Goal: Task Accomplishment & Management: Use online tool/utility

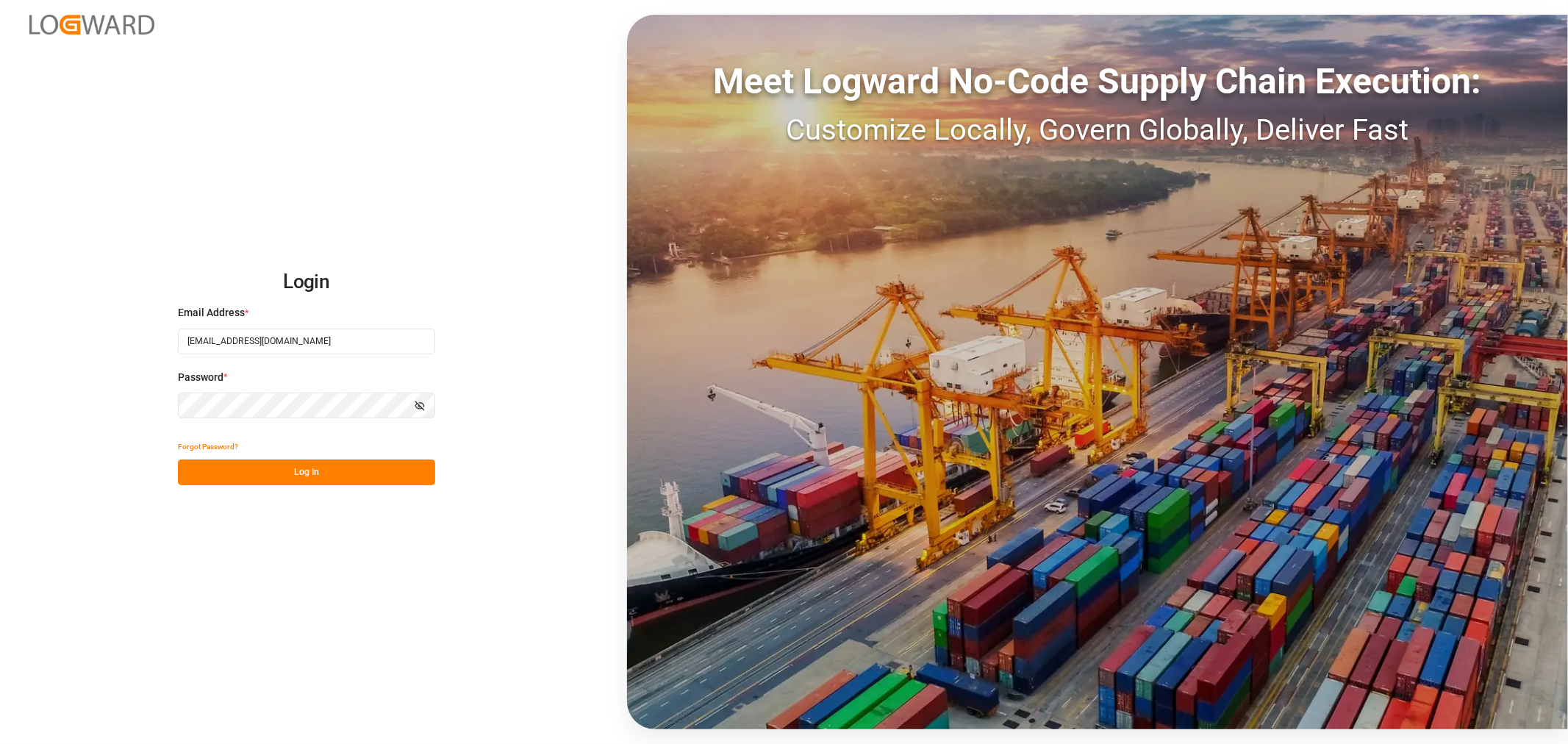
click at [313, 476] on button "Log In" at bounding box center [306, 473] width 257 height 26
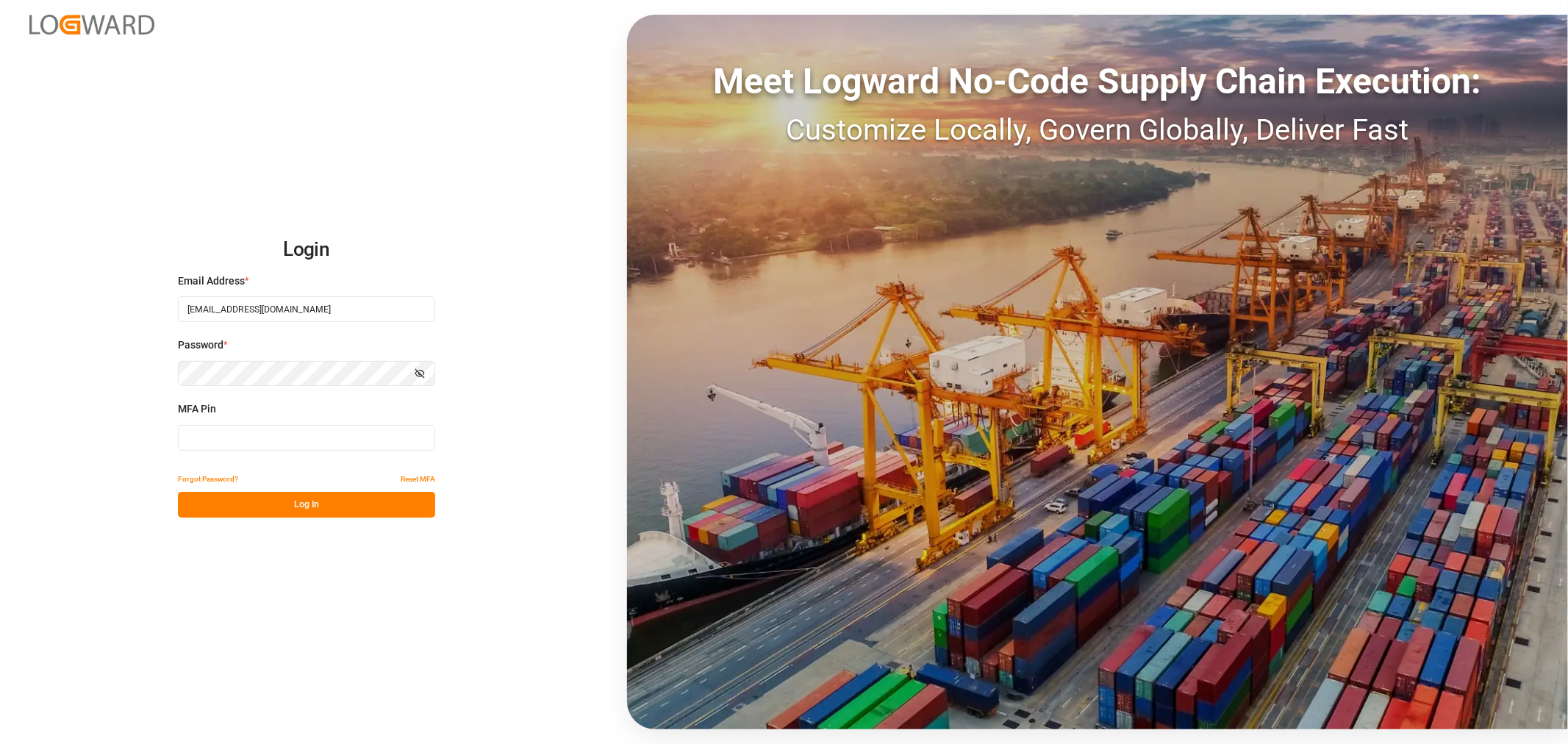
click at [225, 443] on input at bounding box center [306, 438] width 257 height 26
type input "445096"
click at [289, 514] on button "Log In" at bounding box center [306, 505] width 257 height 26
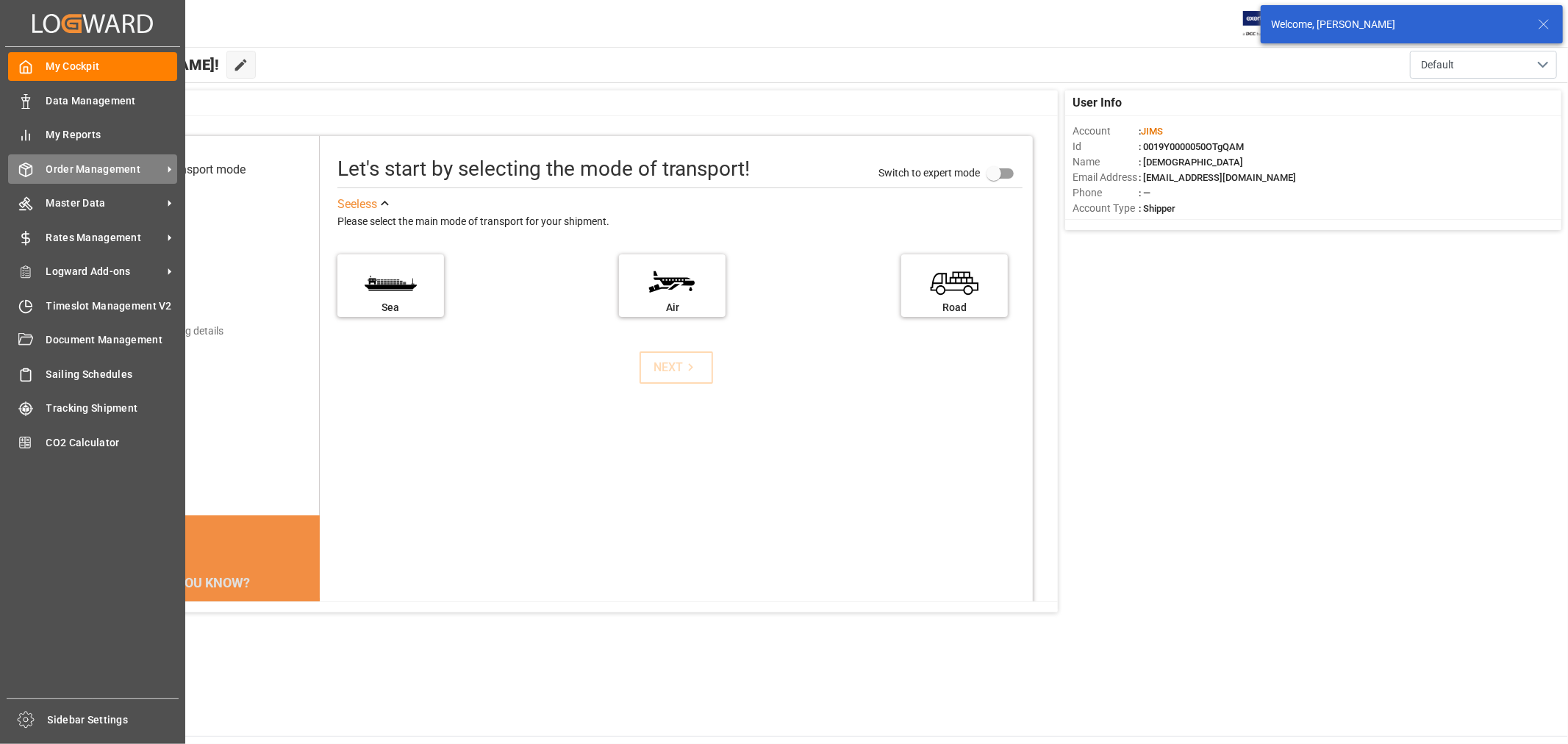
click at [111, 168] on span "Order Management" at bounding box center [104, 170] width 116 height 16
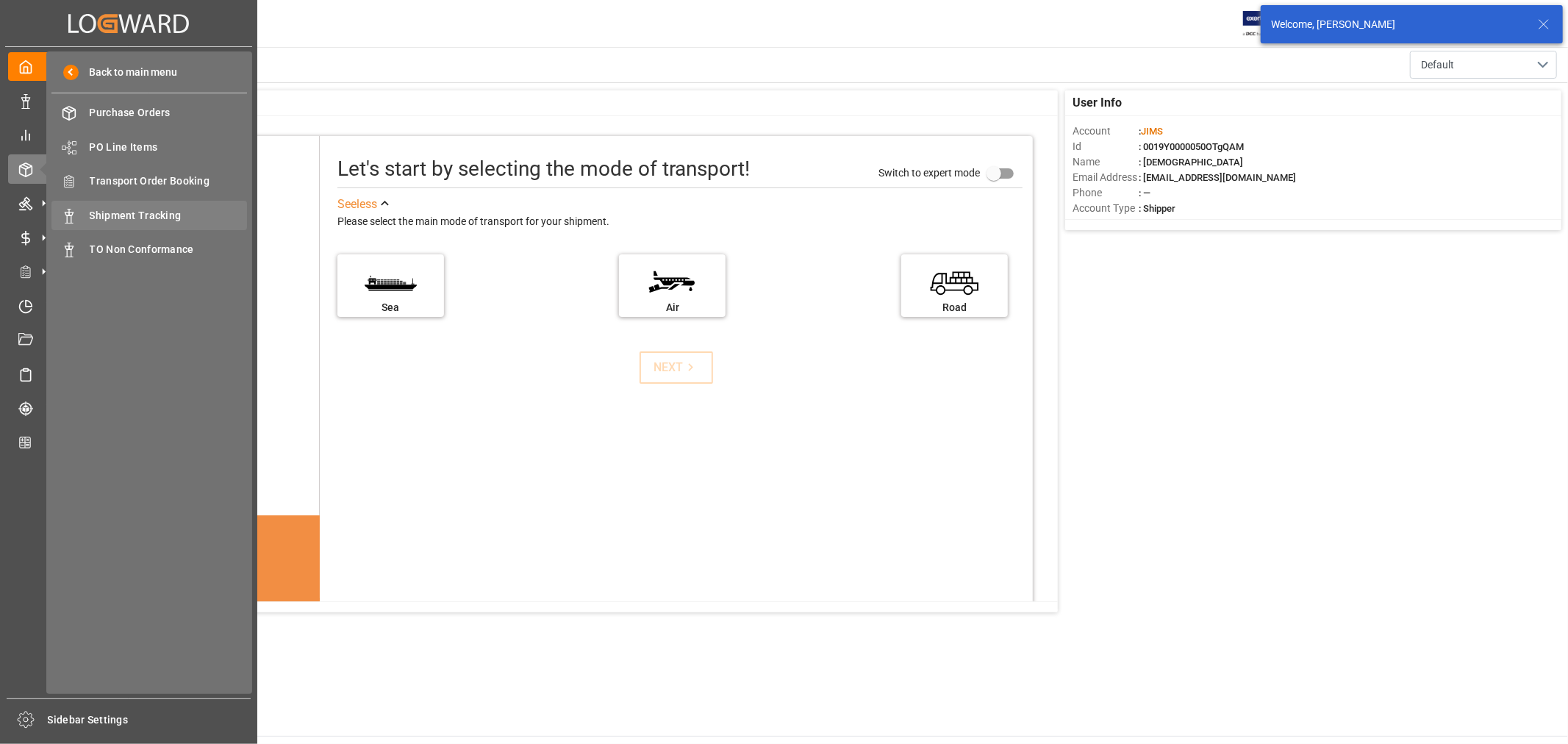
click at [148, 221] on span "Shipment Tracking" at bounding box center [169, 216] width 158 height 16
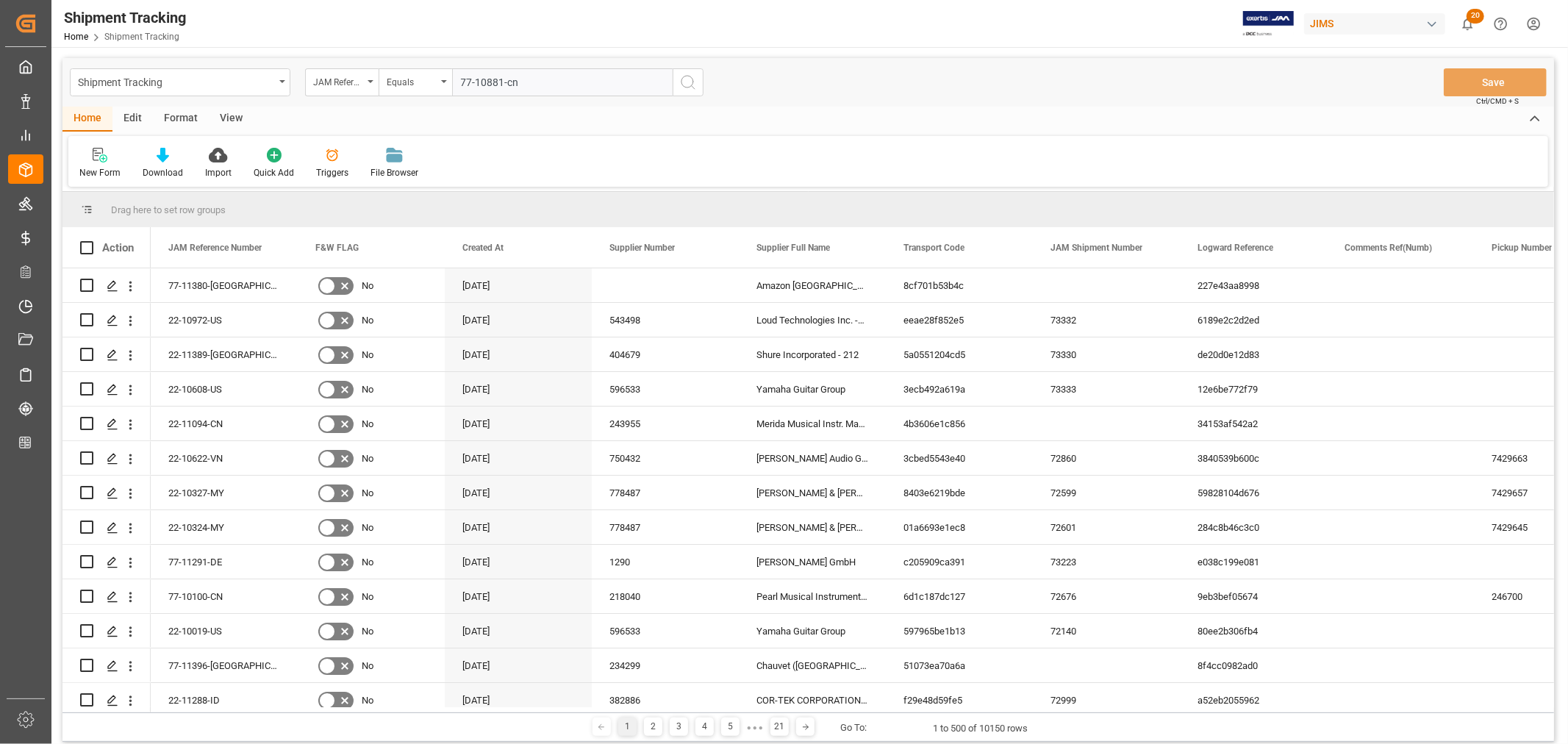
type input "77-10881-cn"
click at [689, 79] on icon "search button" at bounding box center [687, 82] width 17 height 17
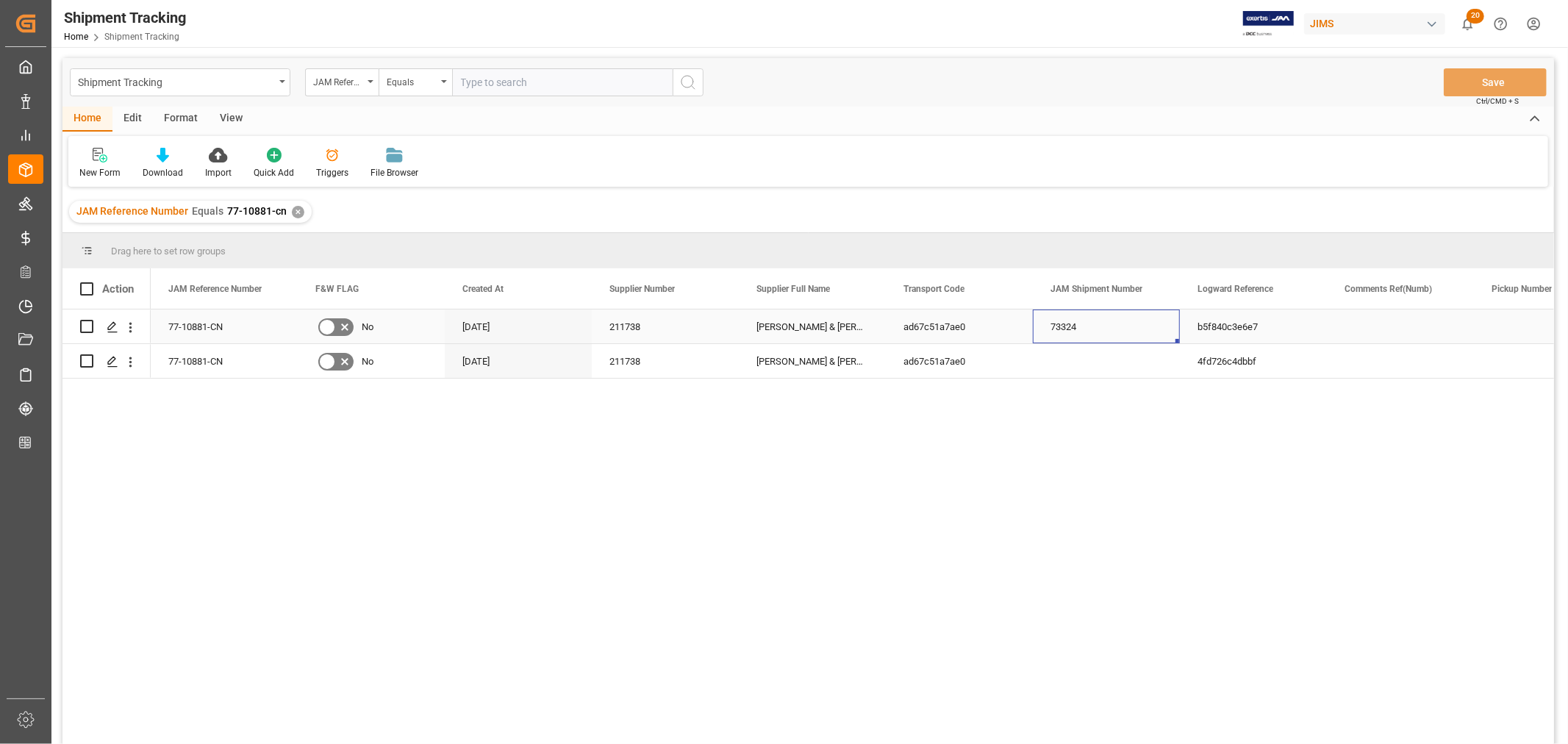
click at [1076, 328] on div "73324" at bounding box center [1107, 326] width 147 height 34
click at [1068, 359] on div "Press SPACE to select this row." at bounding box center [1107, 360] width 147 height 34
click at [1159, 287] on span at bounding box center [1155, 288] width 13 height 13
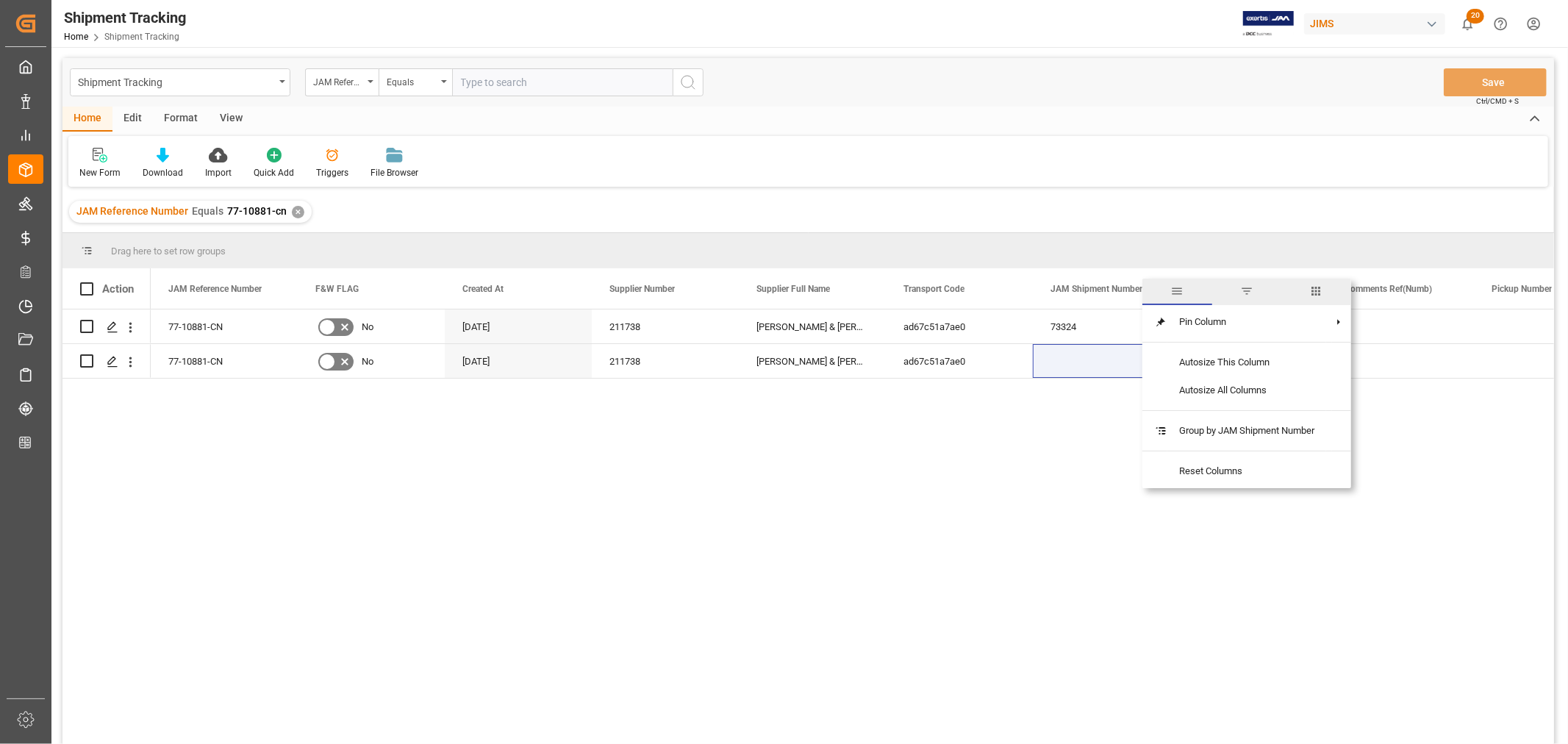
click at [1317, 287] on span "columns" at bounding box center [1316, 290] width 13 height 13
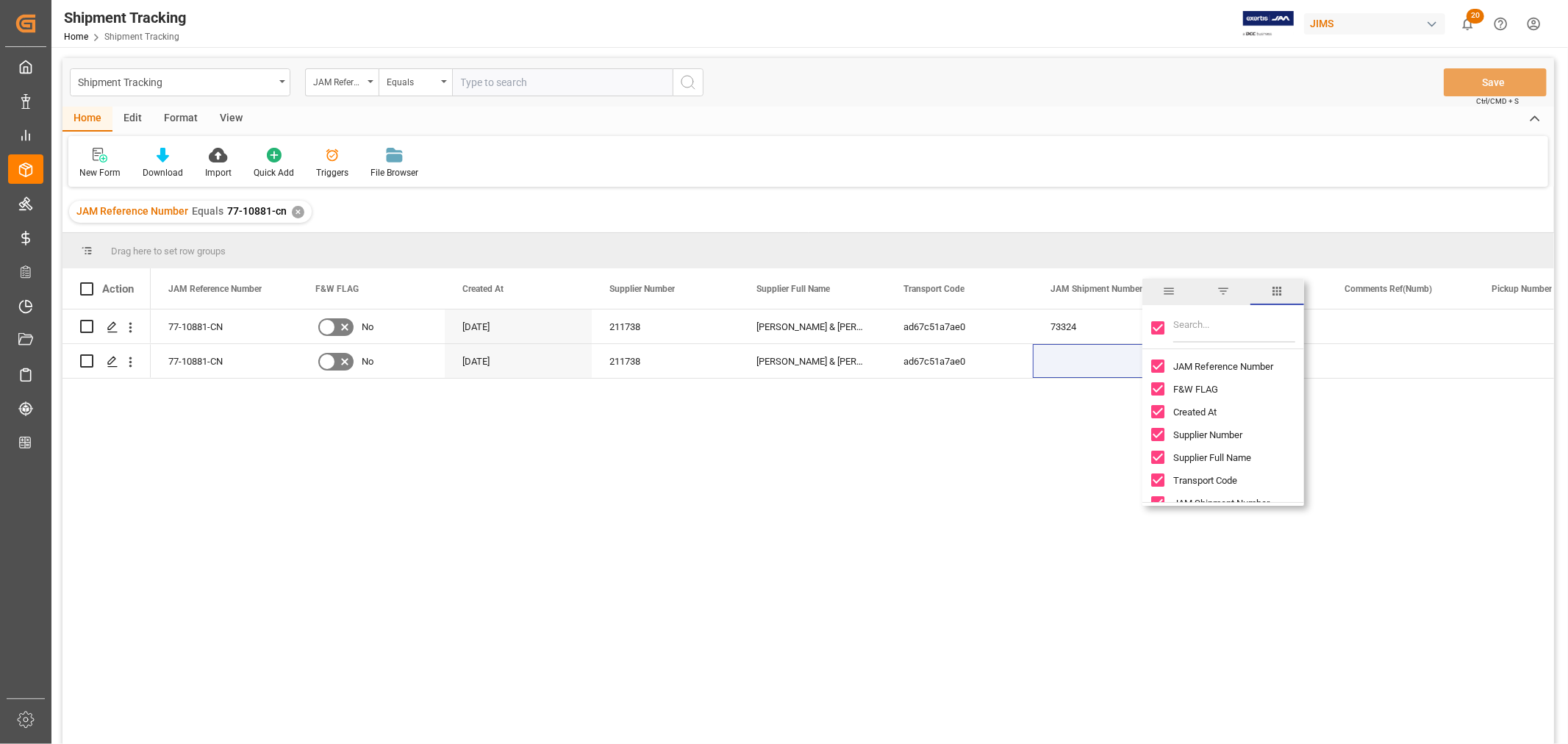
click at [1155, 325] on input "Toggle Select All Columns" at bounding box center [1157, 327] width 13 height 13
checkbox input "false"
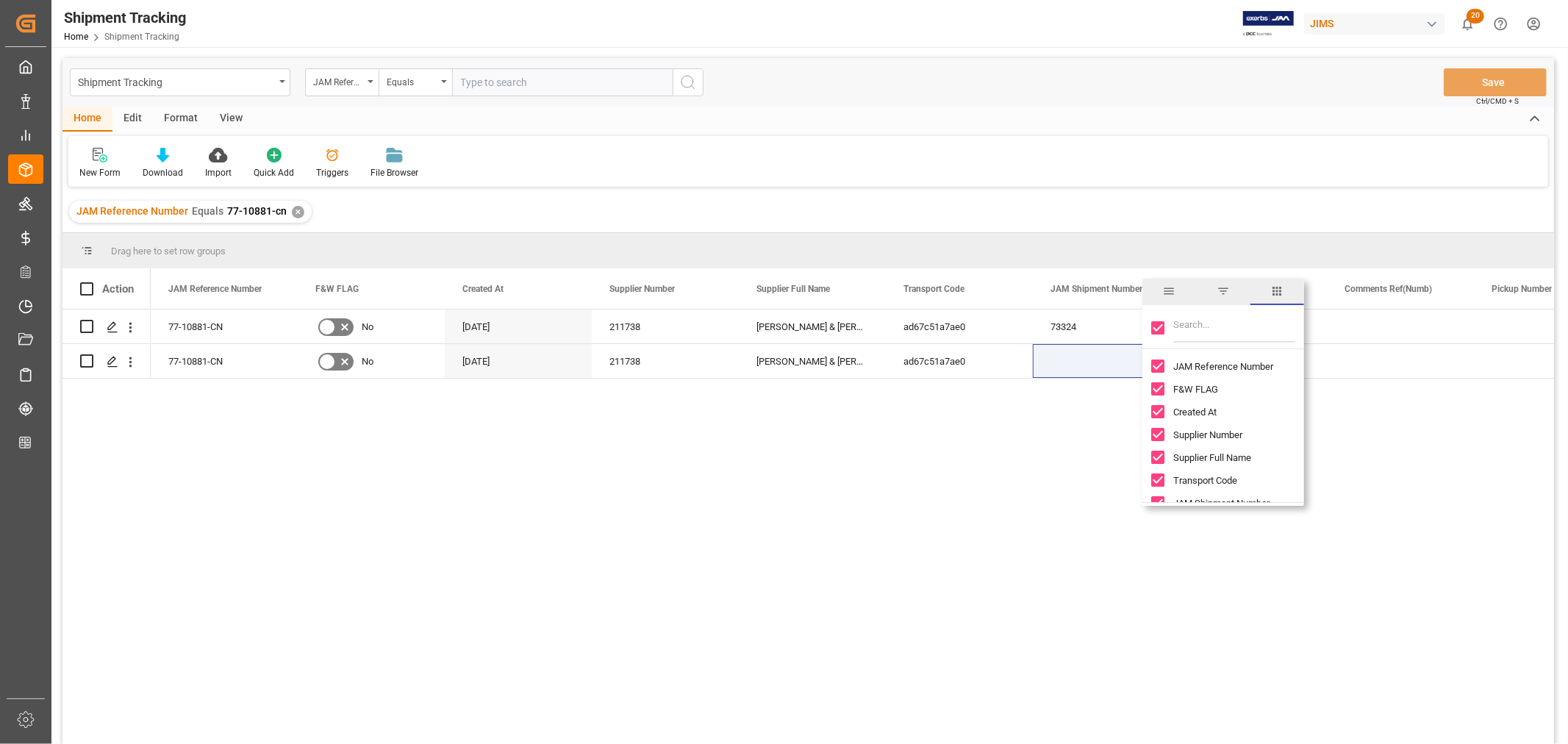
checkbox input "false"
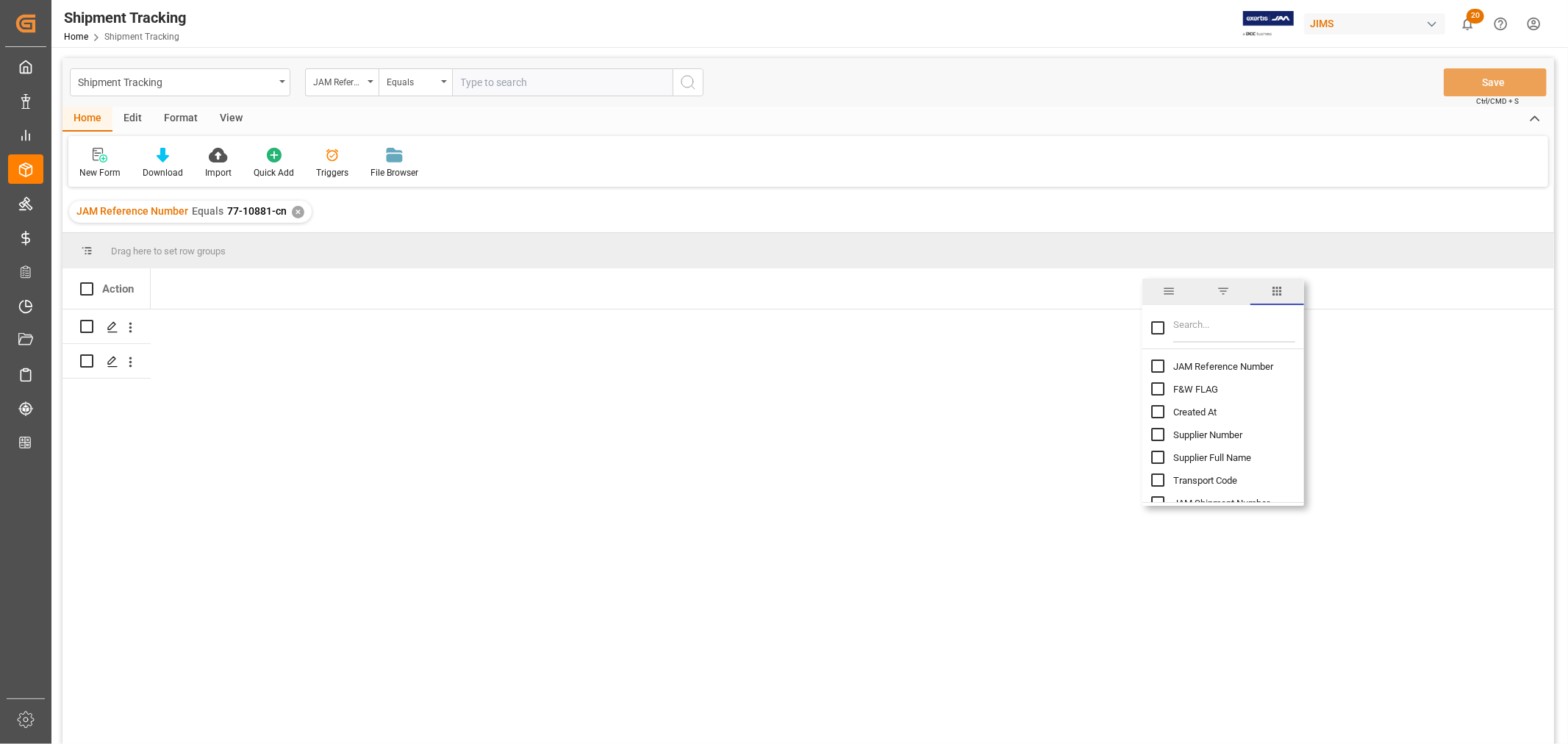
click at [1154, 326] on input "Toggle Select All Columns" at bounding box center [1157, 327] width 13 height 13
checkbox input "true"
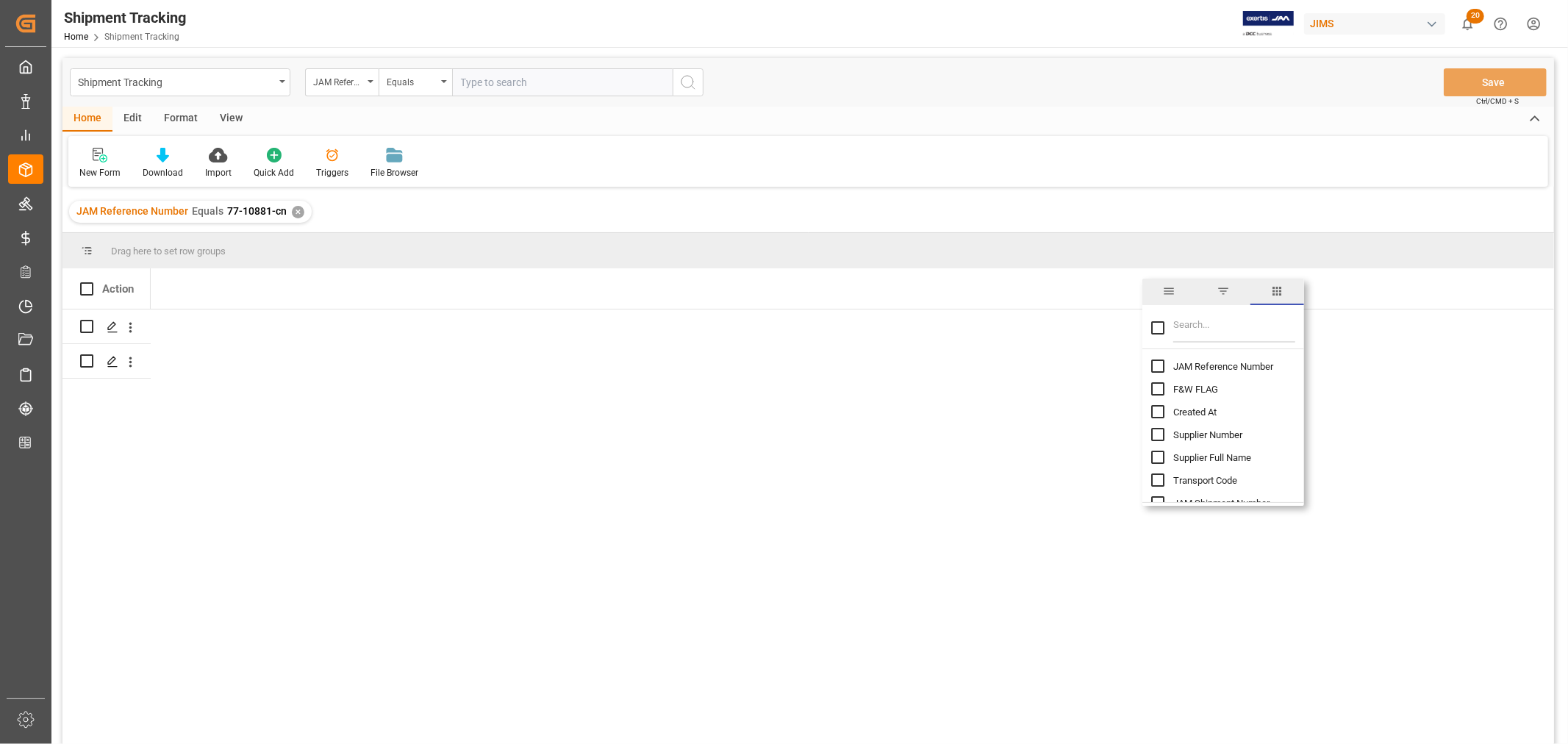
checkbox input "true"
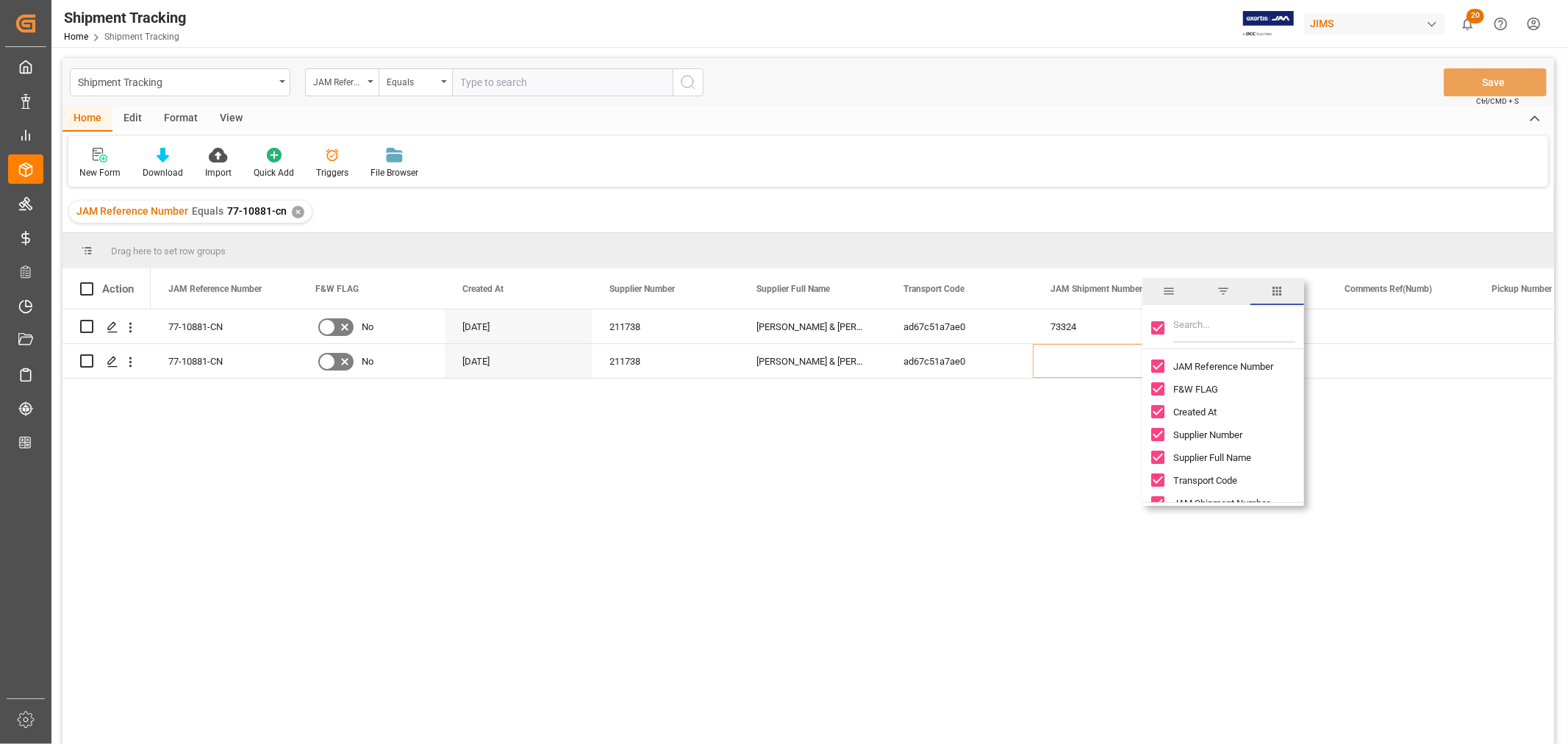
click at [1159, 325] on input "Toggle Select All Columns" at bounding box center [1157, 327] width 13 height 13
checkbox input "false"
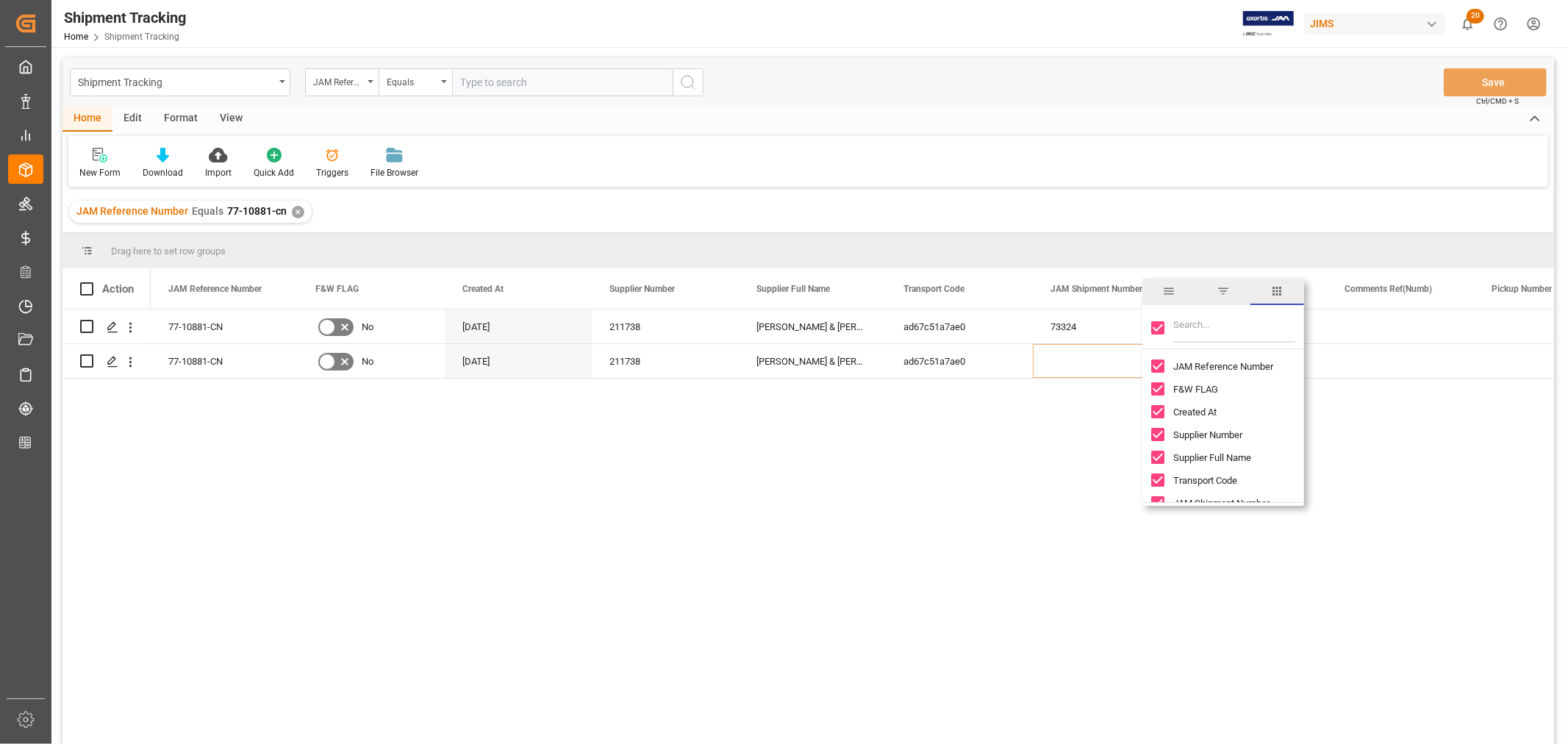
checkbox input "false"
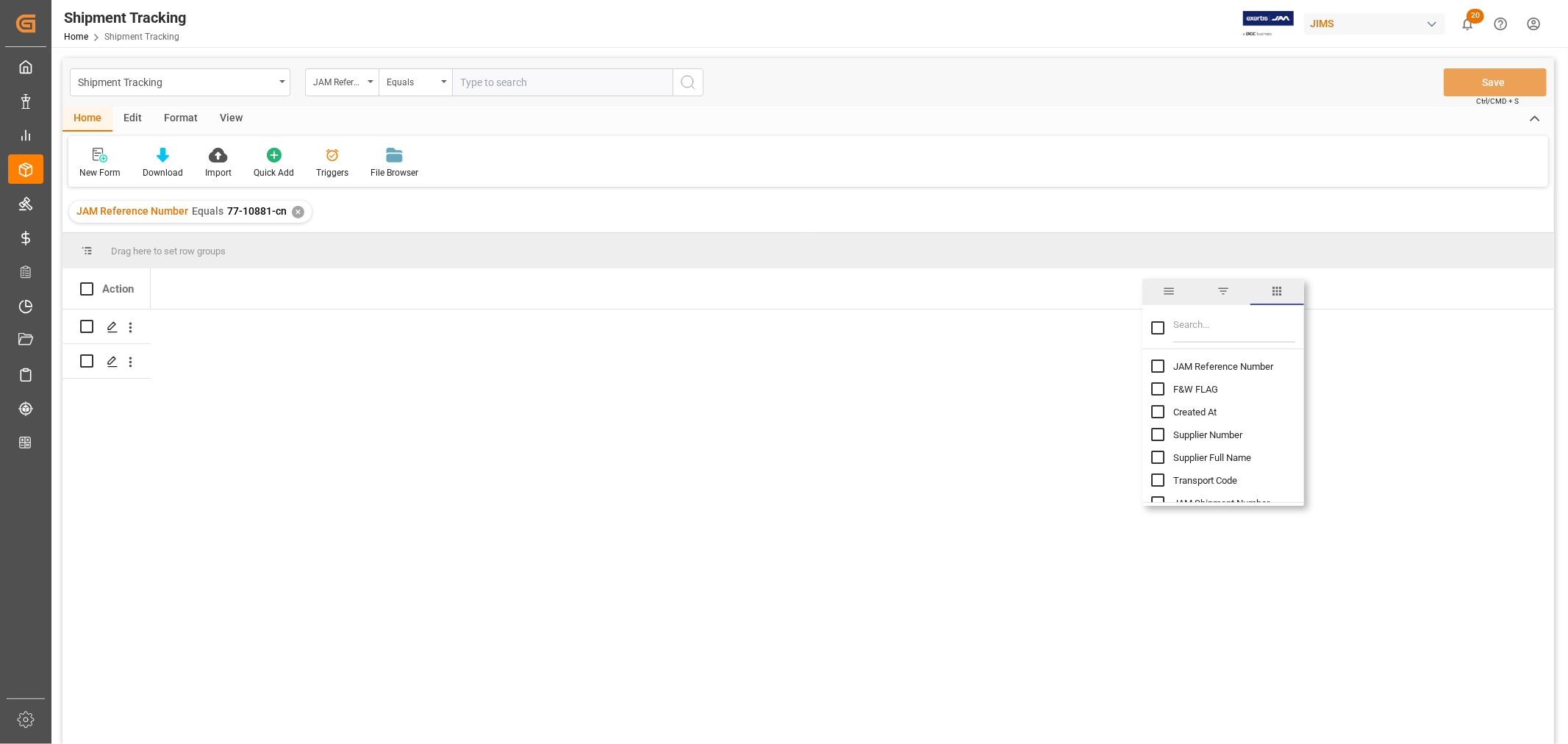
click at [1158, 367] on input "JAM Reference Number column toggle visibility (hidden)" at bounding box center [1157, 366] width 13 height 13
checkbox input "true"
checkbox input "false"
click at [1198, 326] on input "Filter Columns Input" at bounding box center [1234, 328] width 122 height 29
type input "shipme"
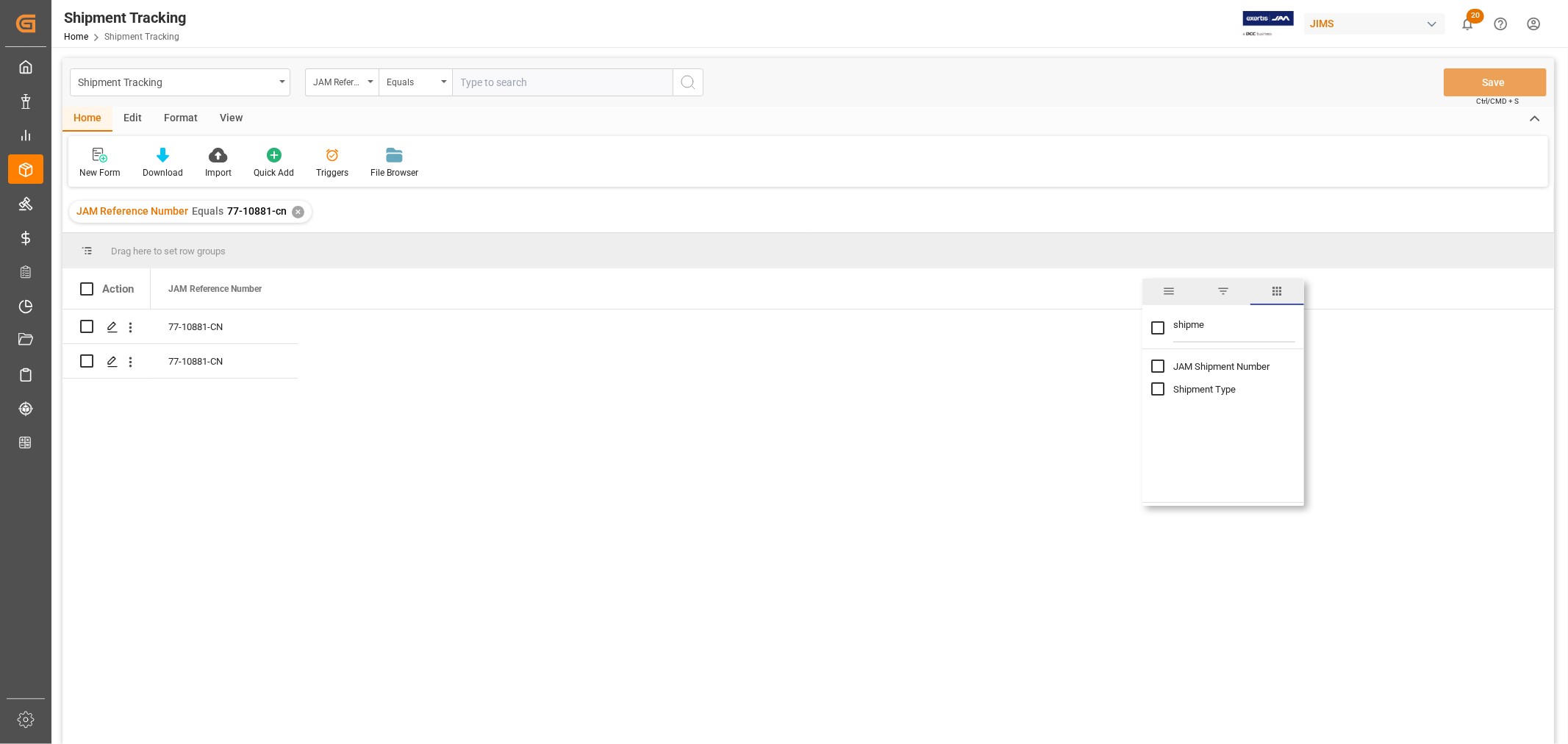
click at [1154, 387] on input "Shipment Type column toggle visibility (hidden)" at bounding box center [1157, 388] width 13 height 13
checkbox input "true"
checkbox input "false"
click at [1182, 319] on input "shipme" at bounding box center [1234, 328] width 122 height 29
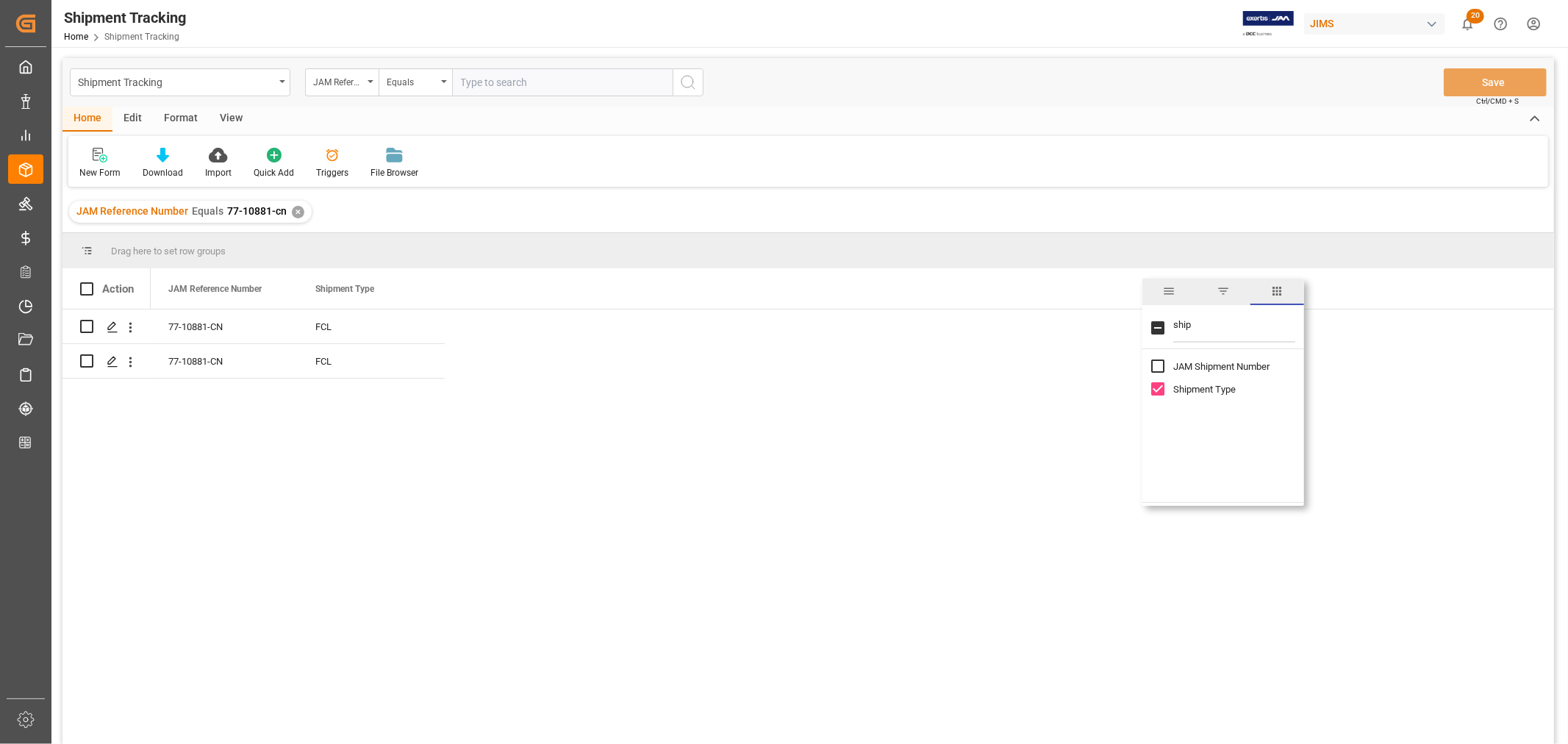
type input "ship"
click at [1163, 367] on input "JAM Shipment Number column toggle visibility (hidden)" at bounding box center [1157, 366] width 13 height 13
checkbox input "true"
click at [1180, 318] on input "ship" at bounding box center [1234, 328] width 122 height 29
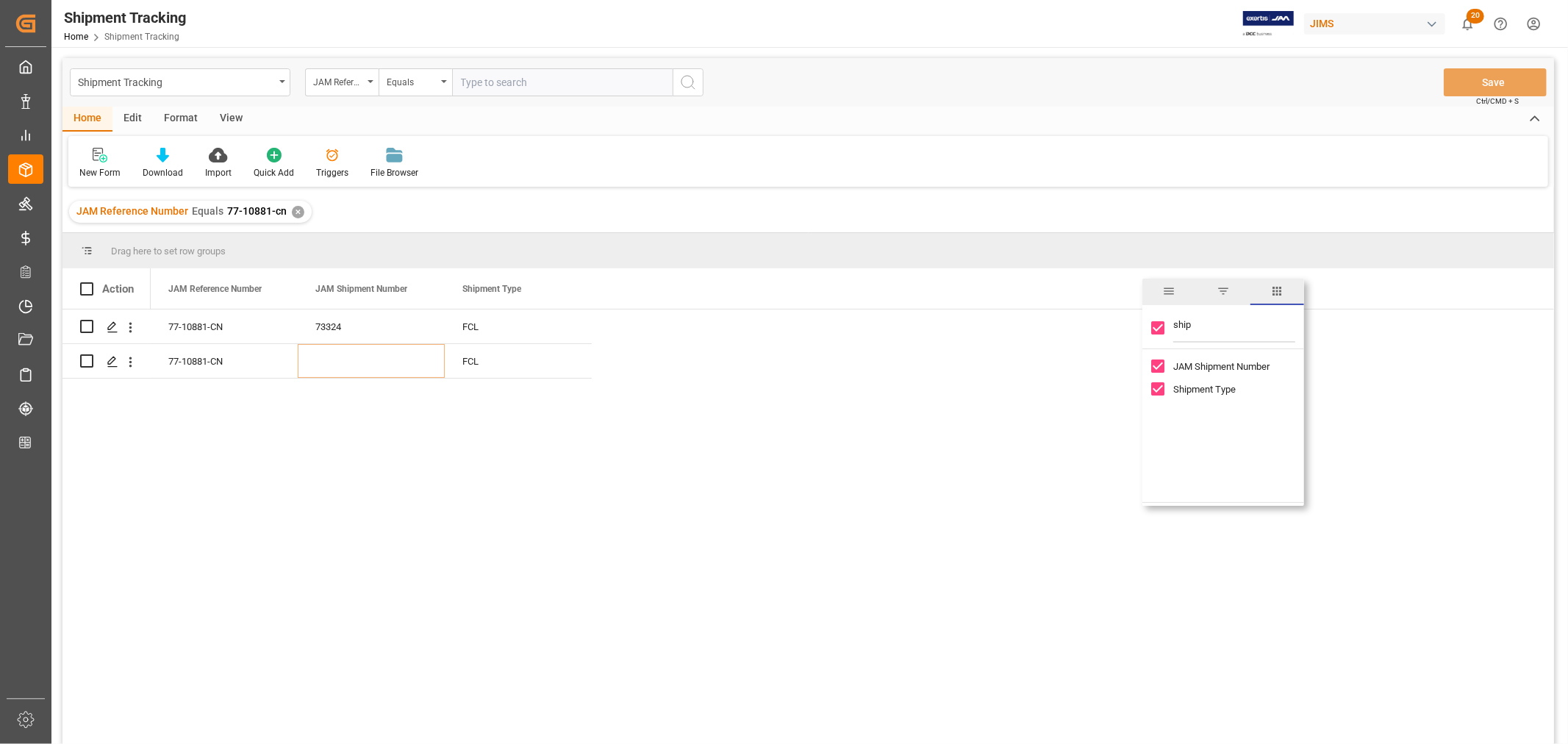
click at [1180, 318] on input "ship" at bounding box center [1234, 328] width 122 height 29
type input "value"
checkbox input "false"
type input "value"
click at [1154, 363] on input "Value (1) column toggle visibility (hidden)" at bounding box center [1157, 366] width 13 height 13
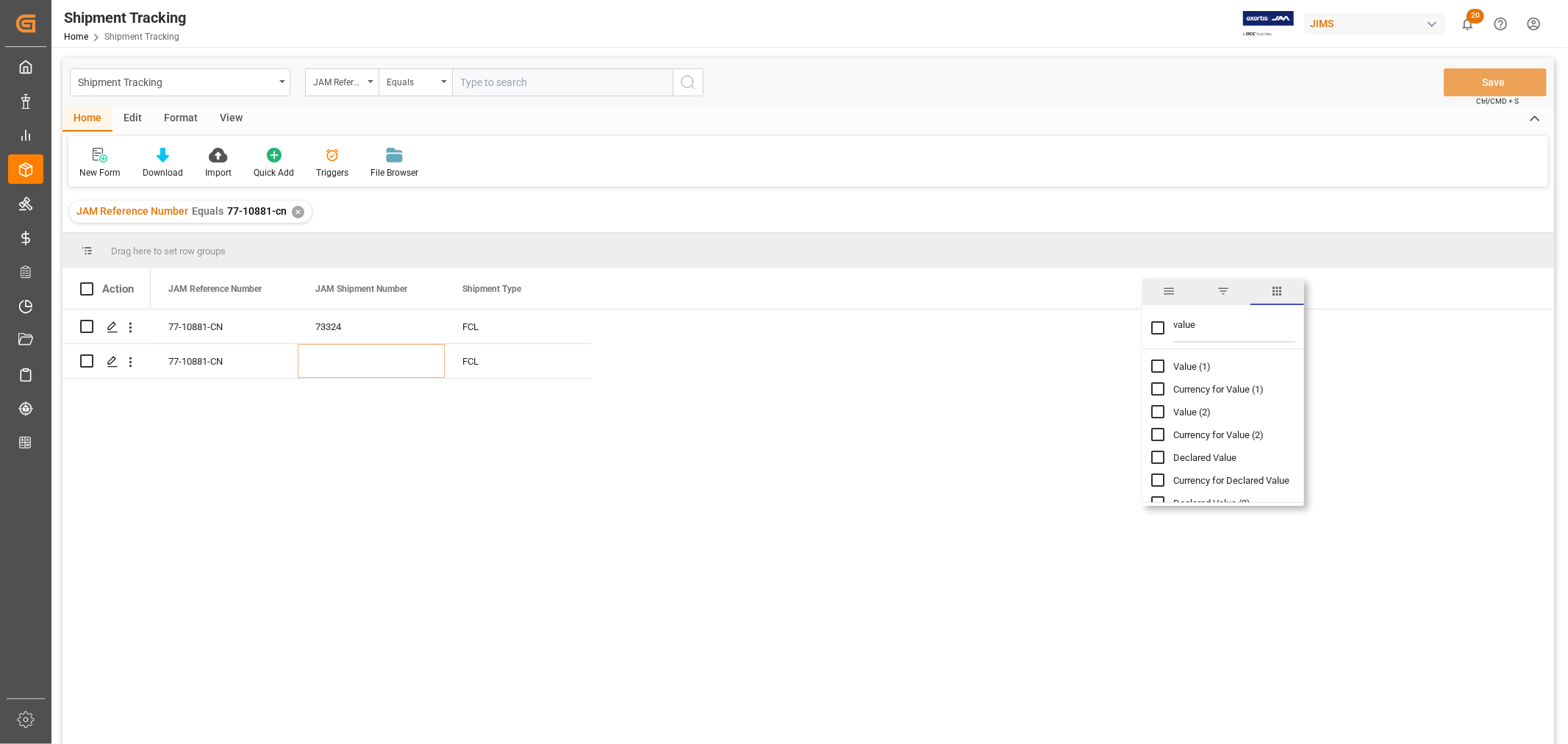
checkbox input "true"
checkbox input "false"
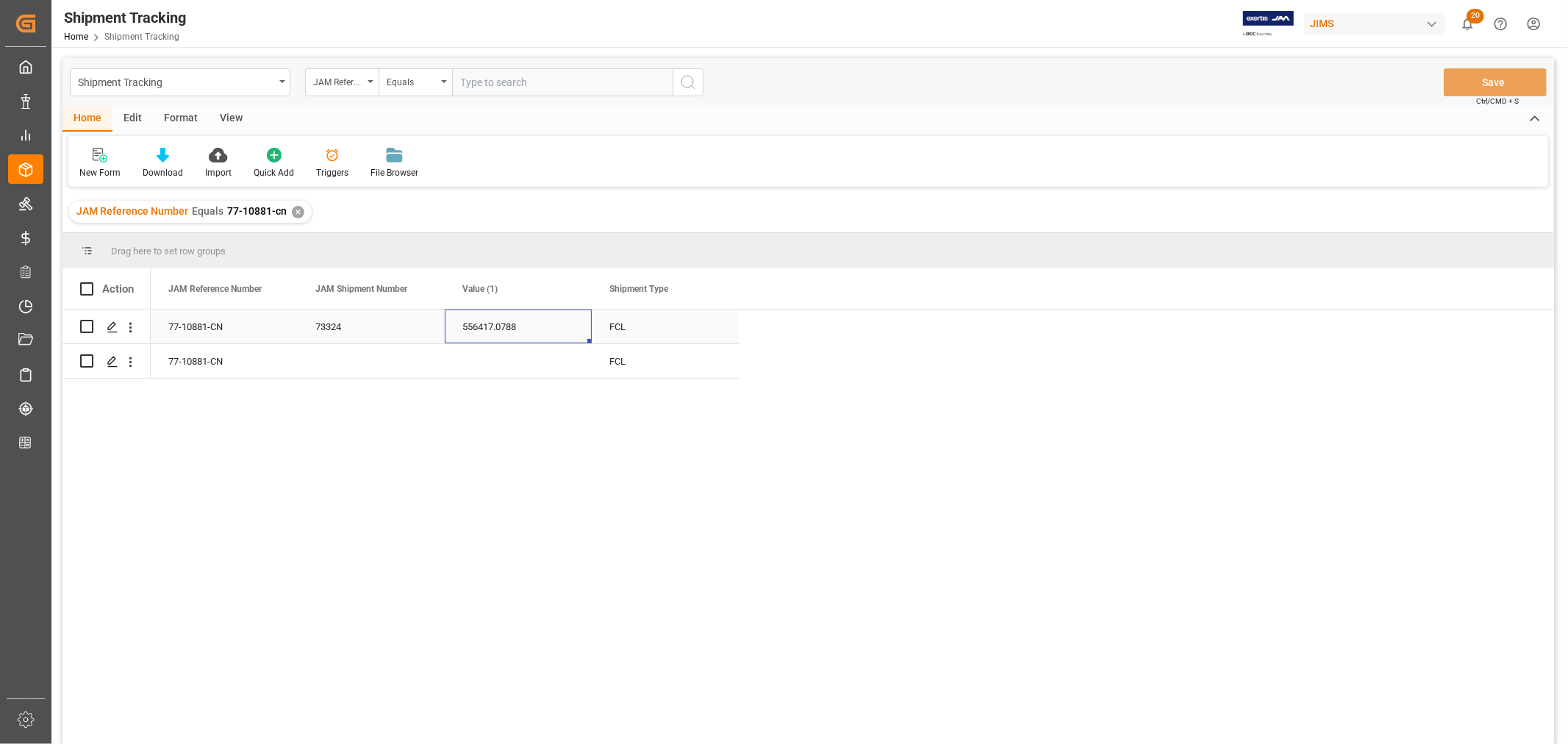
click at [491, 333] on div "556417.0788" at bounding box center [519, 326] width 147 height 34
click at [716, 289] on span at bounding box center [713, 288] width 13 height 13
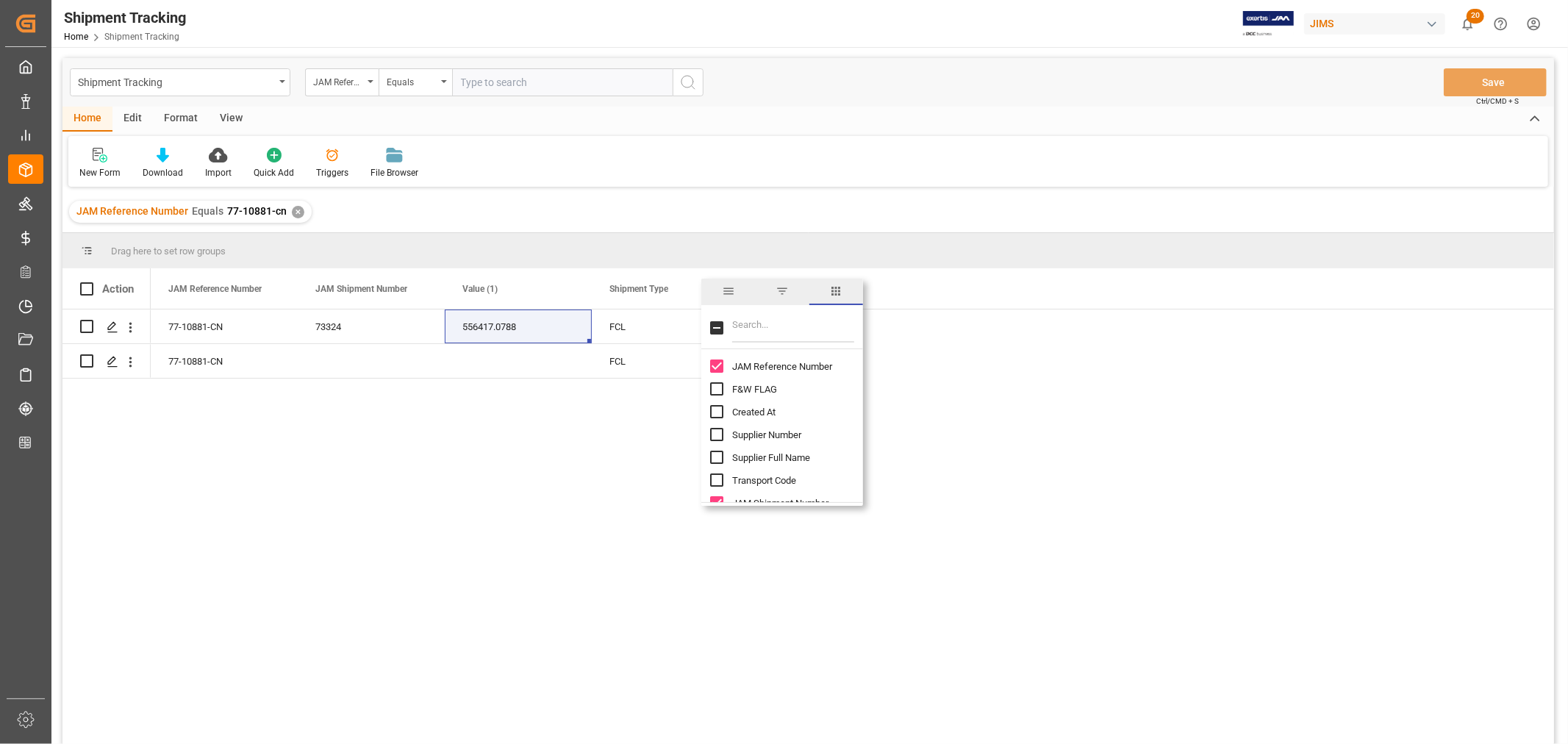
click at [780, 332] on input "Filter Columns Input" at bounding box center [792, 328] width 122 height 29
type input "booking"
click at [714, 362] on input "Booking Number column toggle visibility (hidden)" at bounding box center [716, 366] width 13 height 13
checkbox input "true"
checkbox input "false"
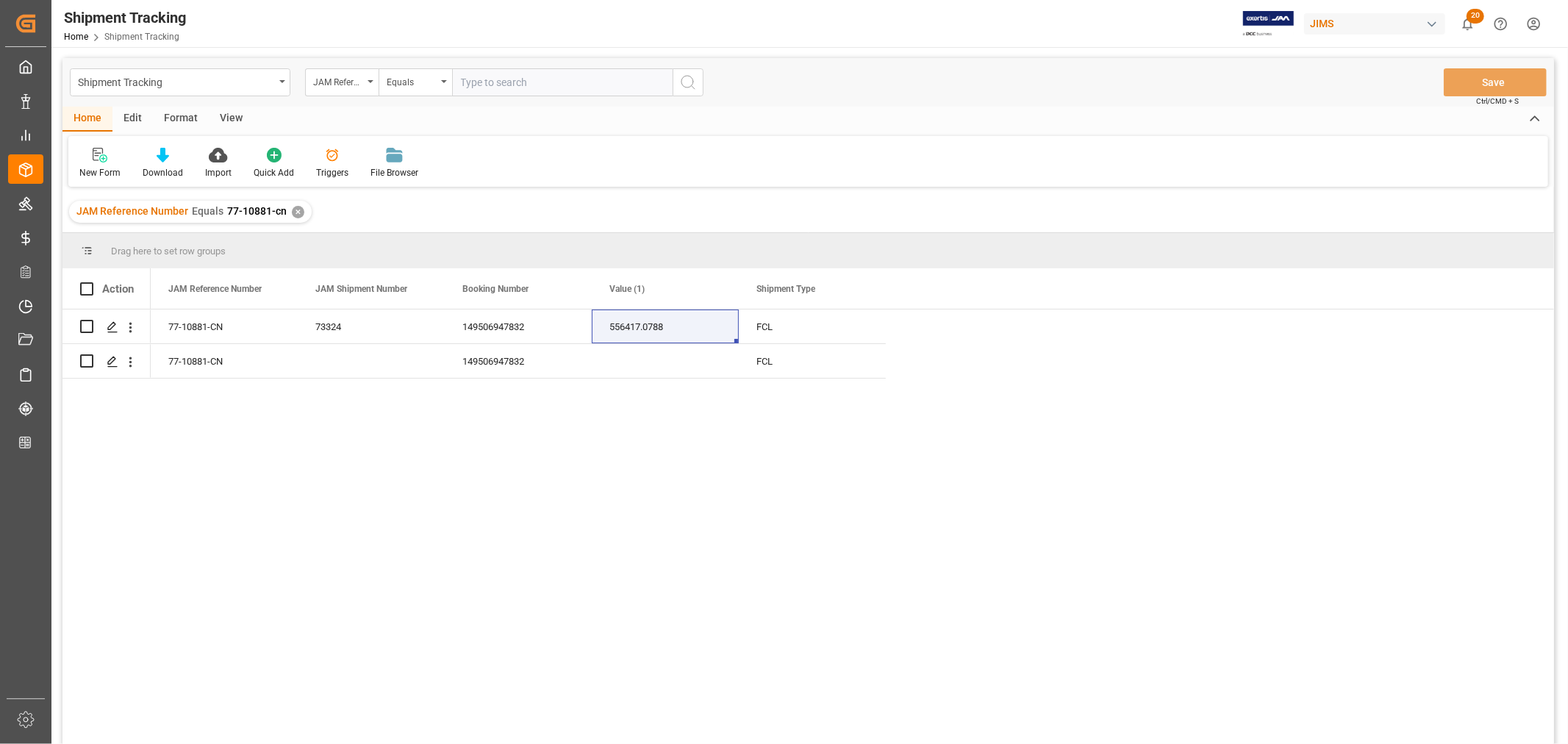
click at [751, 153] on div "New Form Download Import Quick Add Triggers File Browser" at bounding box center [808, 161] width 1480 height 51
click at [476, 337] on div "149506947832" at bounding box center [519, 326] width 147 height 34
click at [226, 357] on div "77-10881-CN" at bounding box center [224, 360] width 147 height 34
click at [221, 328] on div "77-10881-CN" at bounding box center [224, 326] width 147 height 34
click at [215, 361] on div "77-10881-CN" at bounding box center [224, 360] width 147 height 34
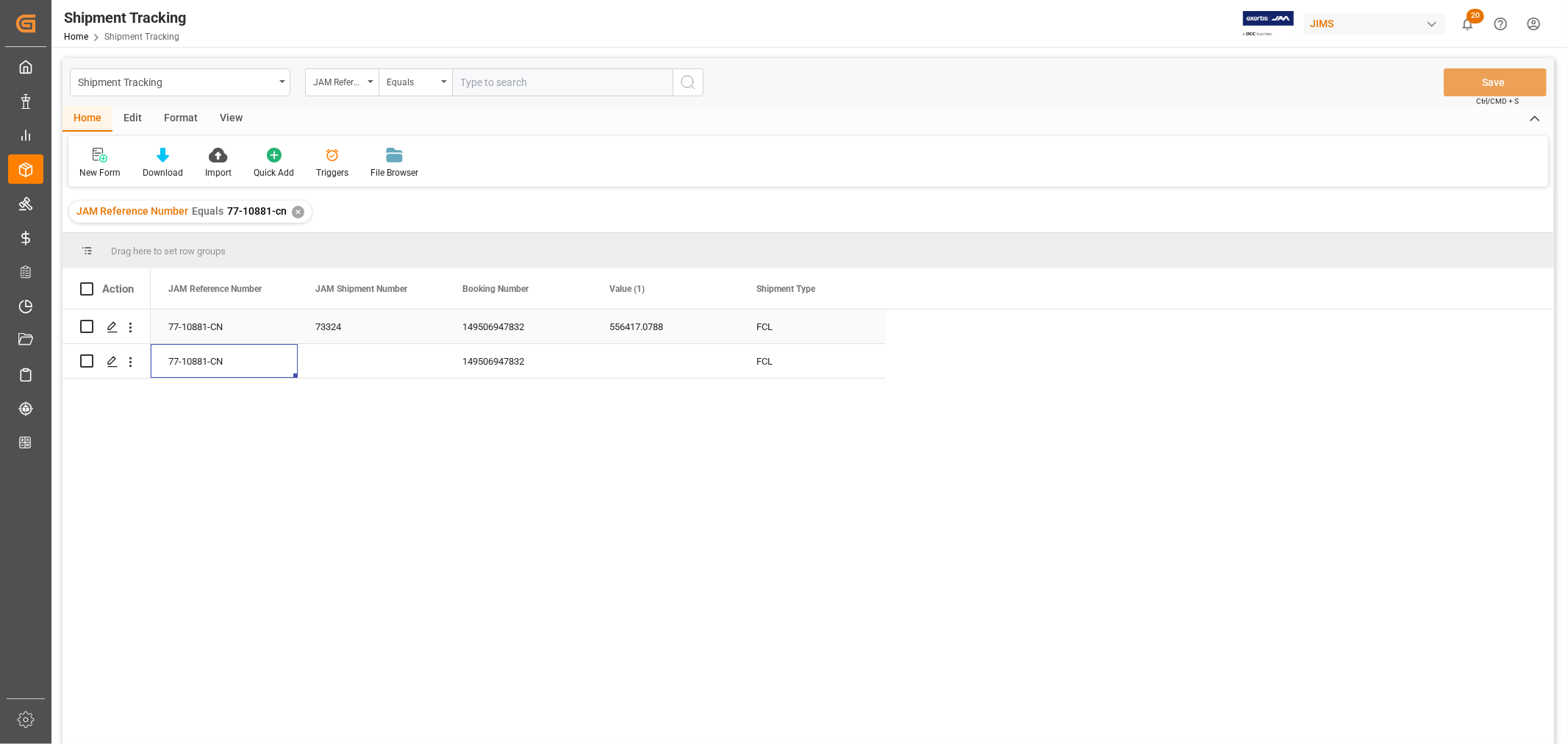
click at [336, 335] on div "73324" at bounding box center [371, 326] width 147 height 34
click at [336, 364] on div "Press SPACE to select this row." at bounding box center [371, 360] width 147 height 34
click at [861, 288] on span at bounding box center [861, 288] width 13 height 13
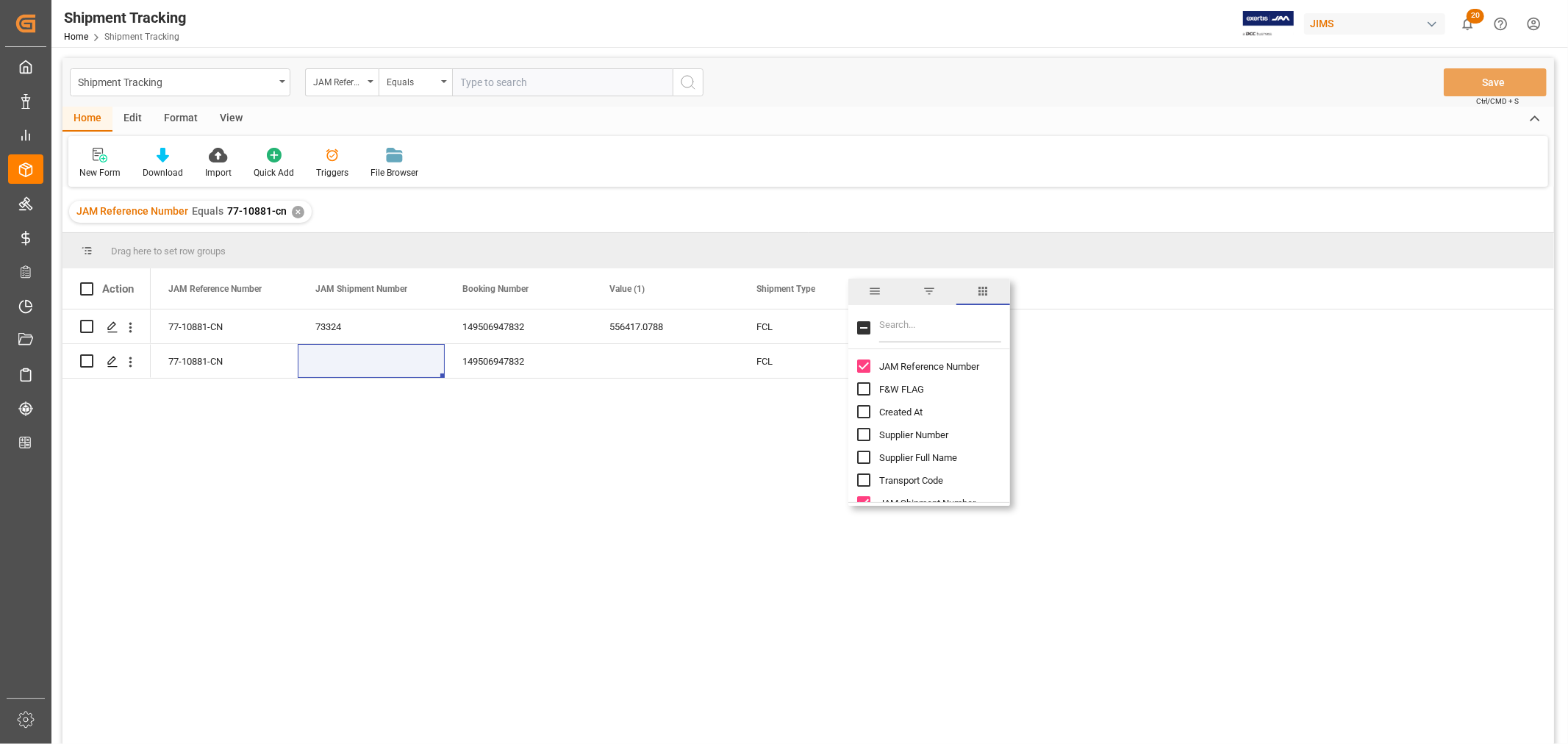
click at [891, 336] on input "Filter Columns Input" at bounding box center [939, 328] width 122 height 29
type input "contai"
click at [865, 363] on input "Container Number column toggle visibility (hidden)" at bounding box center [863, 366] width 13 height 13
checkbox input "true"
checkbox input "false"
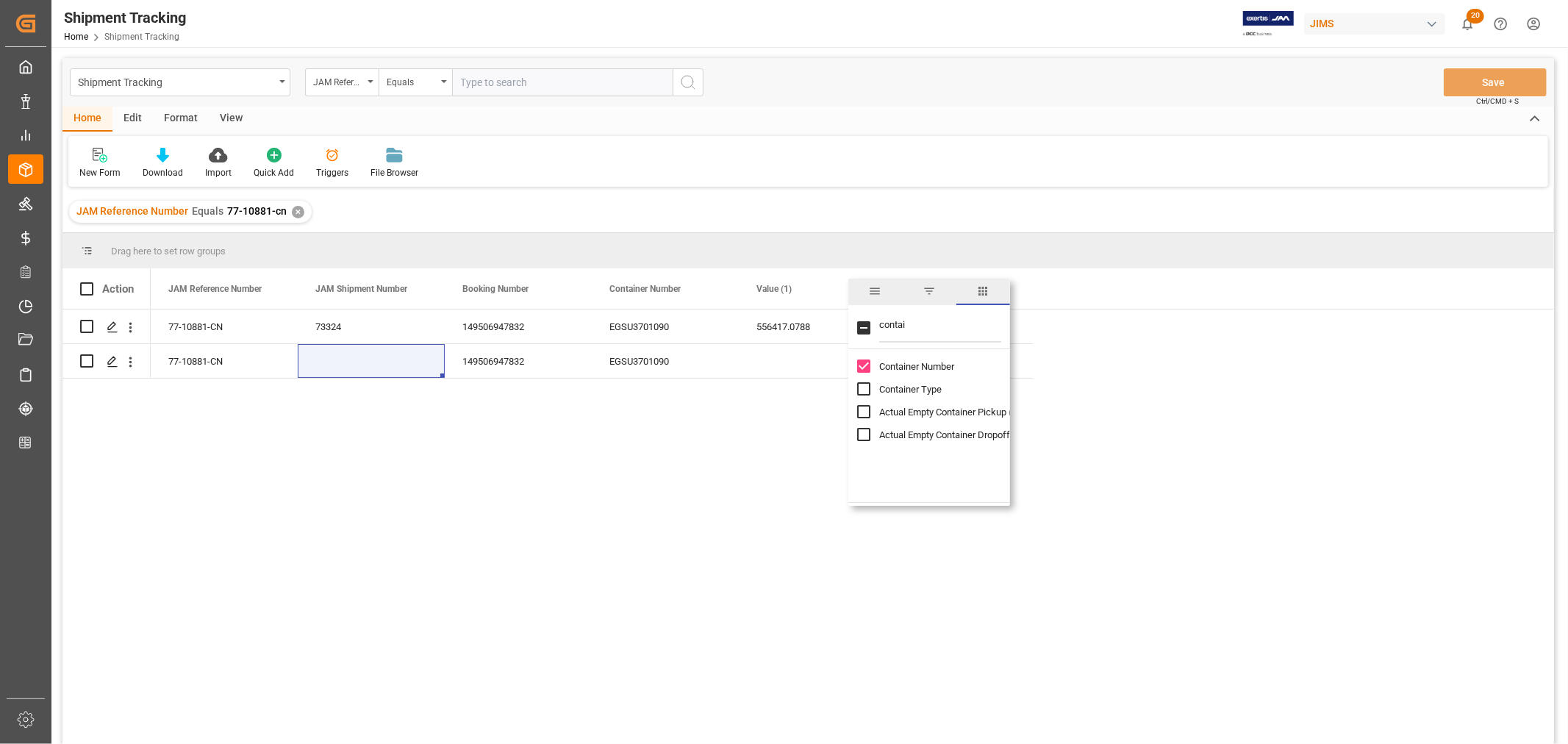
click at [860, 391] on input "Container Type column toggle visibility (hidden)" at bounding box center [863, 388] width 13 height 13
checkbox input "true"
click at [659, 359] on div "EGSU3701090" at bounding box center [665, 360] width 147 height 34
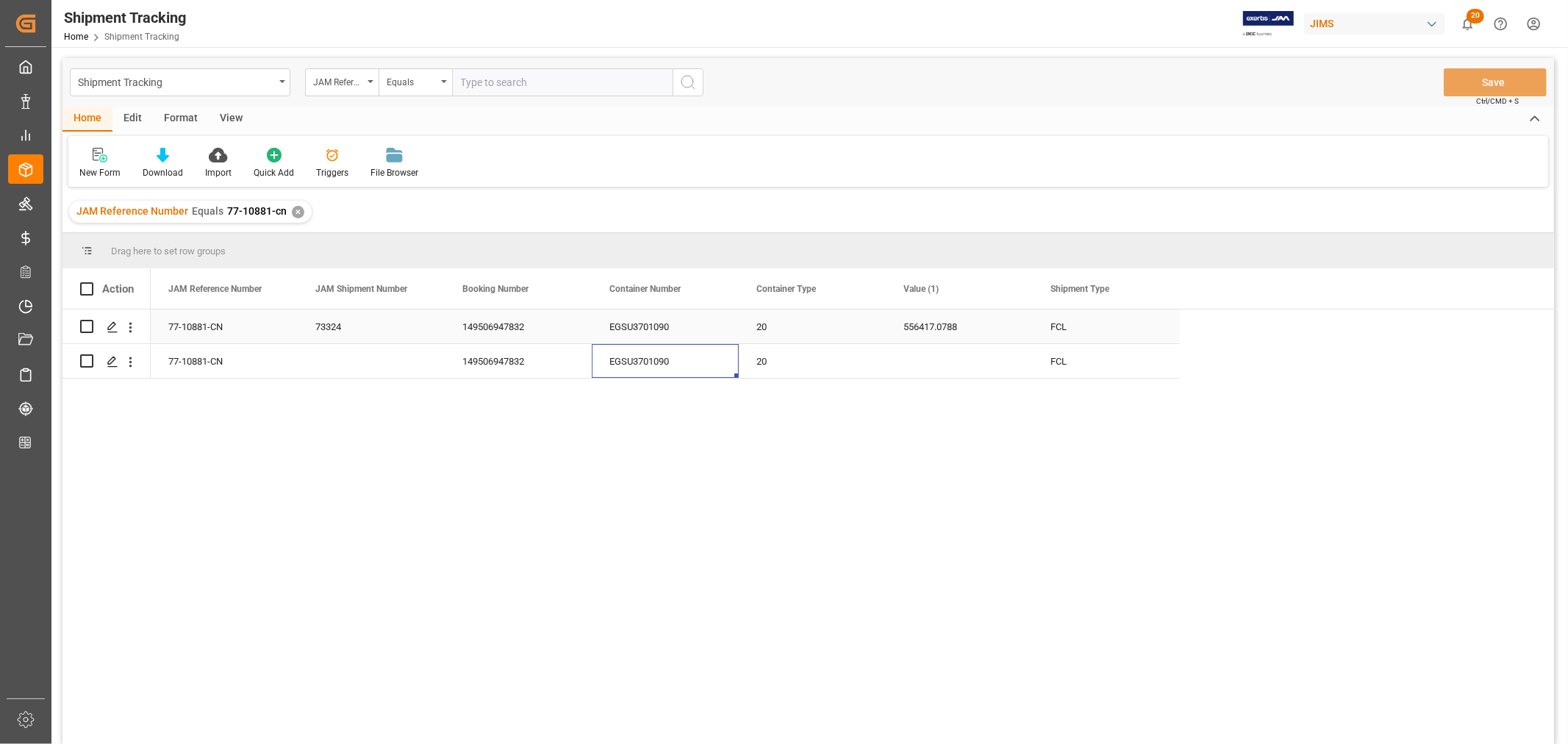
click at [658, 331] on div "EGSU3701090" at bounding box center [665, 326] width 147 height 34
click at [662, 367] on div "EGSU3701090" at bounding box center [665, 360] width 147 height 34
click at [781, 333] on div "20" at bounding box center [812, 326] width 147 height 34
click at [772, 367] on div "20" at bounding box center [812, 360] width 147 height 34
click at [1155, 284] on span at bounding box center [1155, 288] width 13 height 13
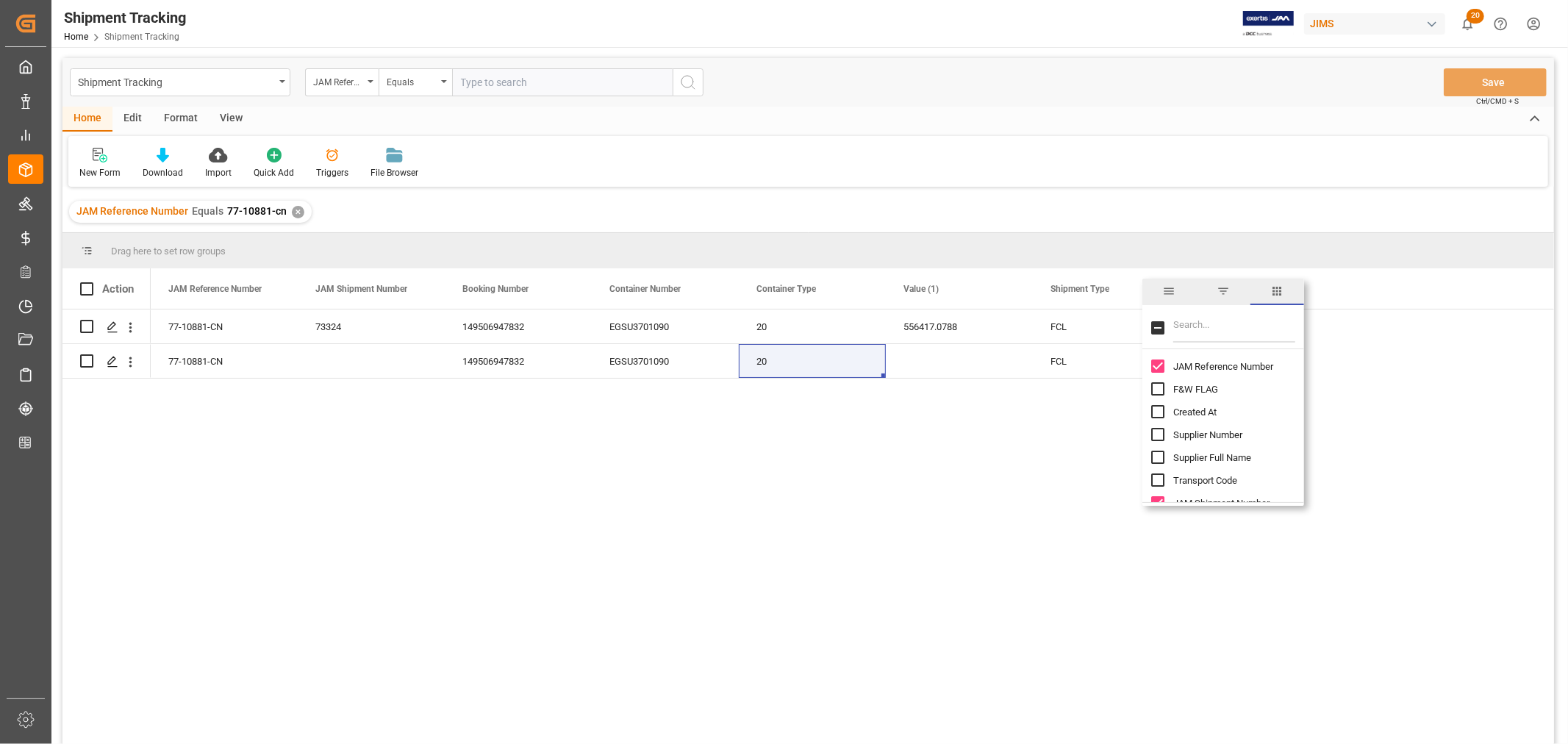
click at [1196, 333] on input "Filter Columns Input" at bounding box center [1234, 328] width 122 height 29
type input "eta"
click at [1158, 411] on input "ETA (Final Delivery Location) column toggle visibility (hidden)" at bounding box center [1157, 411] width 13 height 13
checkbox input "true"
checkbox input "false"
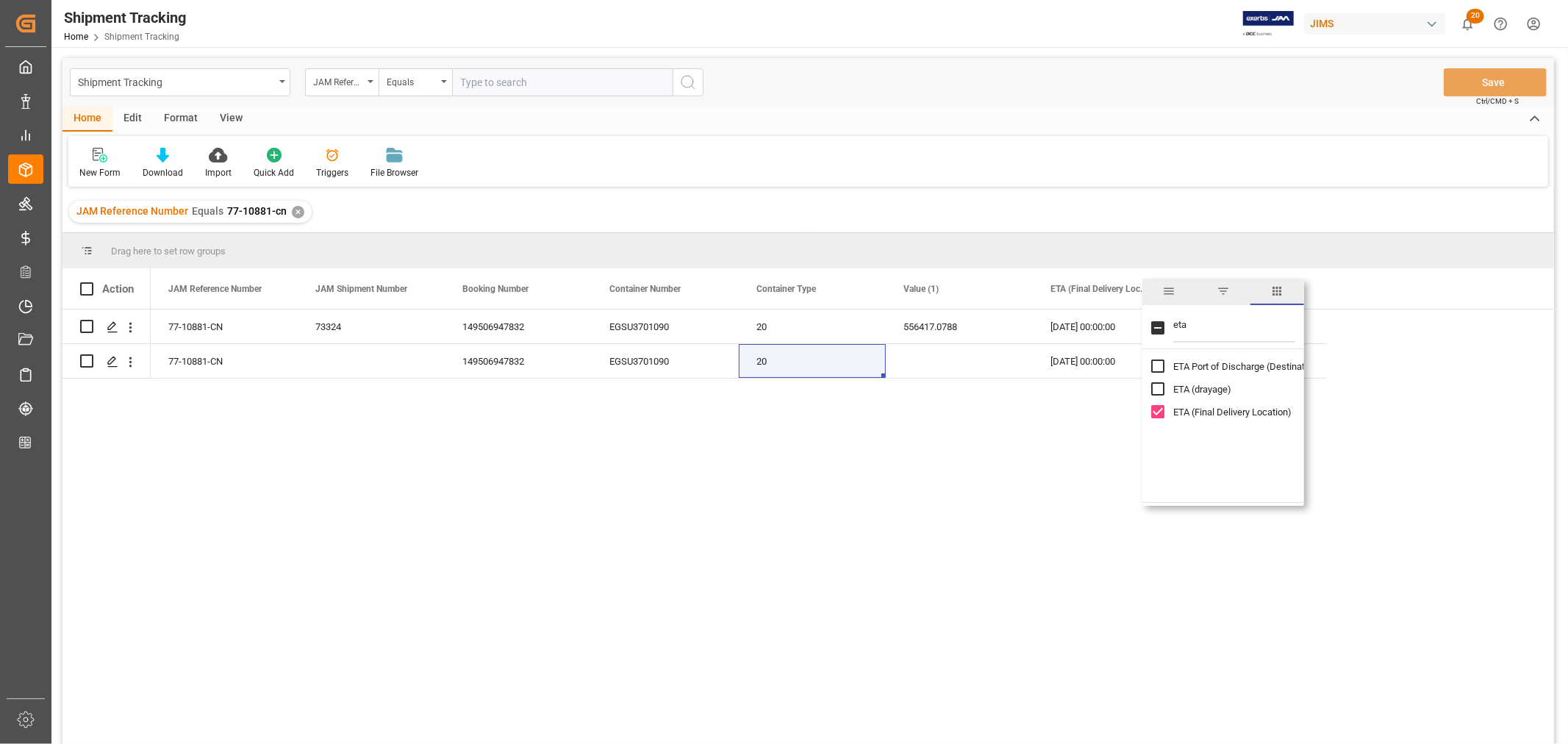
click at [1180, 326] on input "eta" at bounding box center [1234, 328] width 122 height 29
click at [1177, 165] on div "New Form Download Import Quick Add Triggers File Browser" at bounding box center [808, 161] width 1480 height 51
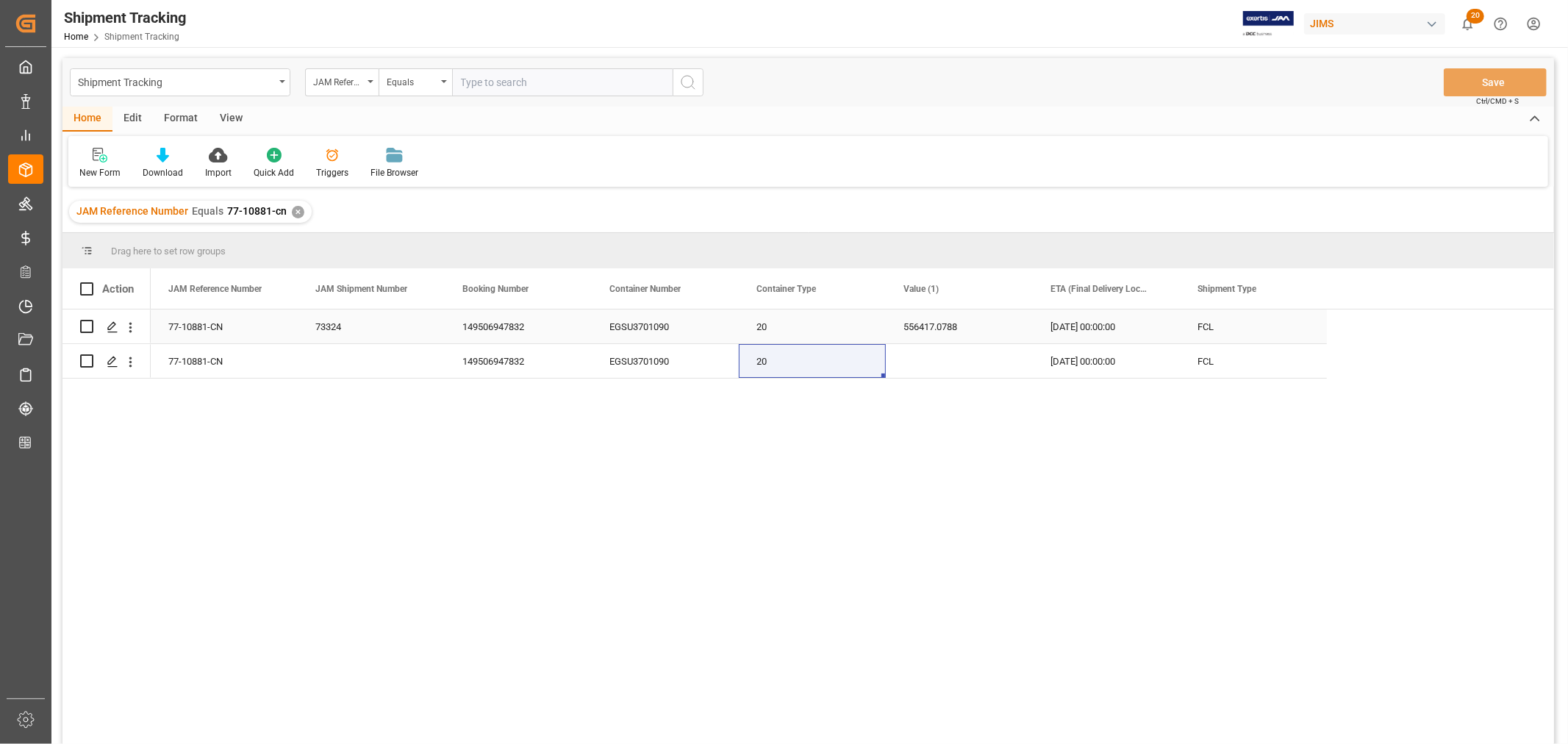
click at [333, 333] on div "73324" at bounding box center [371, 326] width 147 height 34
click at [941, 333] on div "556417.0788" at bounding box center [959, 326] width 147 height 34
click at [129, 364] on icon "open menu" at bounding box center [131, 362] width 16 height 16
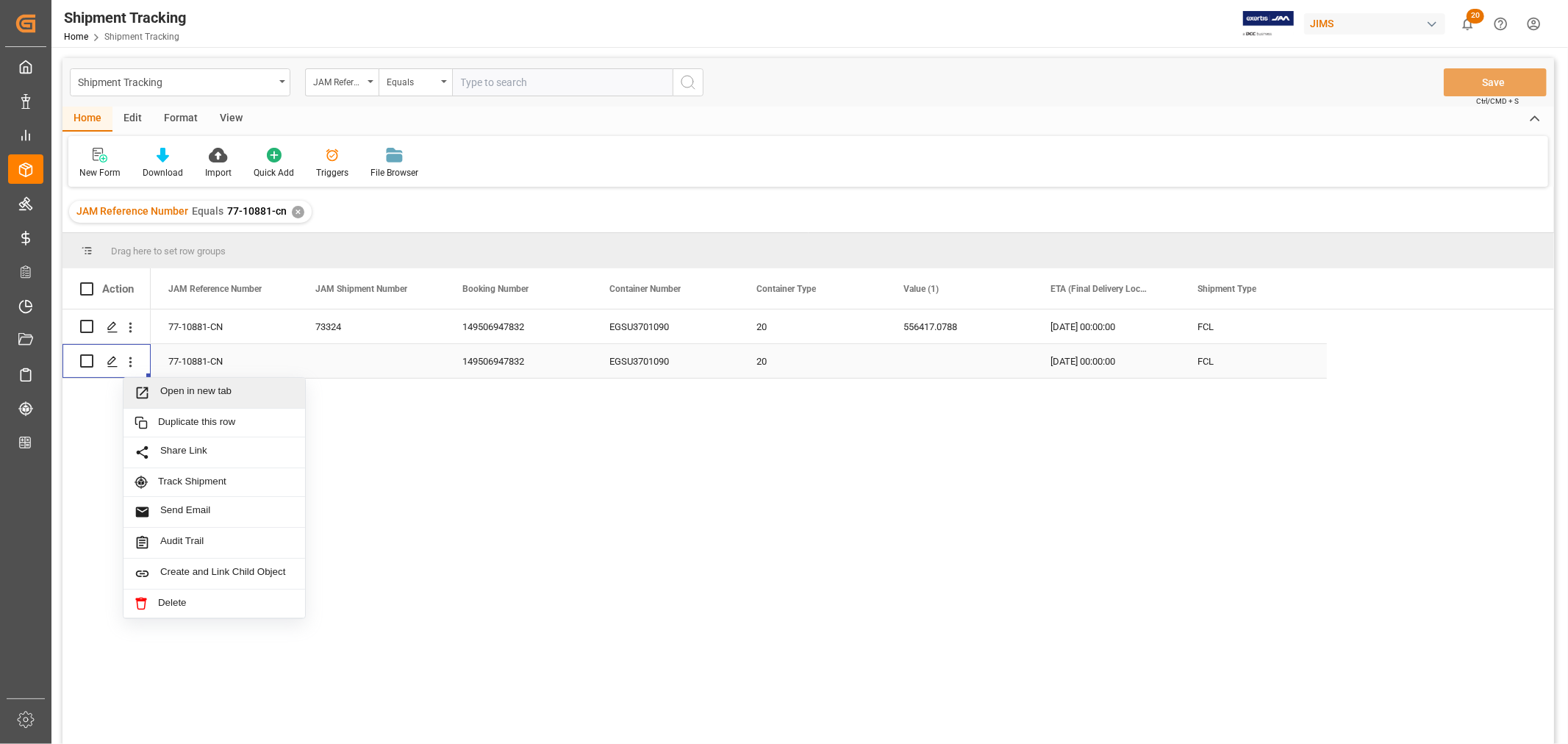
click at [175, 392] on span "Open in new tab" at bounding box center [227, 393] width 133 height 16
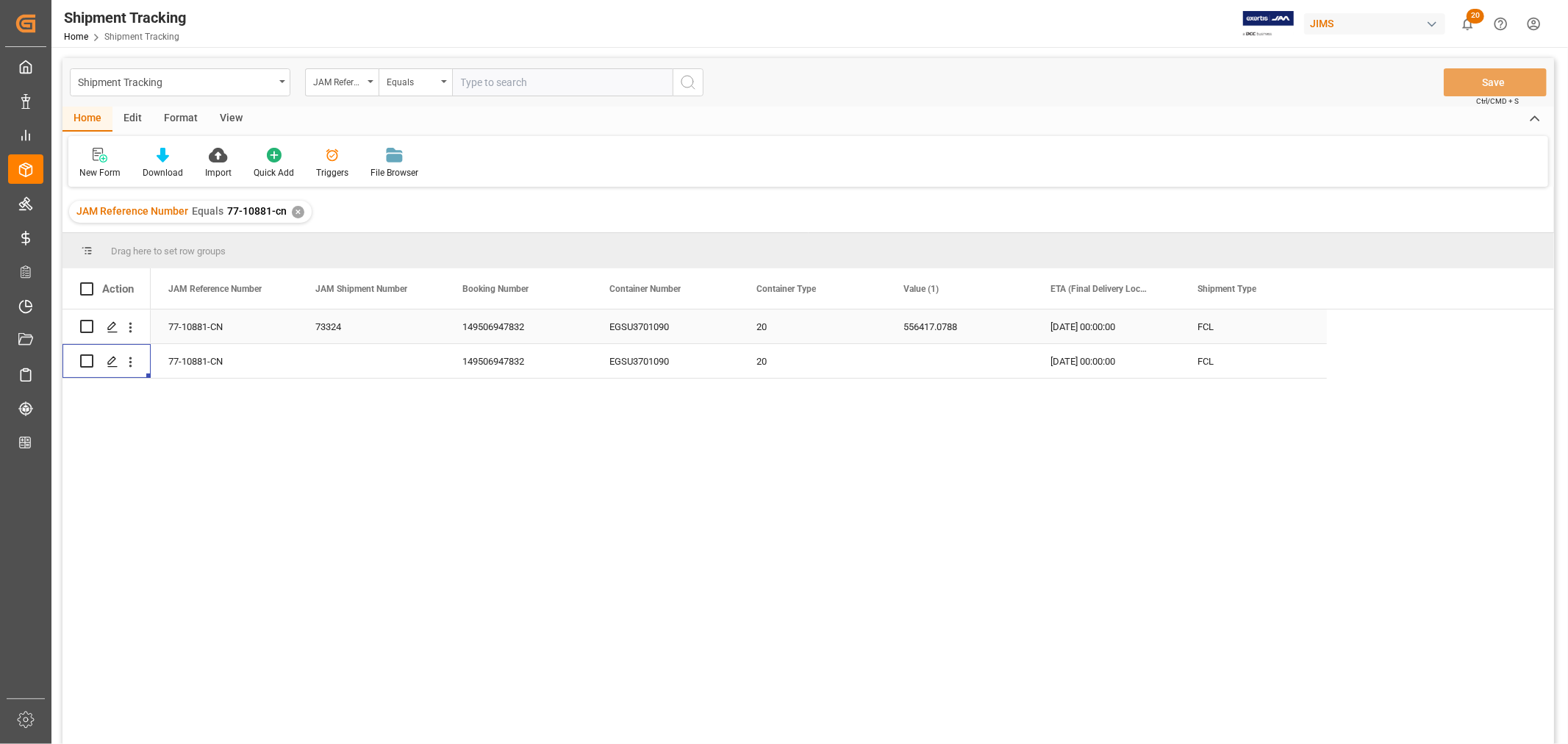
click at [326, 320] on div "73324" at bounding box center [371, 326] width 147 height 34
click at [326, 359] on div "Press SPACE to select this row." at bounding box center [371, 360] width 147 height 34
click at [335, 331] on div "73324" at bounding box center [371, 326] width 147 height 34
click at [335, 366] on div "Press SPACE to select this row." at bounding box center [371, 360] width 147 height 34
click at [629, 333] on div "EGSU3701090" at bounding box center [665, 326] width 147 height 34
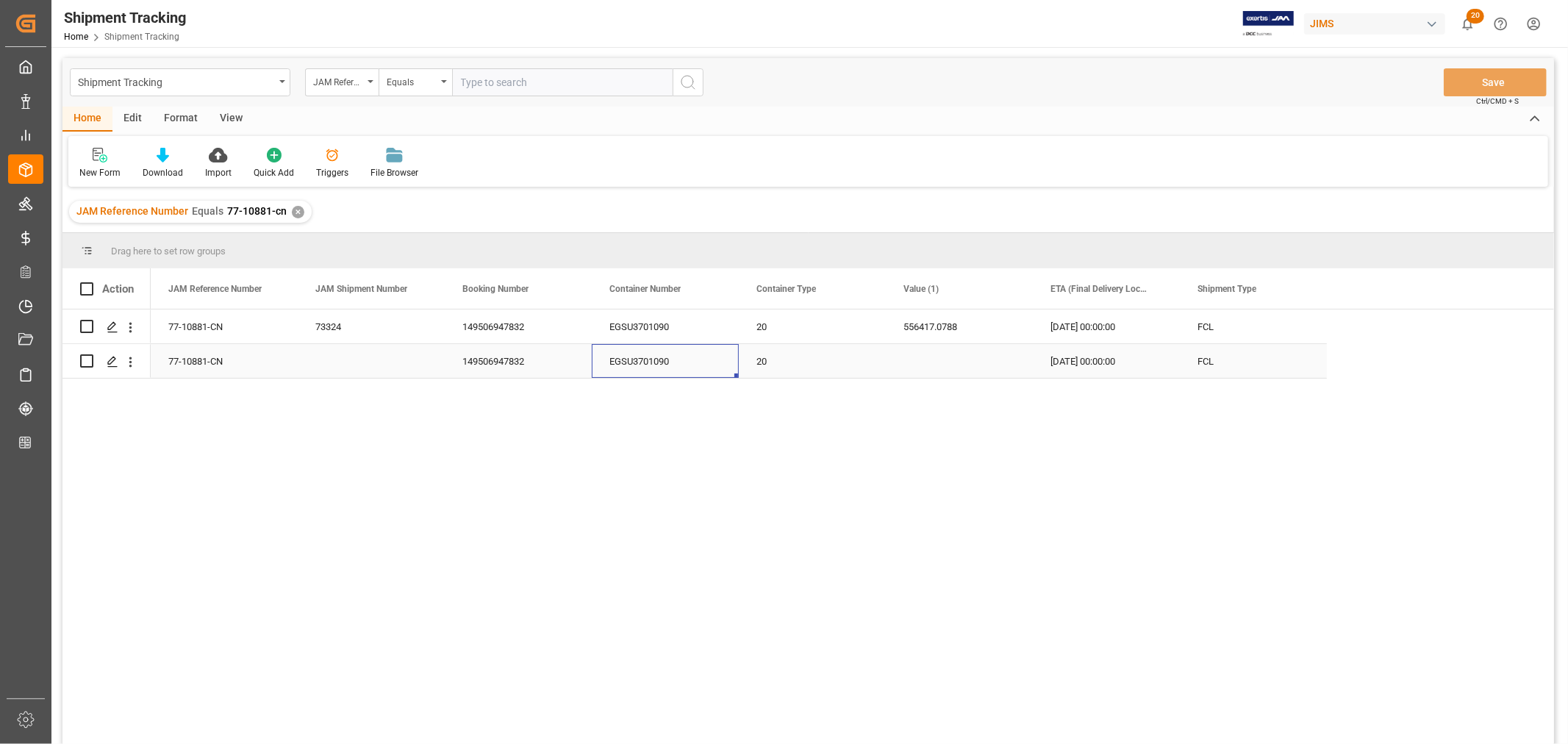
click at [628, 363] on div "EGSU3701090" at bounding box center [665, 360] width 147 height 34
click at [365, 338] on div "73324" at bounding box center [371, 326] width 147 height 34
click at [358, 364] on div "Press SPACE to select this row." at bounding box center [371, 360] width 147 height 34
click at [941, 331] on div "556417.0788" at bounding box center [959, 326] width 147 height 34
click at [935, 365] on div "Press SPACE to select this row." at bounding box center [959, 360] width 147 height 34
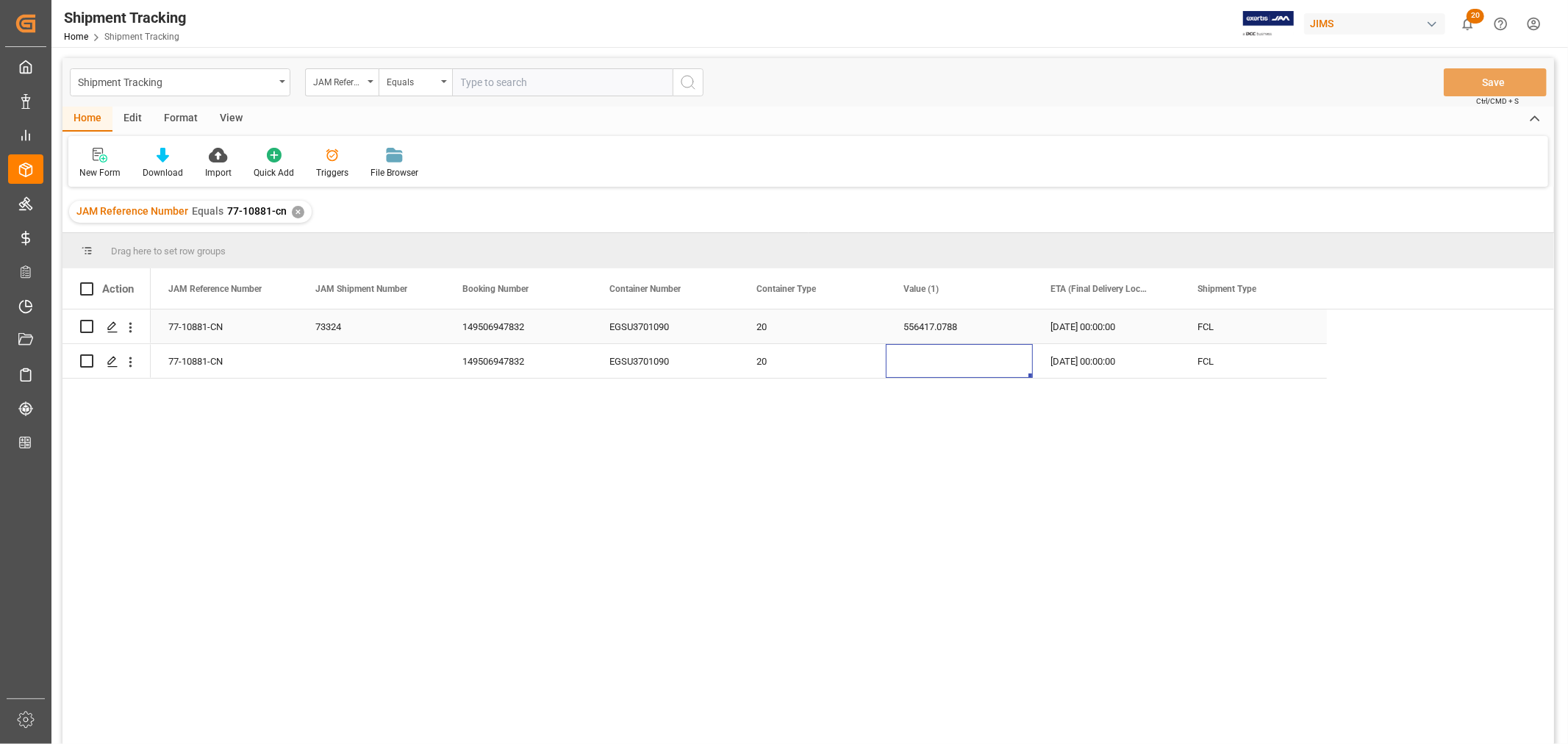
click at [932, 327] on div "556417.0788" at bounding box center [959, 326] width 147 height 34
click at [925, 365] on div "Press SPACE to select this row." at bounding box center [959, 360] width 147 height 34
click at [924, 327] on div "556417.0788" at bounding box center [959, 326] width 147 height 34
click at [920, 366] on div "Press SPACE to select this row." at bounding box center [959, 360] width 147 height 34
click at [955, 328] on div "556417.0788" at bounding box center [959, 326] width 147 height 34
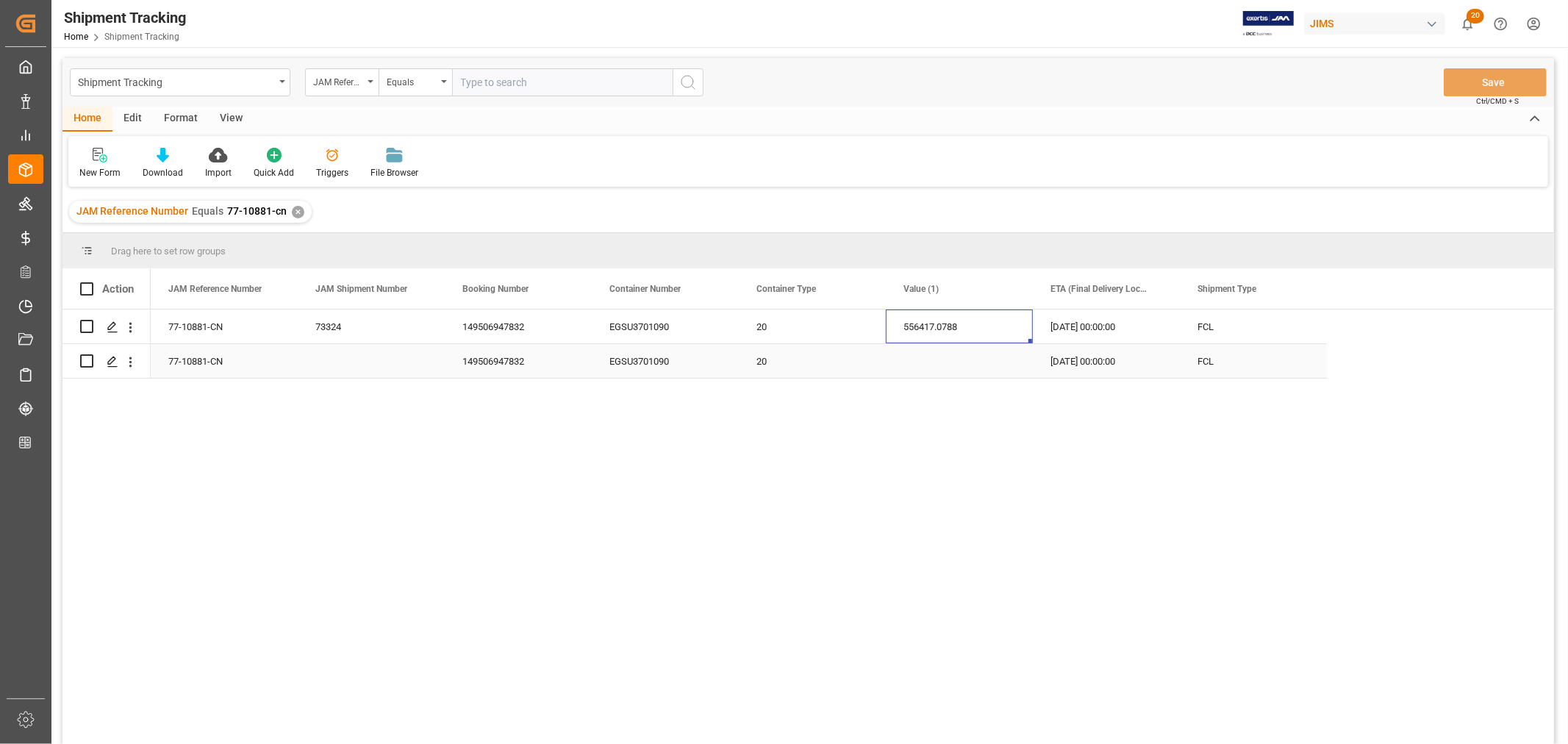
click at [942, 356] on div "Press SPACE to select this row." at bounding box center [959, 360] width 147 height 34
click at [649, 328] on div "EGSU3701090" at bounding box center [665, 326] width 147 height 34
click at [648, 357] on div "EGSU3701090" at bounding box center [665, 360] width 147 height 34
click at [644, 365] on div "EGSU3701090" at bounding box center [665, 360] width 147 height 34
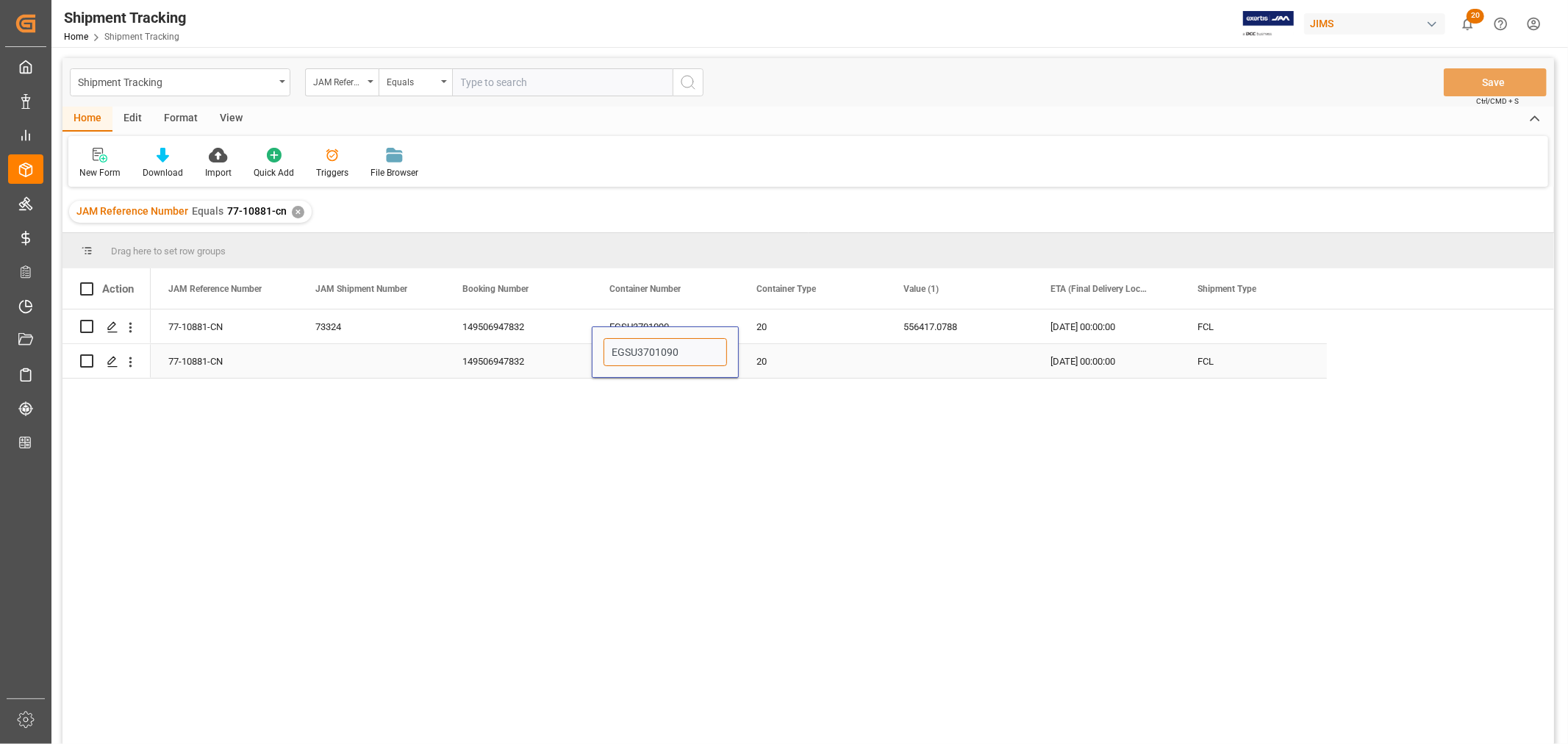
click at [634, 355] on input "EGSU3701090" at bounding box center [665, 352] width 124 height 28
paste input "GAOU624625"
type input "GAOU6246250"
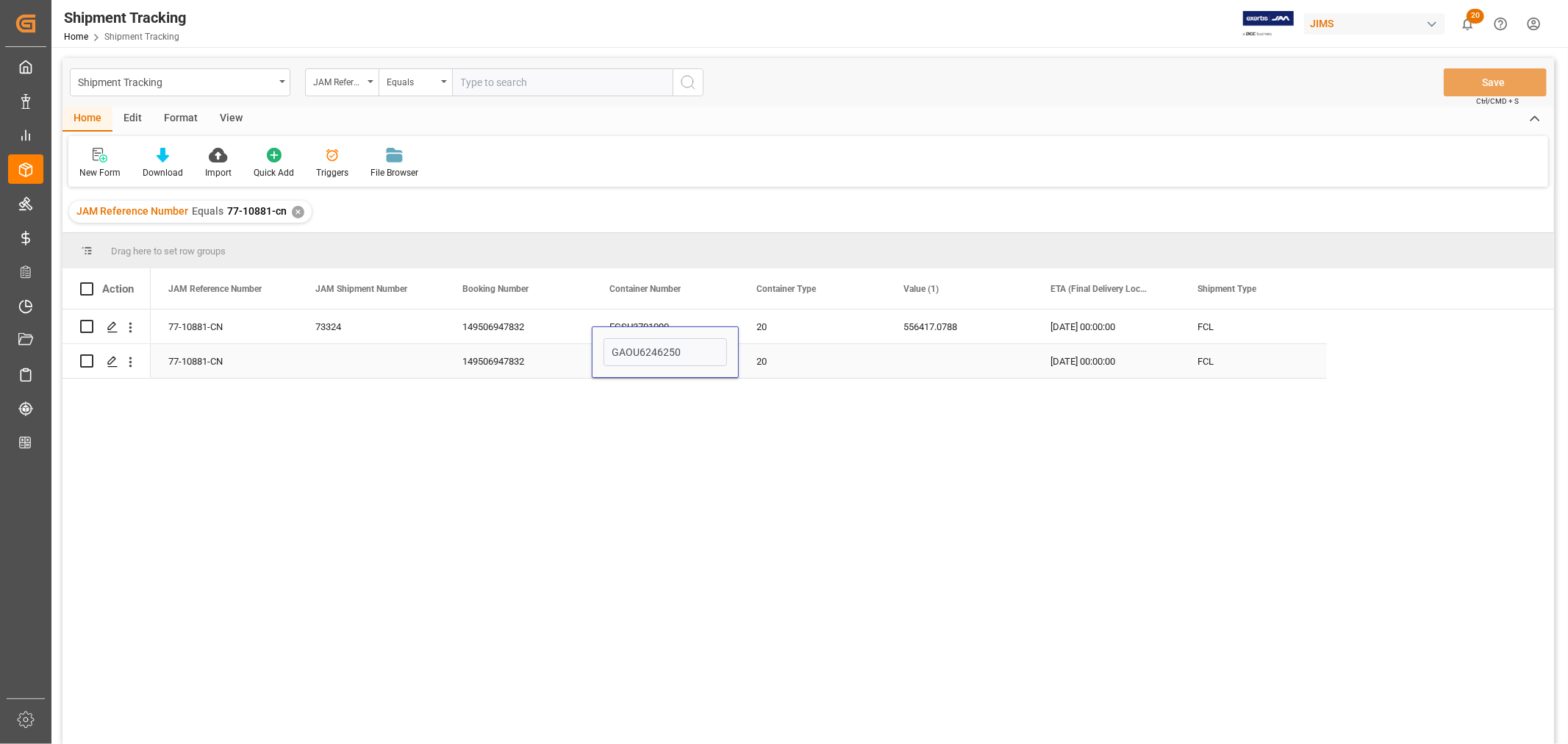
click at [786, 368] on div "20" at bounding box center [812, 360] width 147 height 34
click at [774, 364] on div "20" at bounding box center [812, 360] width 147 height 34
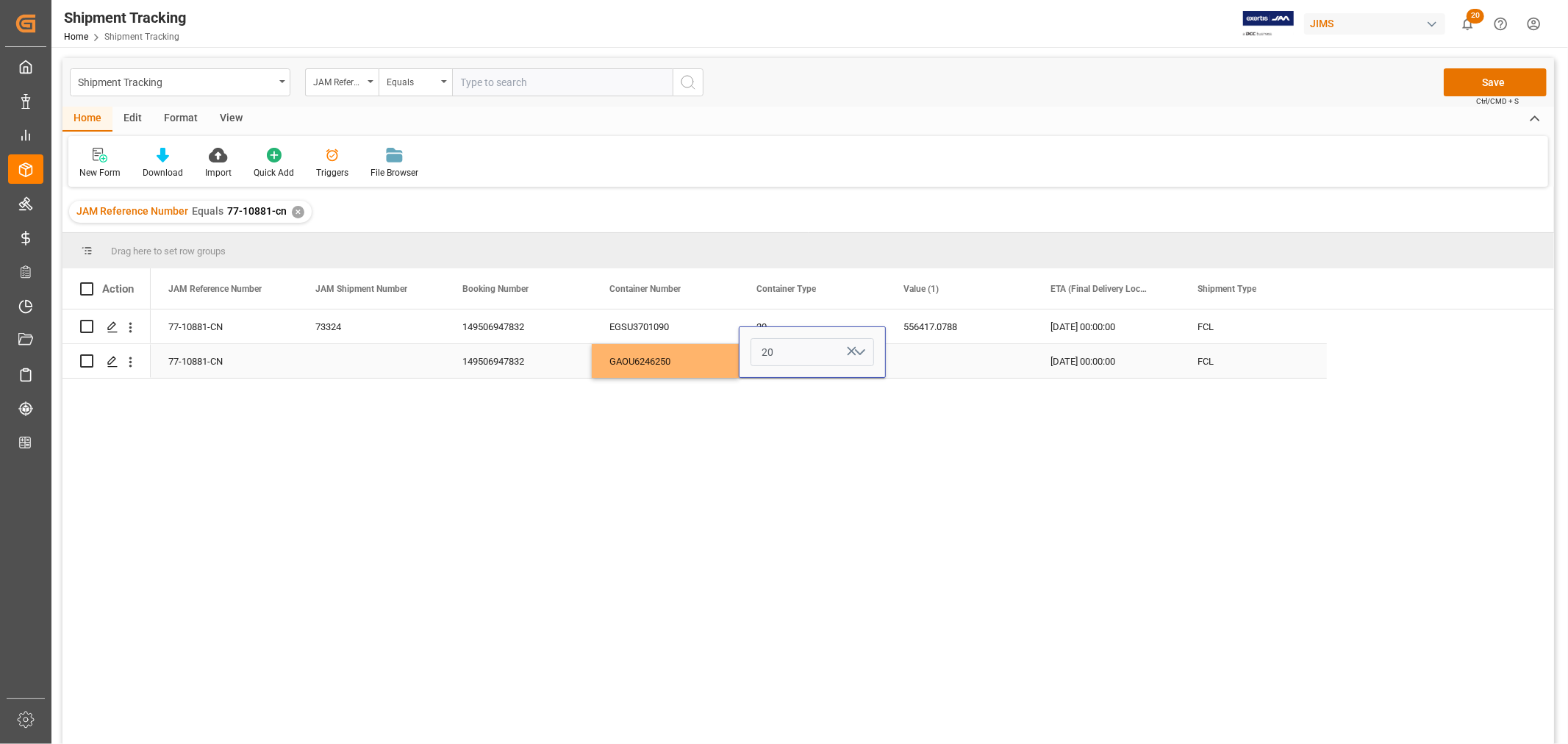
click at [868, 356] on button "20" at bounding box center [812, 352] width 124 height 28
click at [794, 470] on div "40HQ" at bounding box center [812, 477] width 106 height 15
click at [1000, 459] on div "77-10881-CN FCL 73324 556417.0788 149506947832 EGSU3701090 20 [DATE] 00:00:00 7…" at bounding box center [852, 531] width 1403 height 444
click at [927, 359] on div "Press SPACE to select this row." at bounding box center [959, 360] width 147 height 34
click at [1473, 83] on button "Save" at bounding box center [1494, 82] width 103 height 28
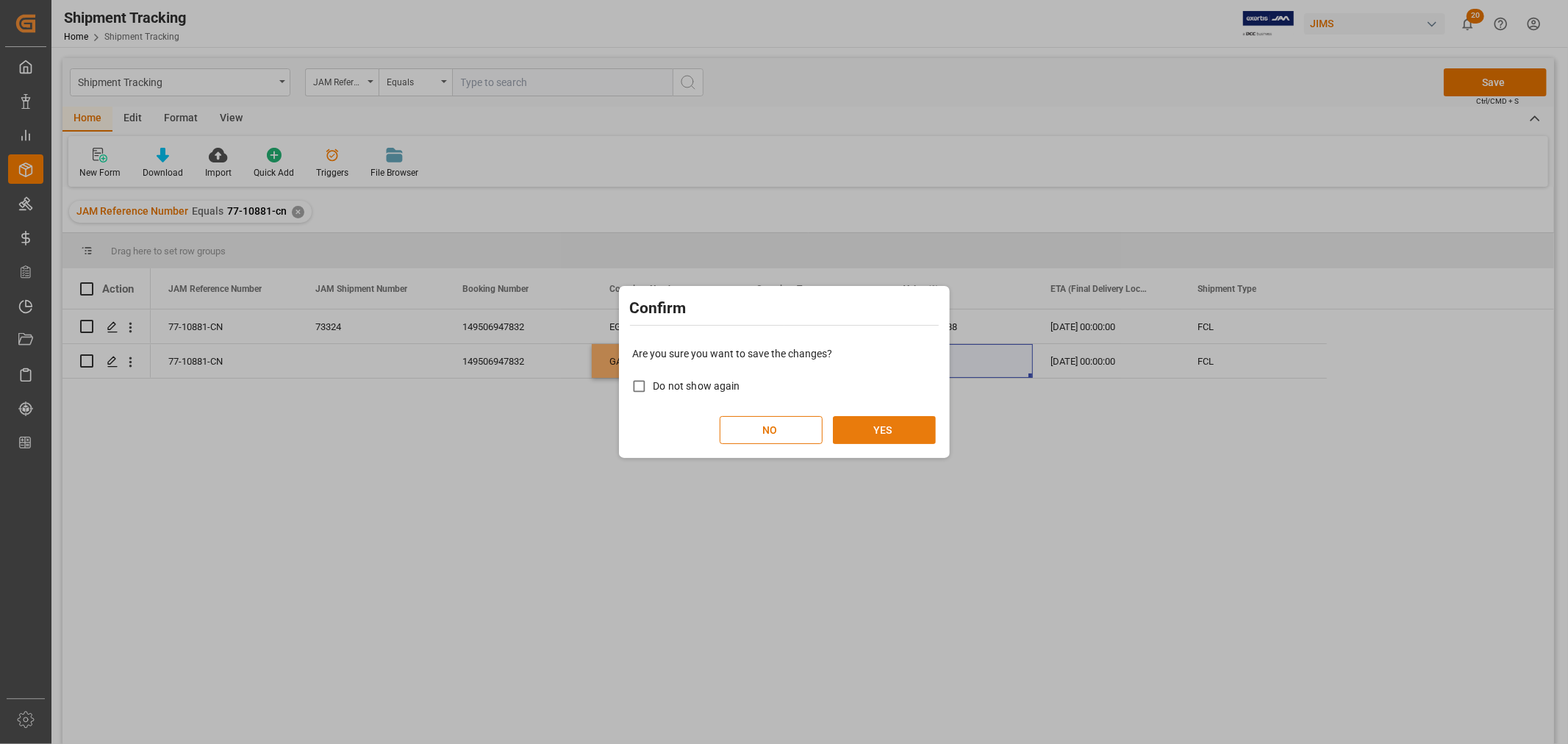
click at [877, 423] on button "YES" at bounding box center [884, 430] width 103 height 28
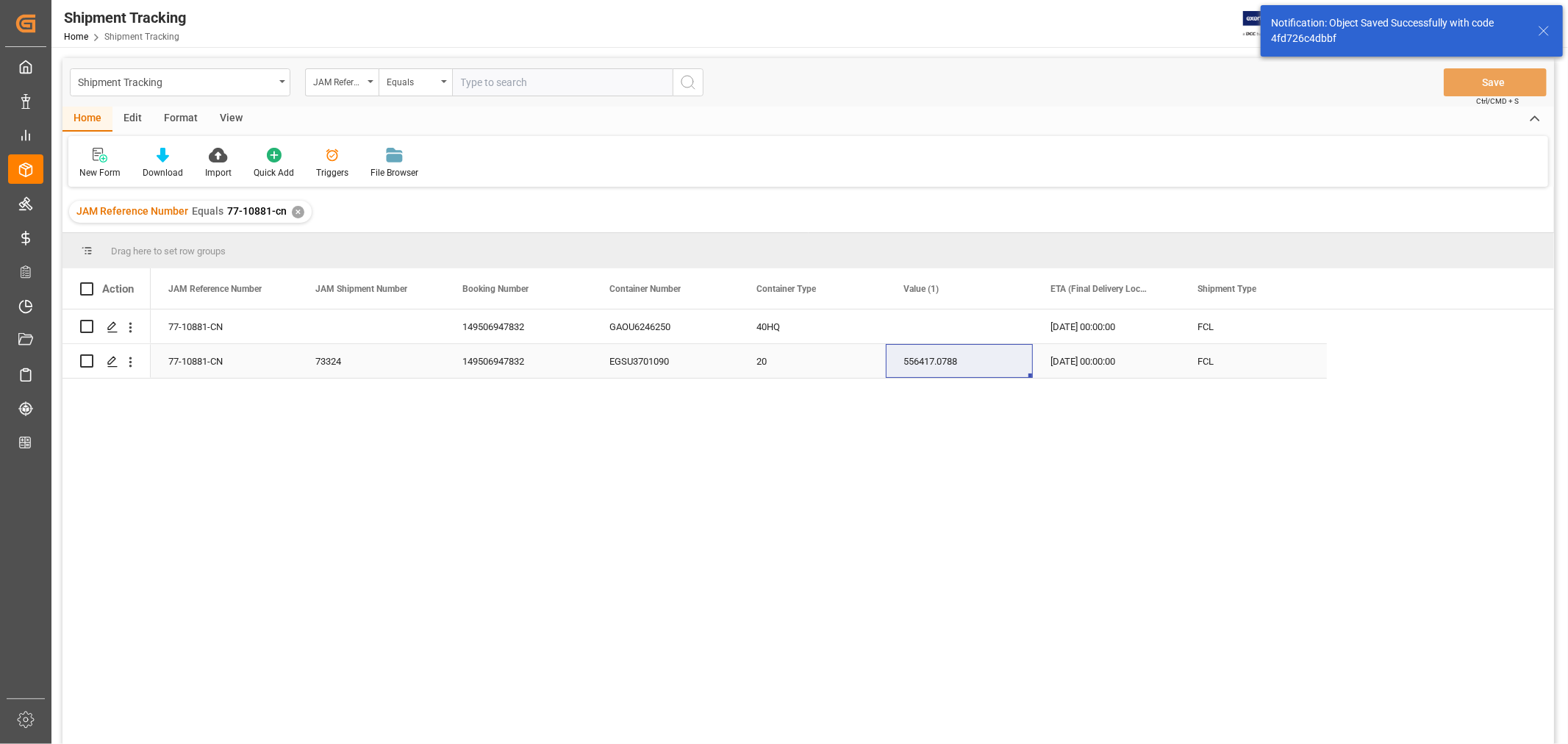
click at [343, 362] on div "73324" at bounding box center [371, 360] width 147 height 34
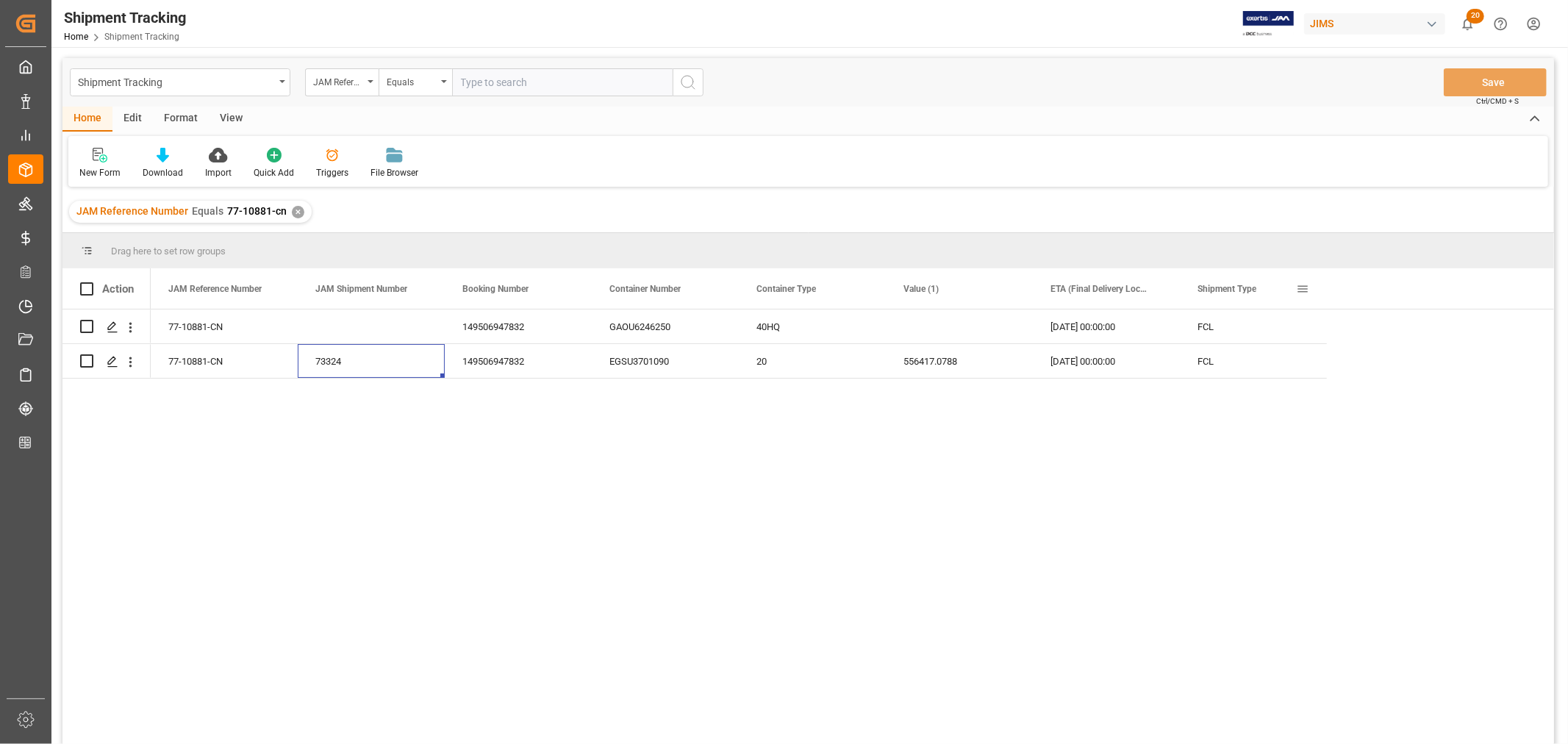
click at [1305, 287] on span at bounding box center [1301, 288] width 13 height 13
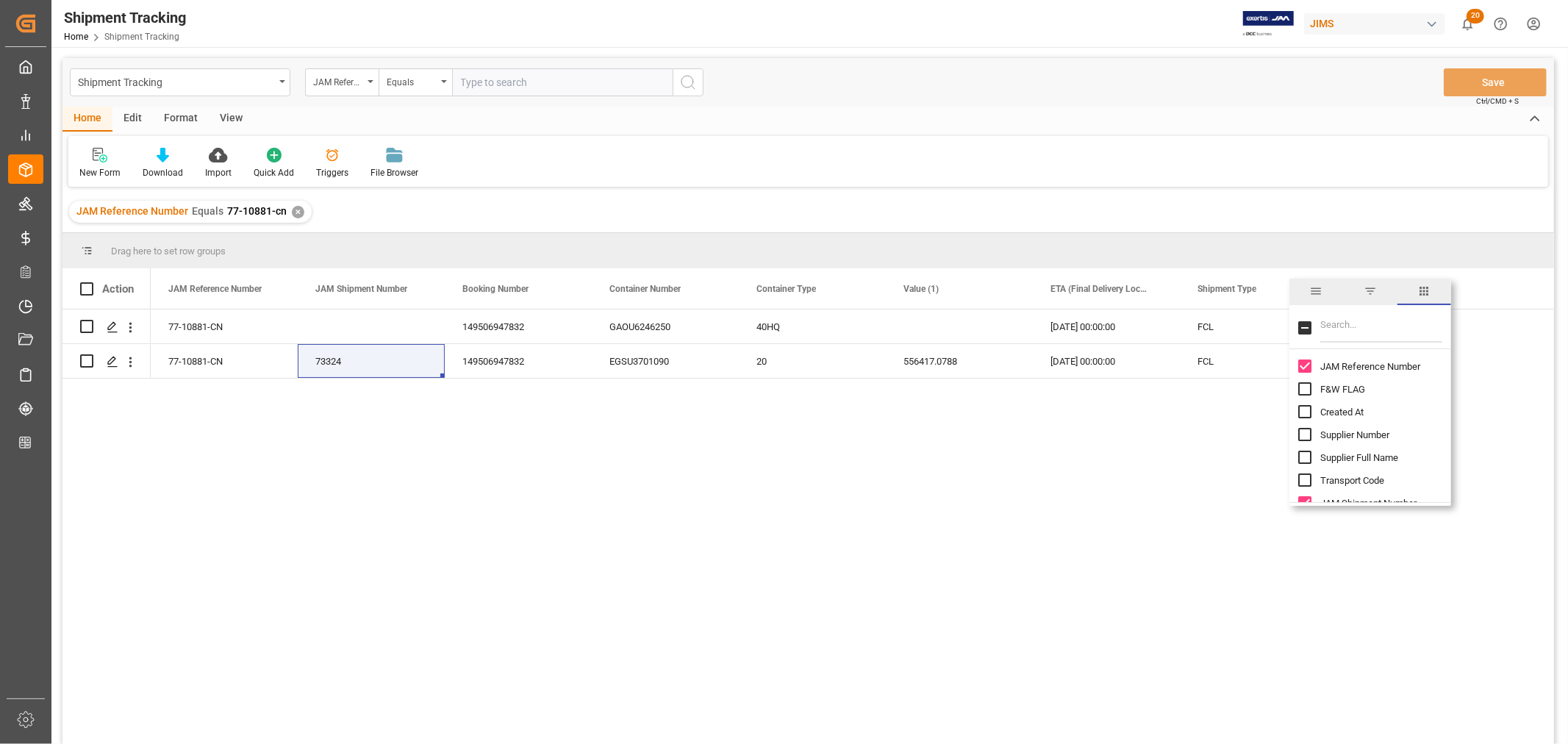
drag, startPoint x: 1339, startPoint y: 329, endPoint x: 1349, endPoint y: 328, distance: 10.0
click at [1339, 328] on input "Filter Columns Input" at bounding box center [1380, 328] width 122 height 29
type input "actua"
click at [1306, 363] on input "Actual Pickup Date (Origin) column toggle visibility (hidden)" at bounding box center [1304, 366] width 13 height 13
checkbox input "true"
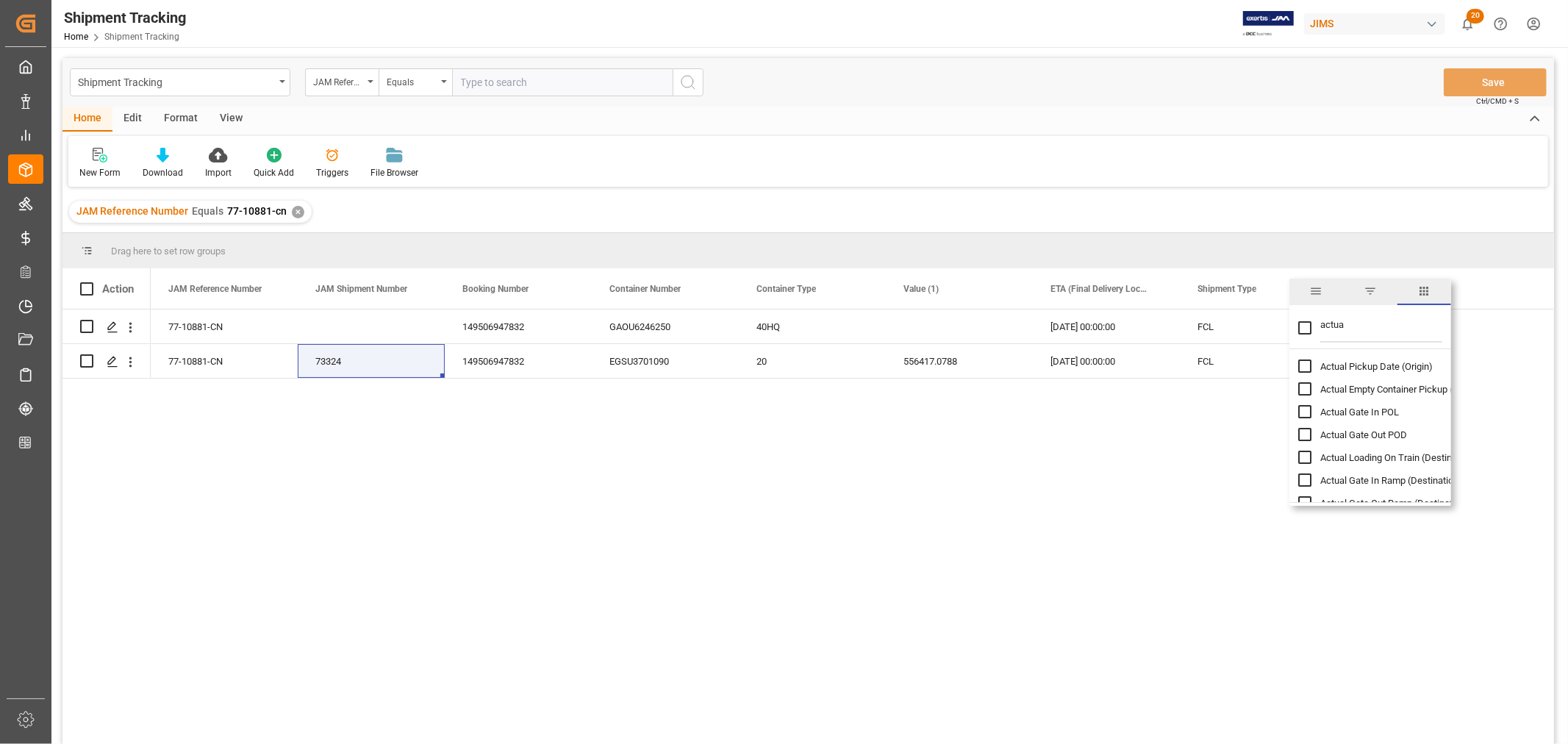
checkbox input "false"
click at [1333, 321] on input "actua" at bounding box center [1380, 328] width 122 height 29
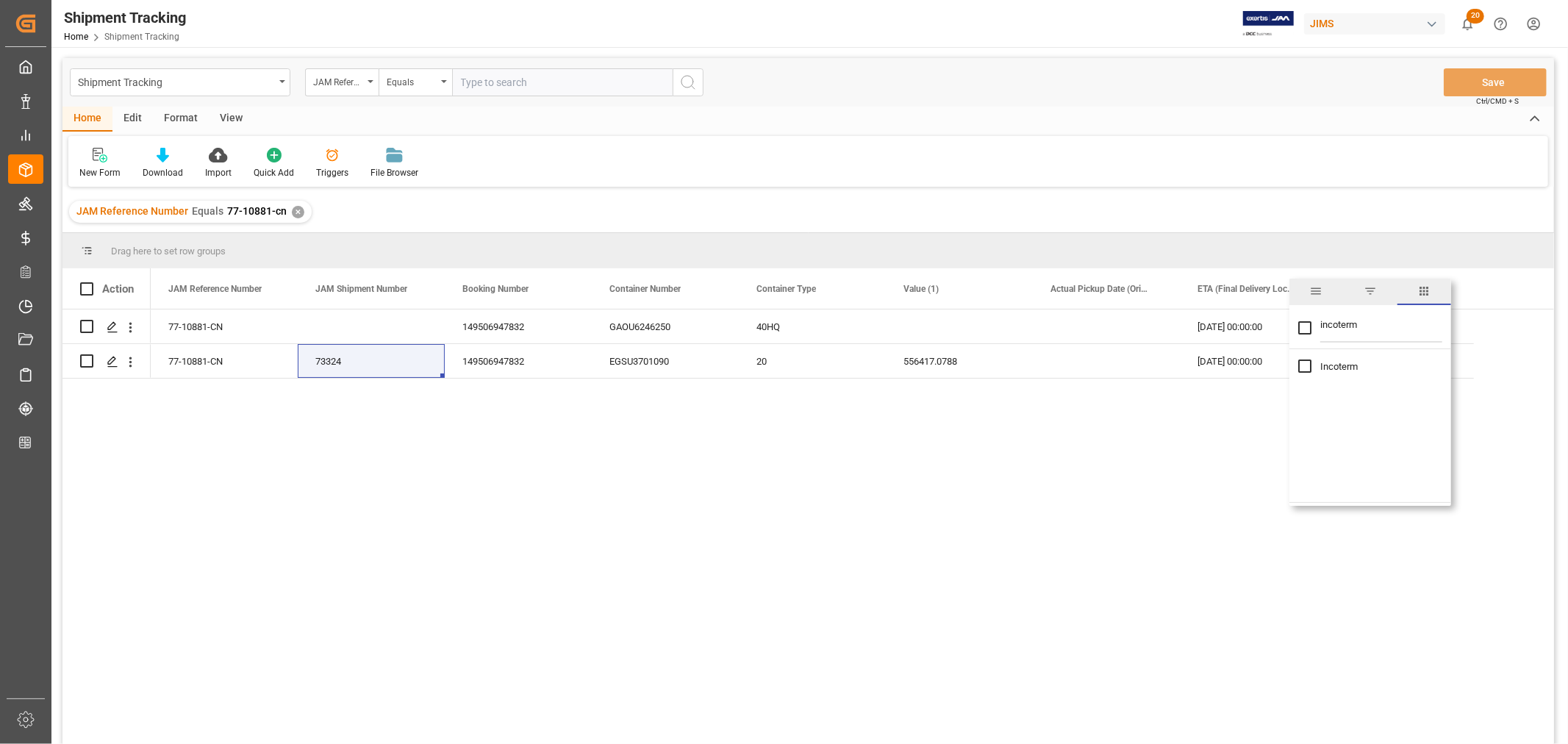
type input "incoterm"
click at [1305, 364] on input "Incoterm column toggle visibility (hidden)" at bounding box center [1304, 366] width 13 height 13
checkbox input "true"
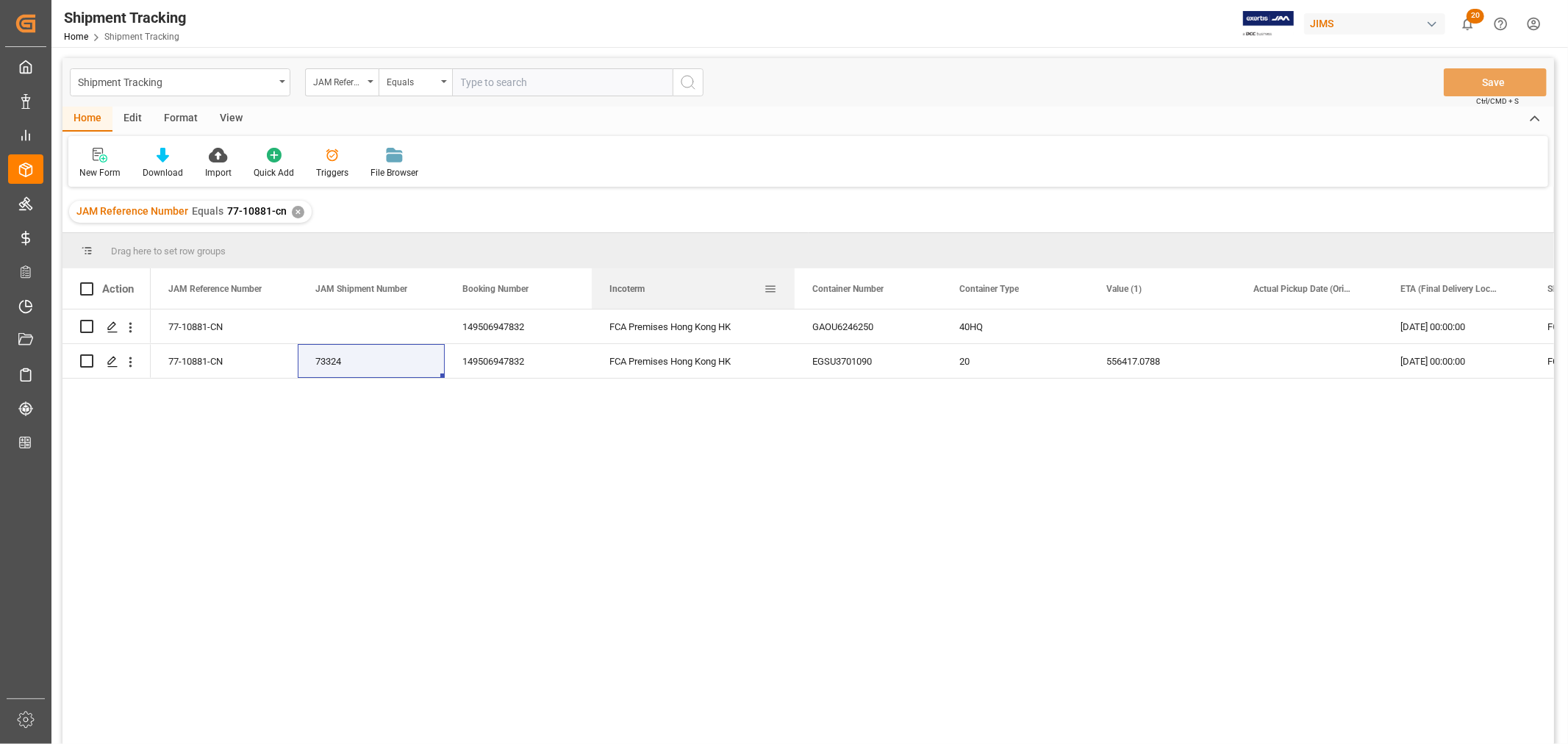
drag, startPoint x: 737, startPoint y: 288, endPoint x: 816, endPoint y: 288, distance: 79.0
click at [797, 288] on div at bounding box center [794, 288] width 6 height 41
click at [700, 324] on div "FCA Premises Hong Kong HK" at bounding box center [704, 326] width 226 height 34
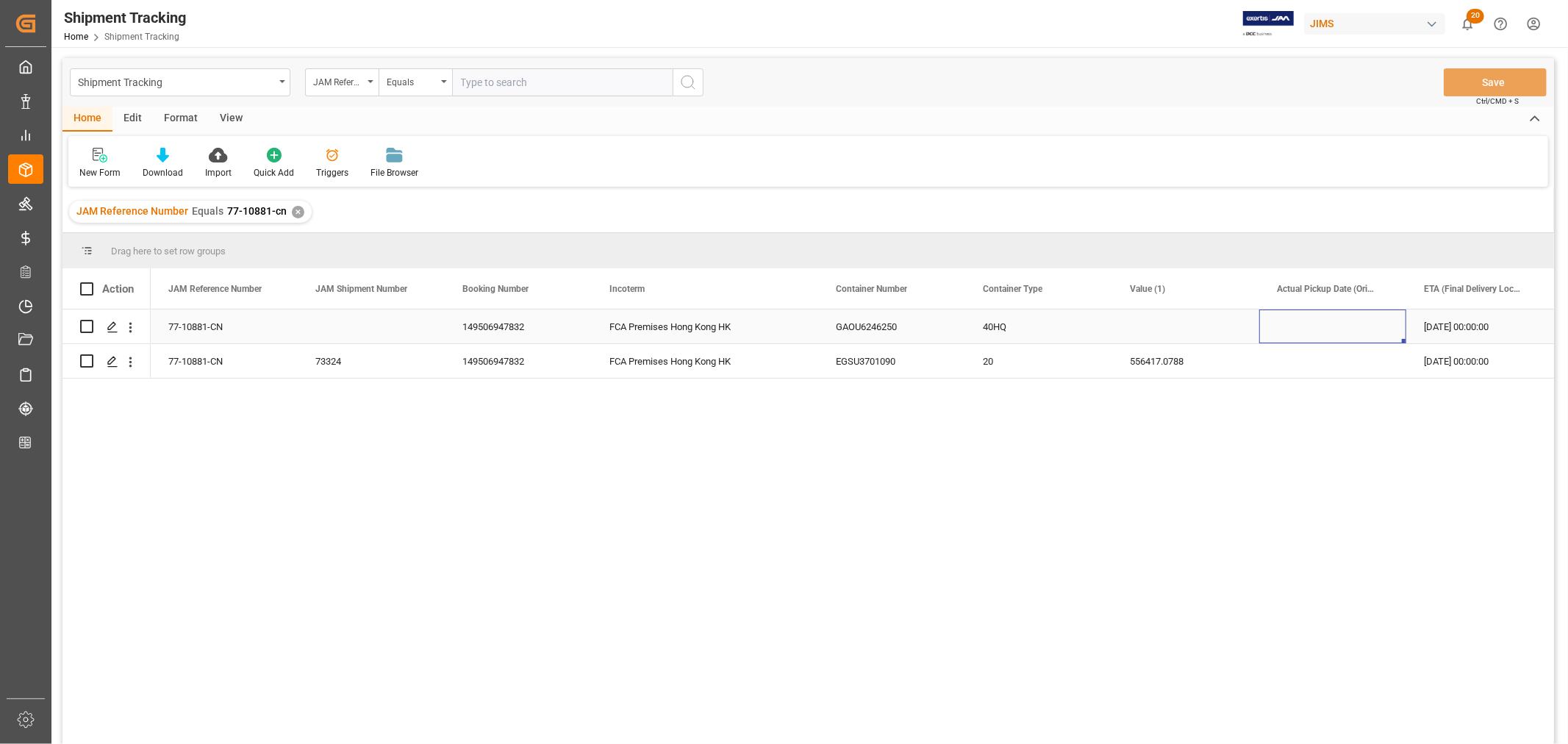
click at [1320, 323] on div "Press SPACE to select this row." at bounding box center [1332, 326] width 147 height 34
click at [1312, 360] on div "Press SPACE to select this row." at bounding box center [1332, 360] width 147 height 34
click at [1317, 328] on div "Press SPACE to select this row." at bounding box center [1332, 326] width 147 height 34
click at [1315, 367] on div "Press SPACE to select this row." at bounding box center [1332, 360] width 147 height 34
click at [678, 327] on div "FCA Premises Hong Kong HK" at bounding box center [704, 326] width 226 height 34
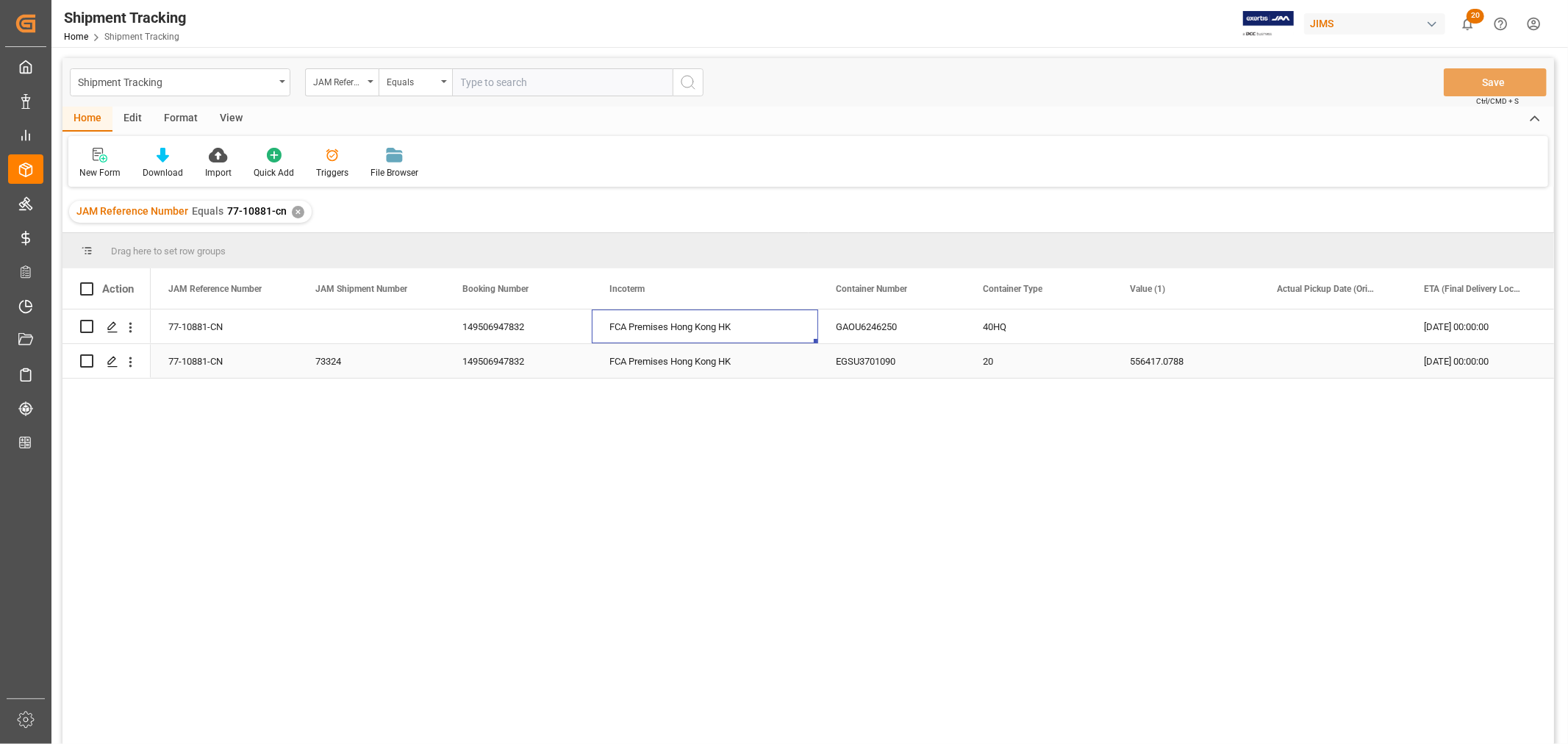
click at [668, 358] on div "FCA Premises Hong Kong HK" at bounding box center [704, 360] width 226 height 34
click at [1311, 319] on div "Press SPACE to select this row." at bounding box center [1332, 326] width 147 height 34
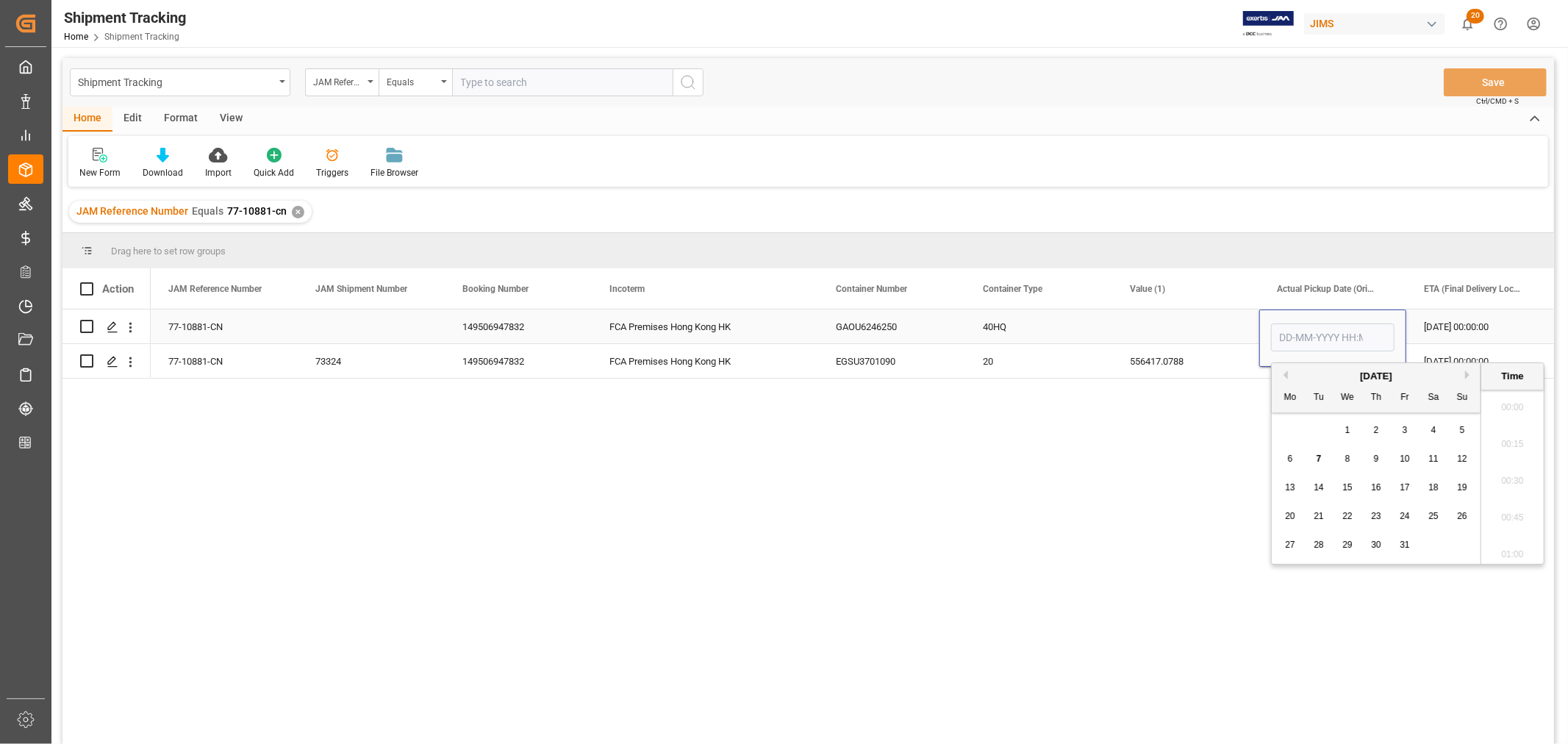
scroll to position [1549, 0]
click at [1282, 372] on button "Previous Month" at bounding box center [1283, 375] width 9 height 9
click at [1375, 520] on span "25" at bounding box center [1375, 516] width 10 height 10
type input "[DATE] 00:00"
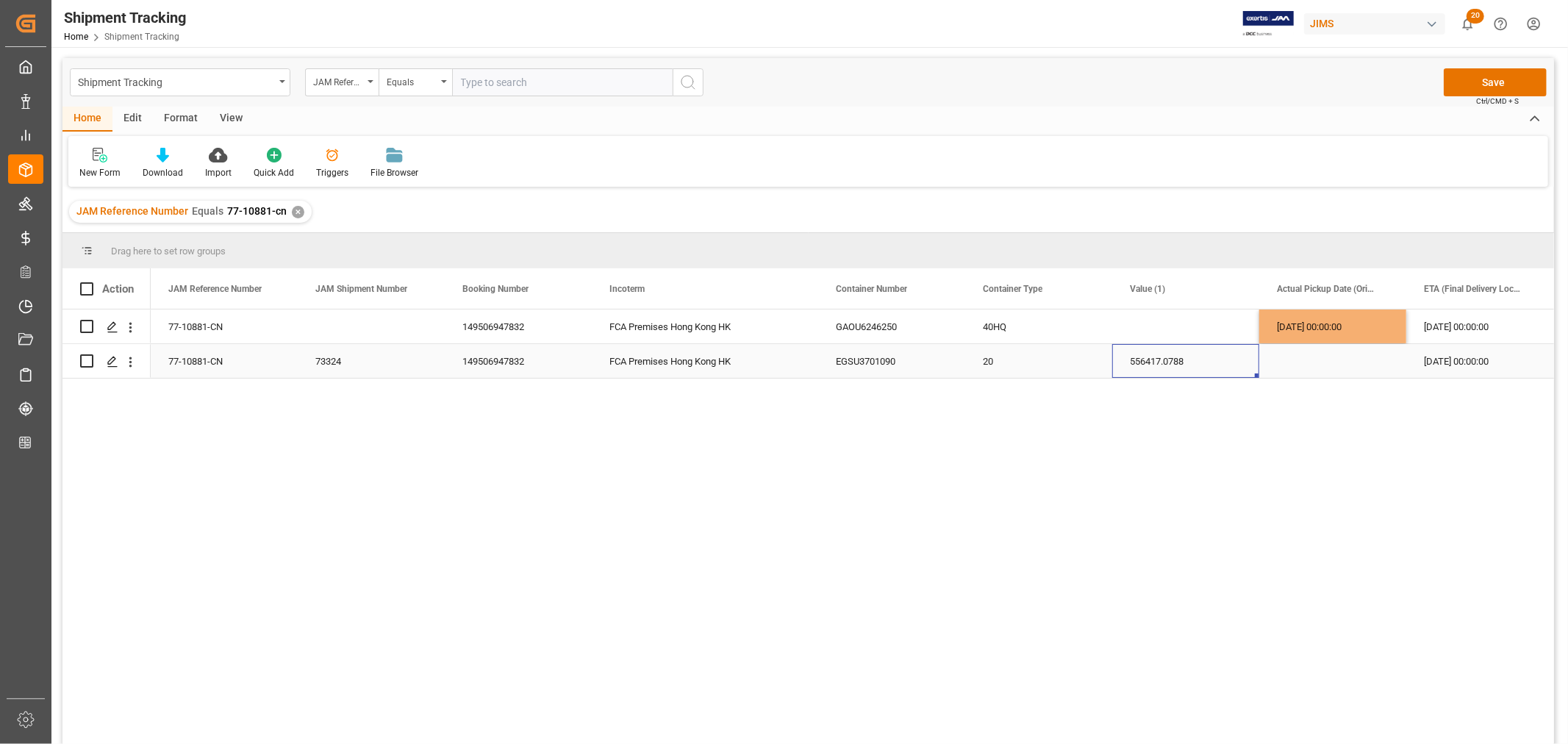
click at [1178, 366] on div "556417.0788" at bounding box center [1185, 360] width 147 height 34
click at [1336, 329] on div "[DATE] 00:00:00" at bounding box center [1332, 326] width 147 height 34
click at [1324, 358] on div "Press SPACE to select this row." at bounding box center [1332, 360] width 147 height 34
click at [1443, 336] on div "[DATE] 00:00:00" at bounding box center [1480, 326] width 147 height 34
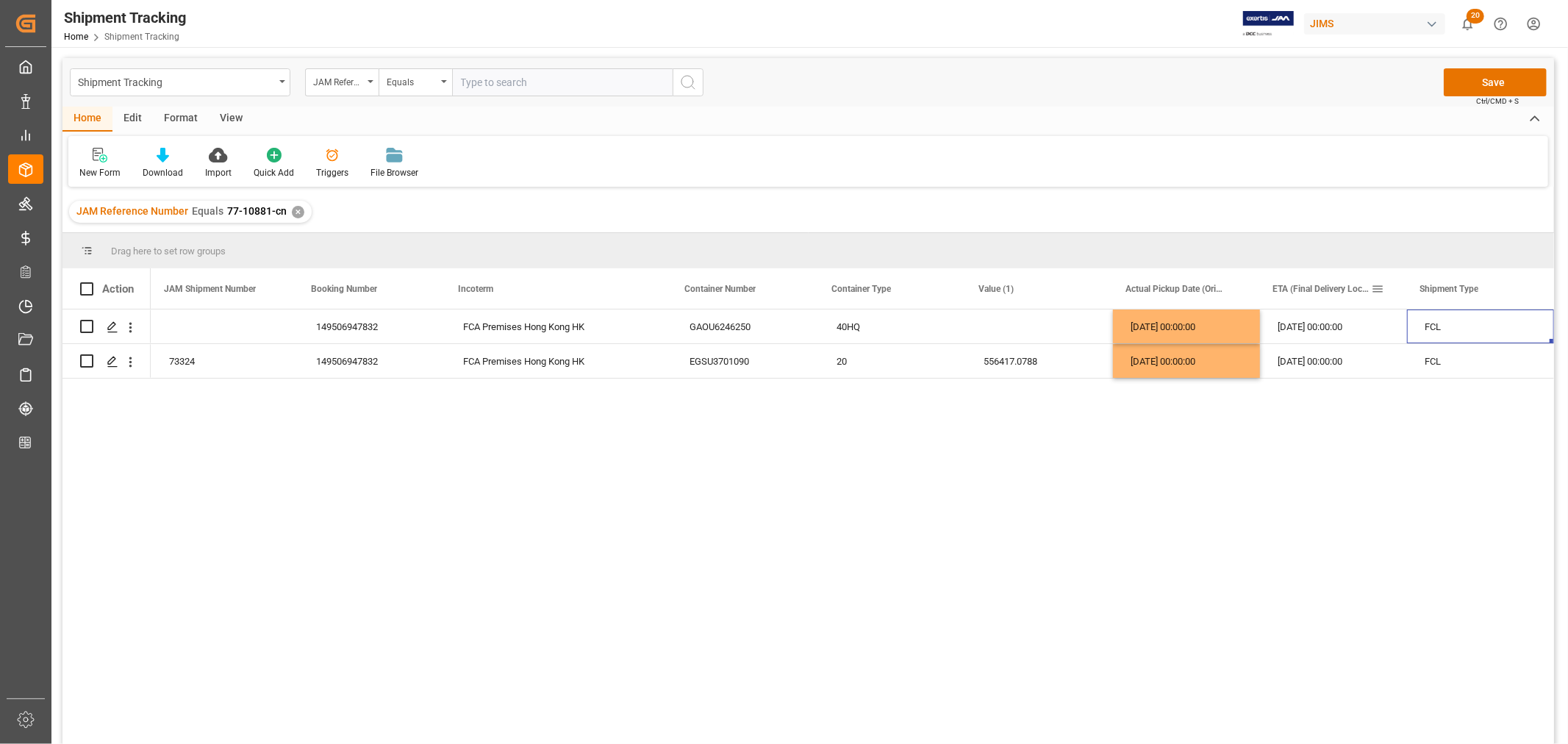
click at [1378, 284] on span at bounding box center [1377, 288] width 13 height 13
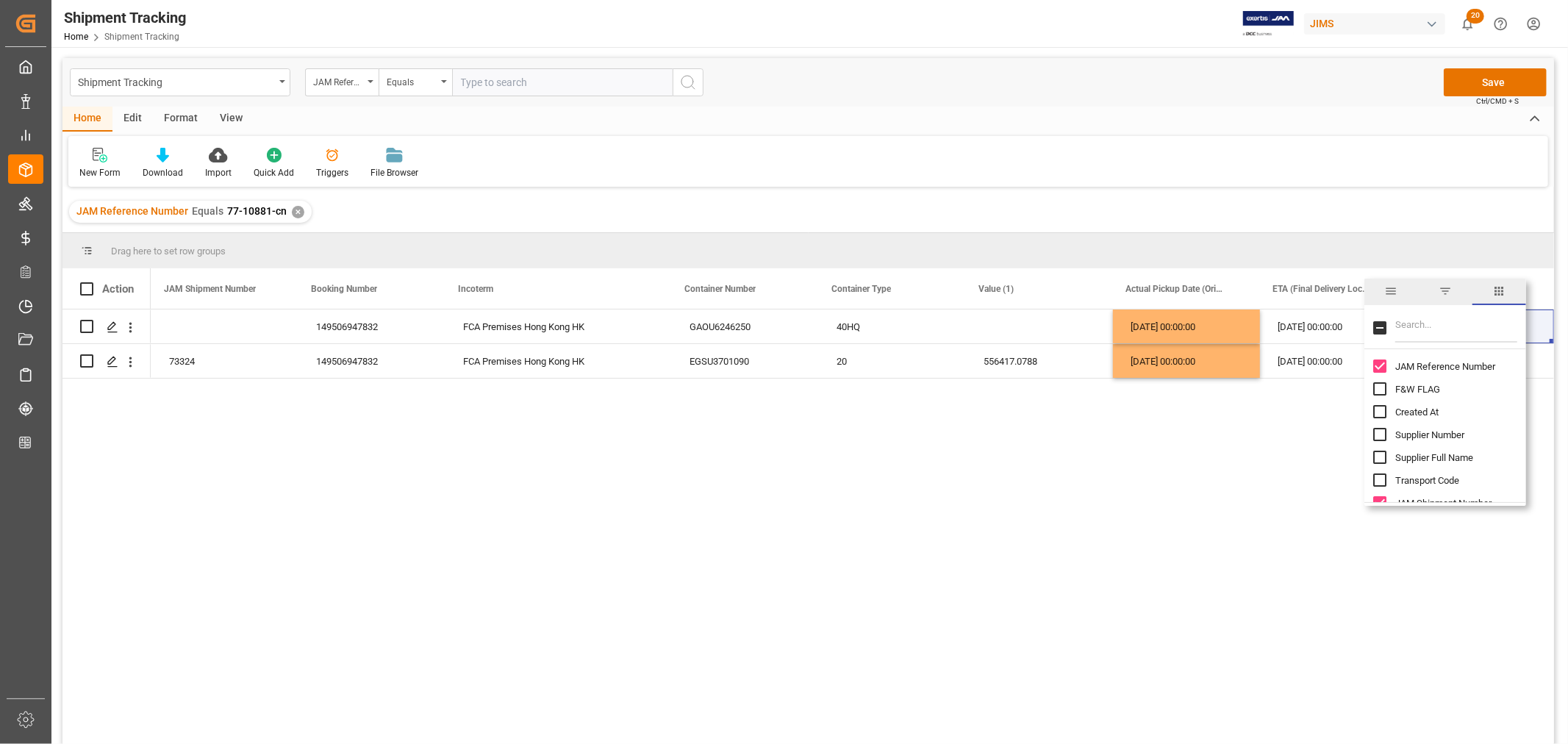
click at [1427, 325] on input "Filter Columns Input" at bounding box center [1455, 328] width 122 height 29
type input "pol"
click at [1378, 484] on input "Actual Gate In POL column toggle visibility (hidden)" at bounding box center [1379, 484] width 13 height 13
checkbox input "true"
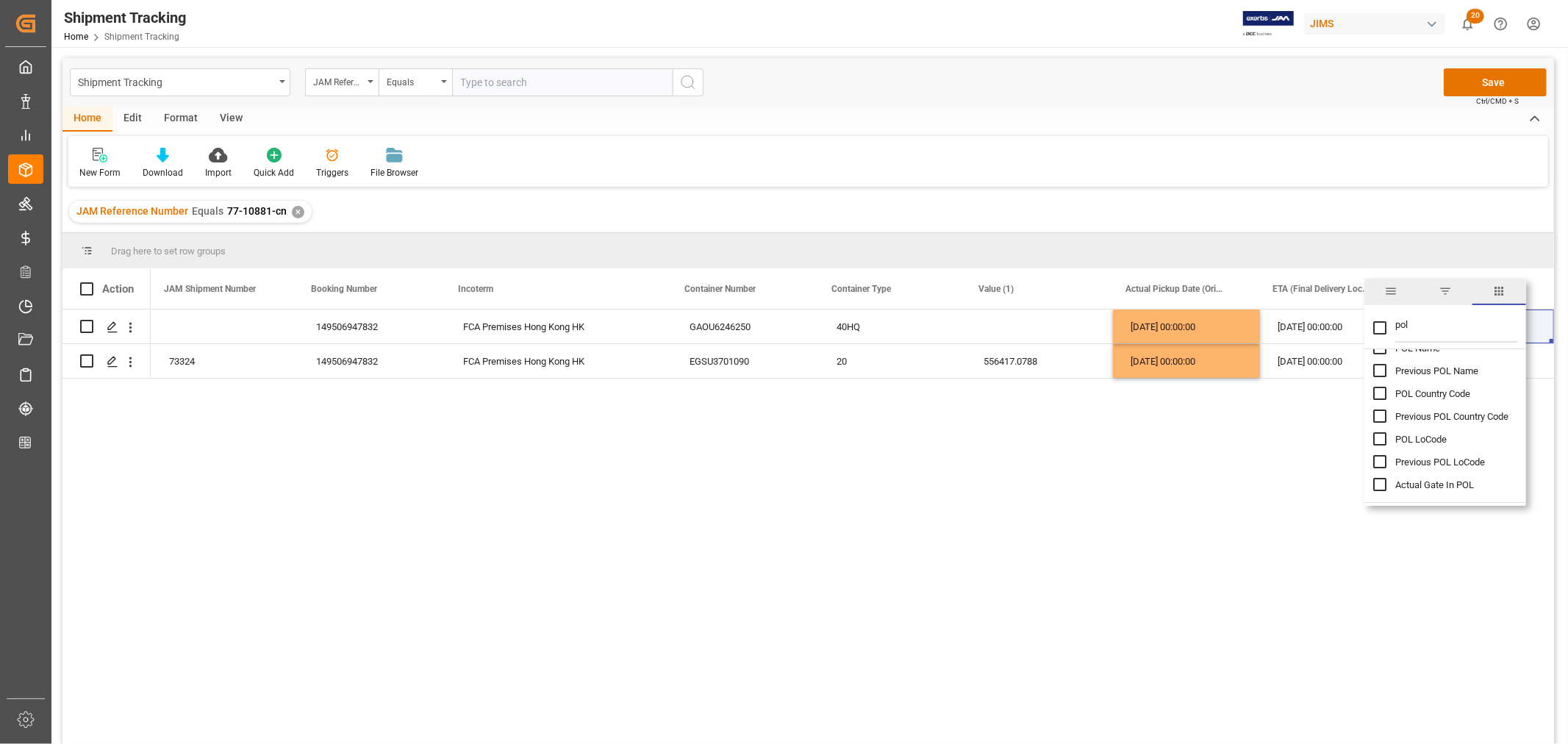
checkbox input "false"
click at [1294, 333] on div "[DATE]" at bounding box center [1329, 326] width 147 height 34
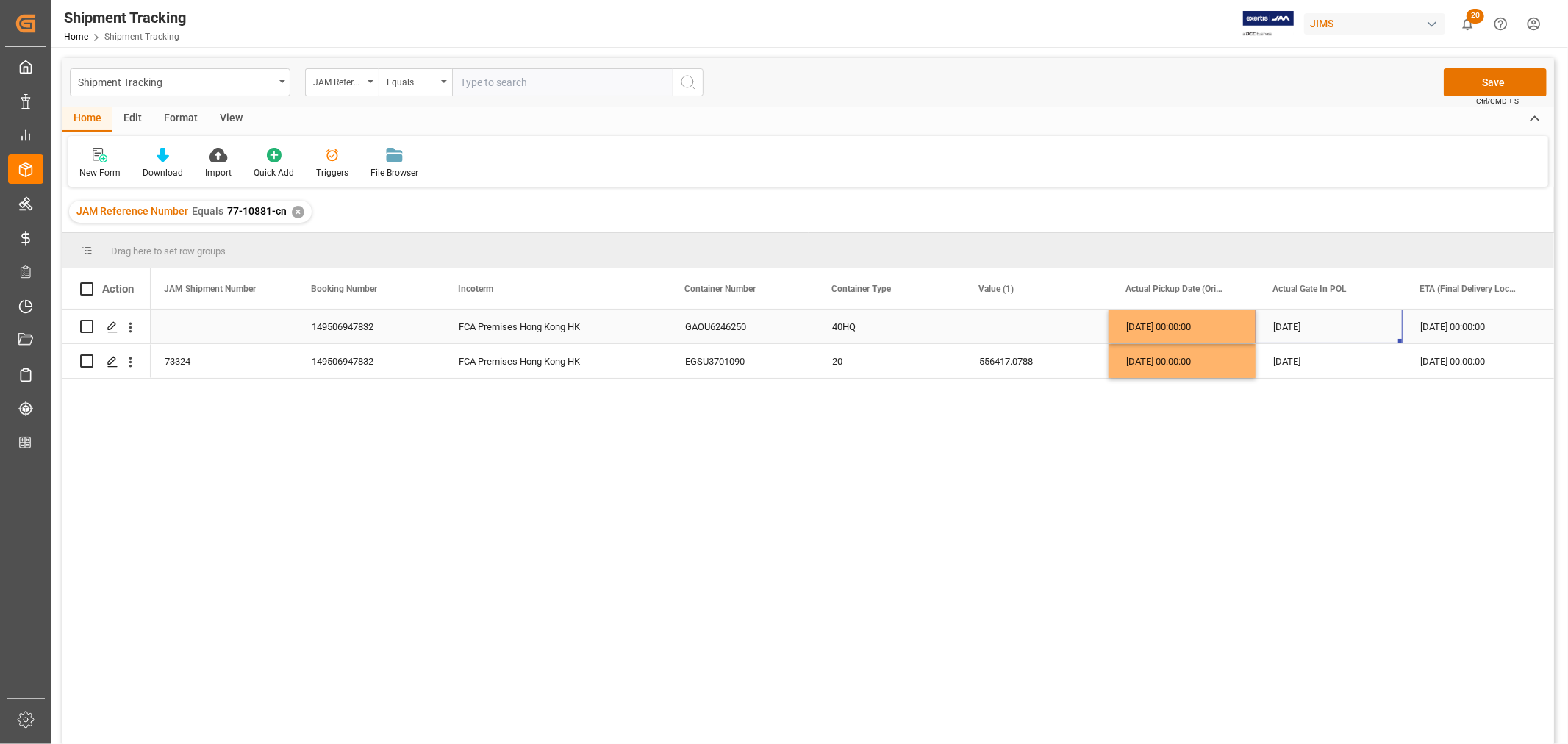
click at [1450, 333] on div "[DATE] 00:00:00" at bounding box center [1476, 326] width 147 height 34
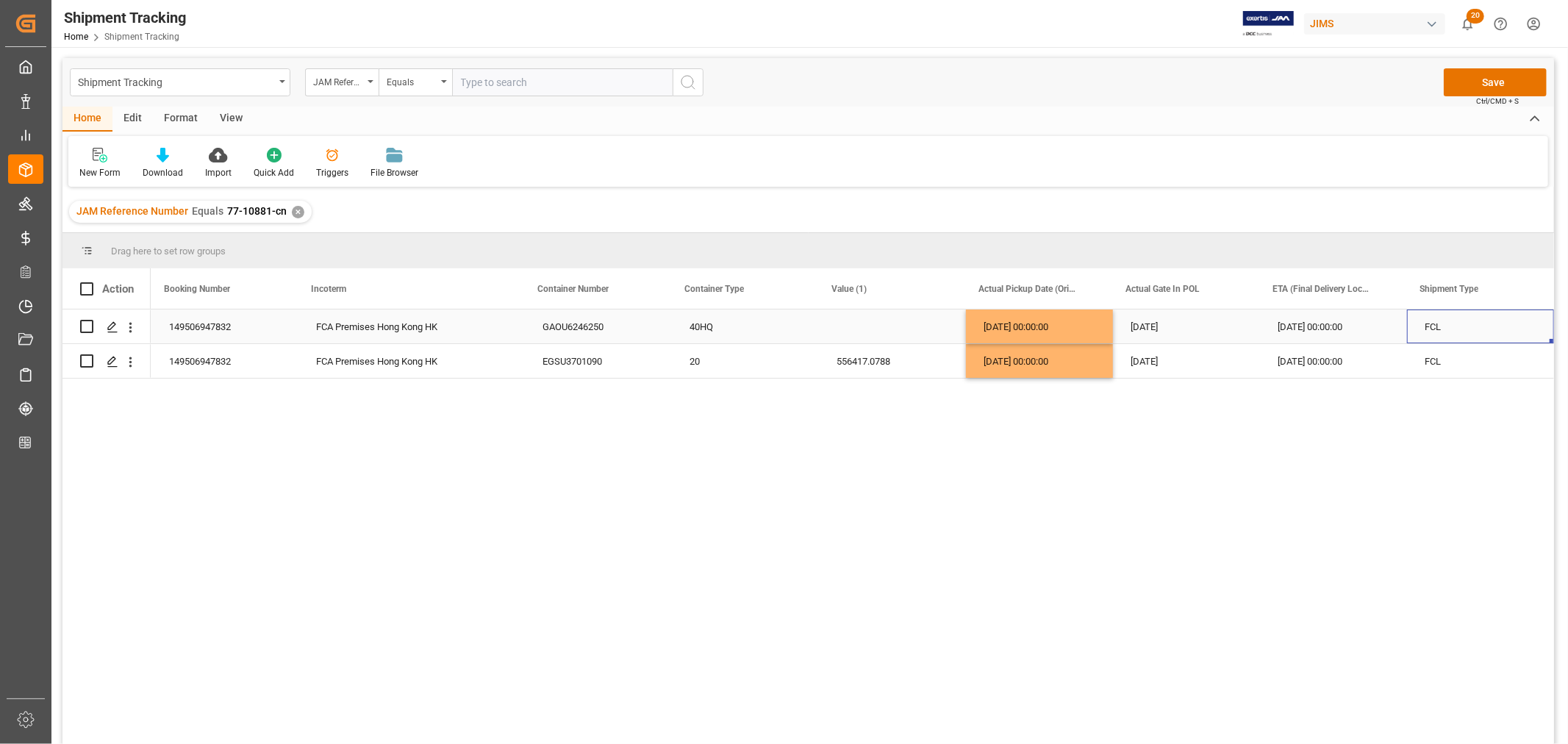
click at [1157, 333] on div "[DATE]" at bounding box center [1186, 326] width 147 height 34
click at [1149, 366] on div "[DATE]" at bounding box center [1186, 360] width 147 height 34
click at [1155, 327] on div "[DATE]" at bounding box center [1186, 326] width 147 height 34
click at [1151, 365] on div "[DATE]" at bounding box center [1186, 360] width 147 height 34
click at [1233, 287] on span at bounding box center [1229, 288] width 13 height 13
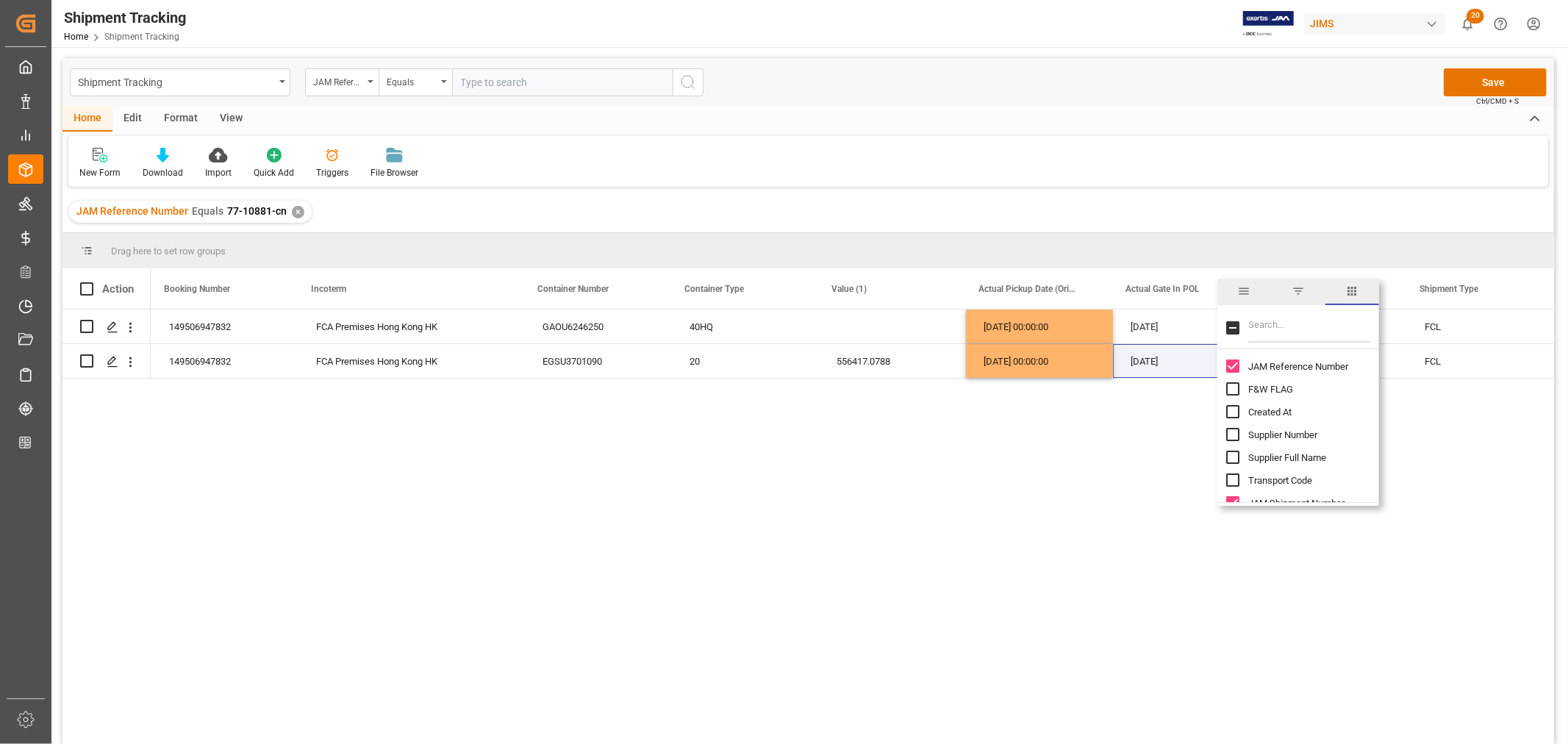
click at [1284, 328] on input "Filter Columns Input" at bounding box center [1308, 328] width 122 height 29
type input "atd"
click at [1236, 363] on input "ATD - ATS (Origin) column toggle visibility (hidden)" at bounding box center [1232, 366] width 13 height 13
checkbox input "true"
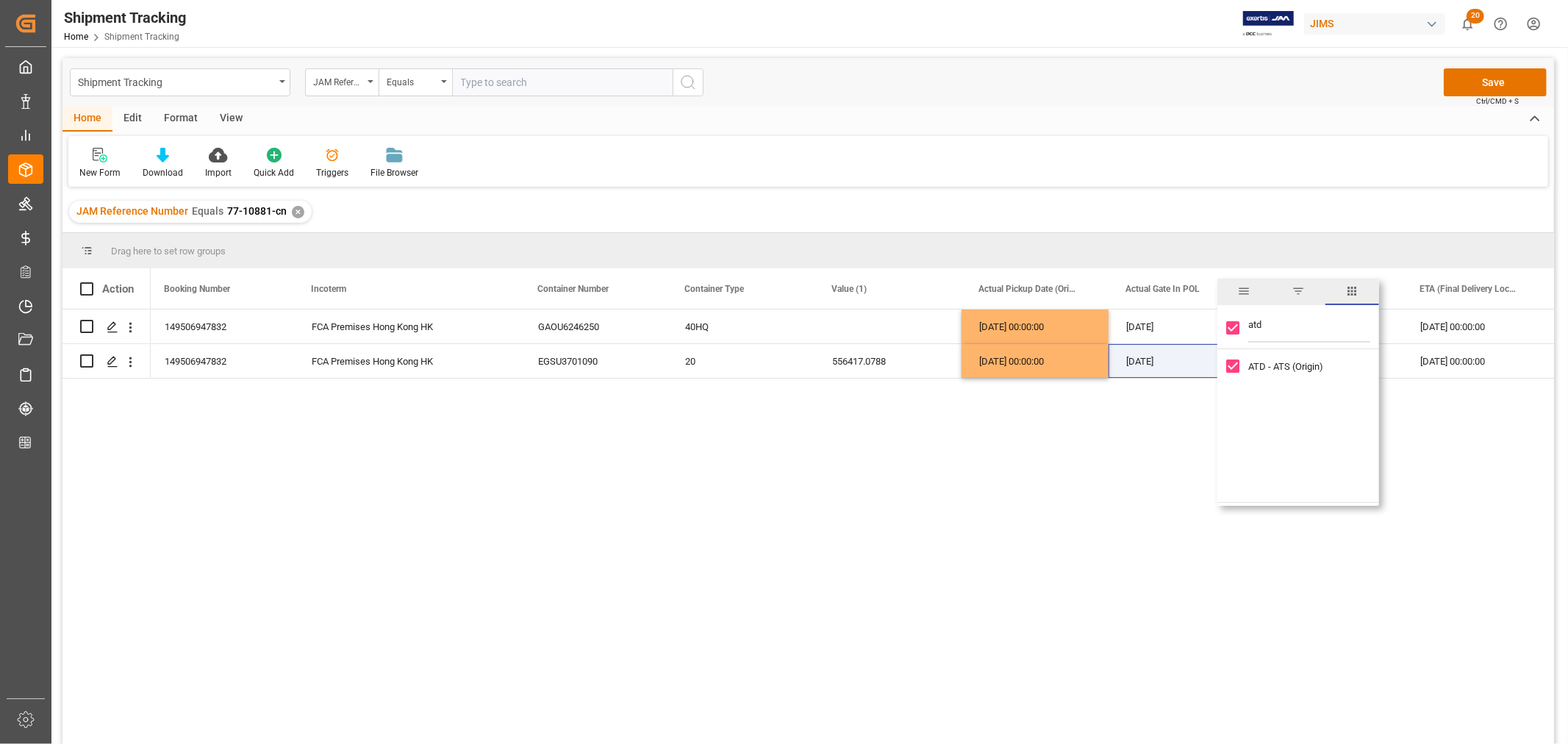
click at [1255, 181] on div "New Form Download Import Quick Add Triggers File Browser" at bounding box center [808, 161] width 1480 height 51
click at [1483, 77] on button "Save" at bounding box center [1494, 82] width 103 height 28
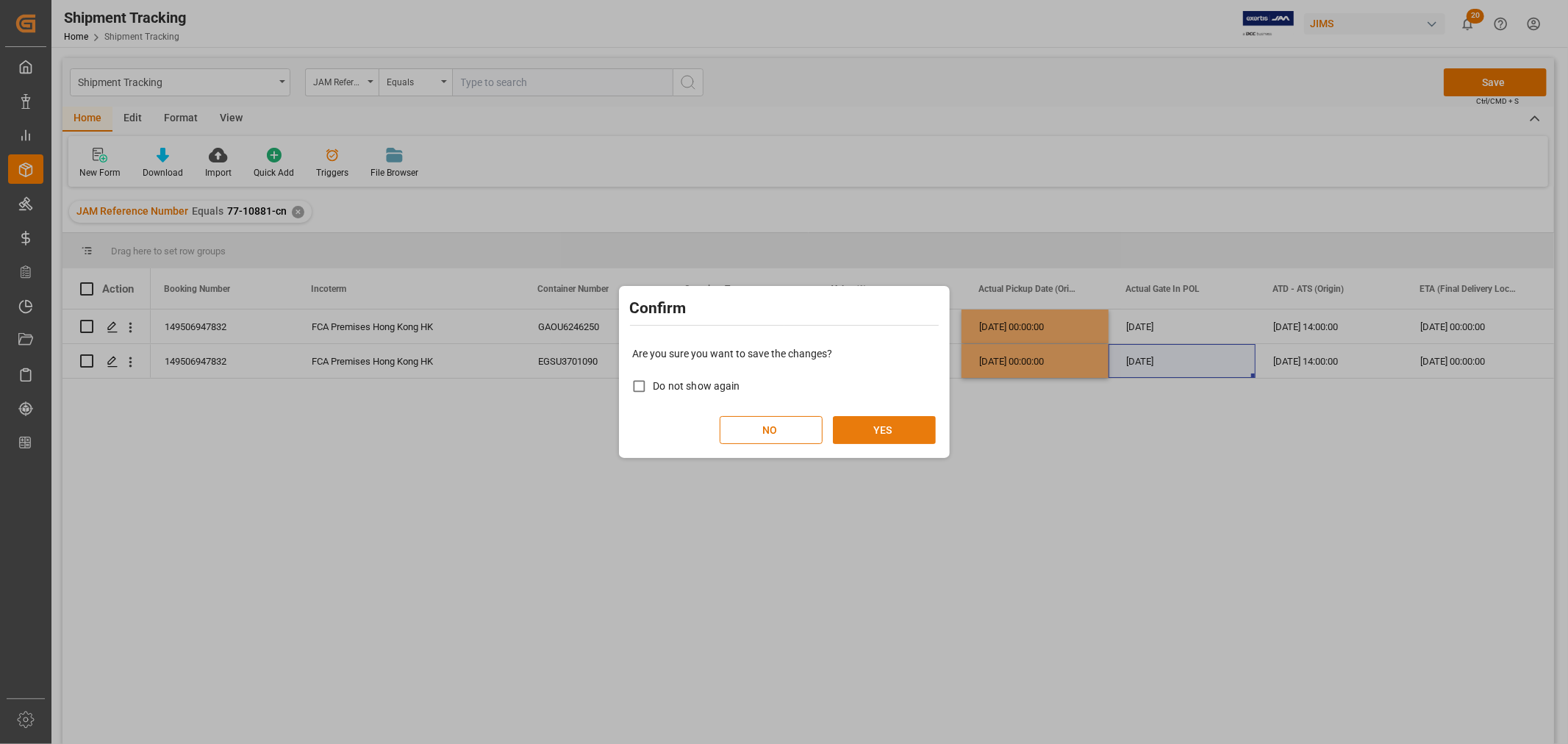
click at [887, 424] on button "YES" at bounding box center [884, 430] width 103 height 28
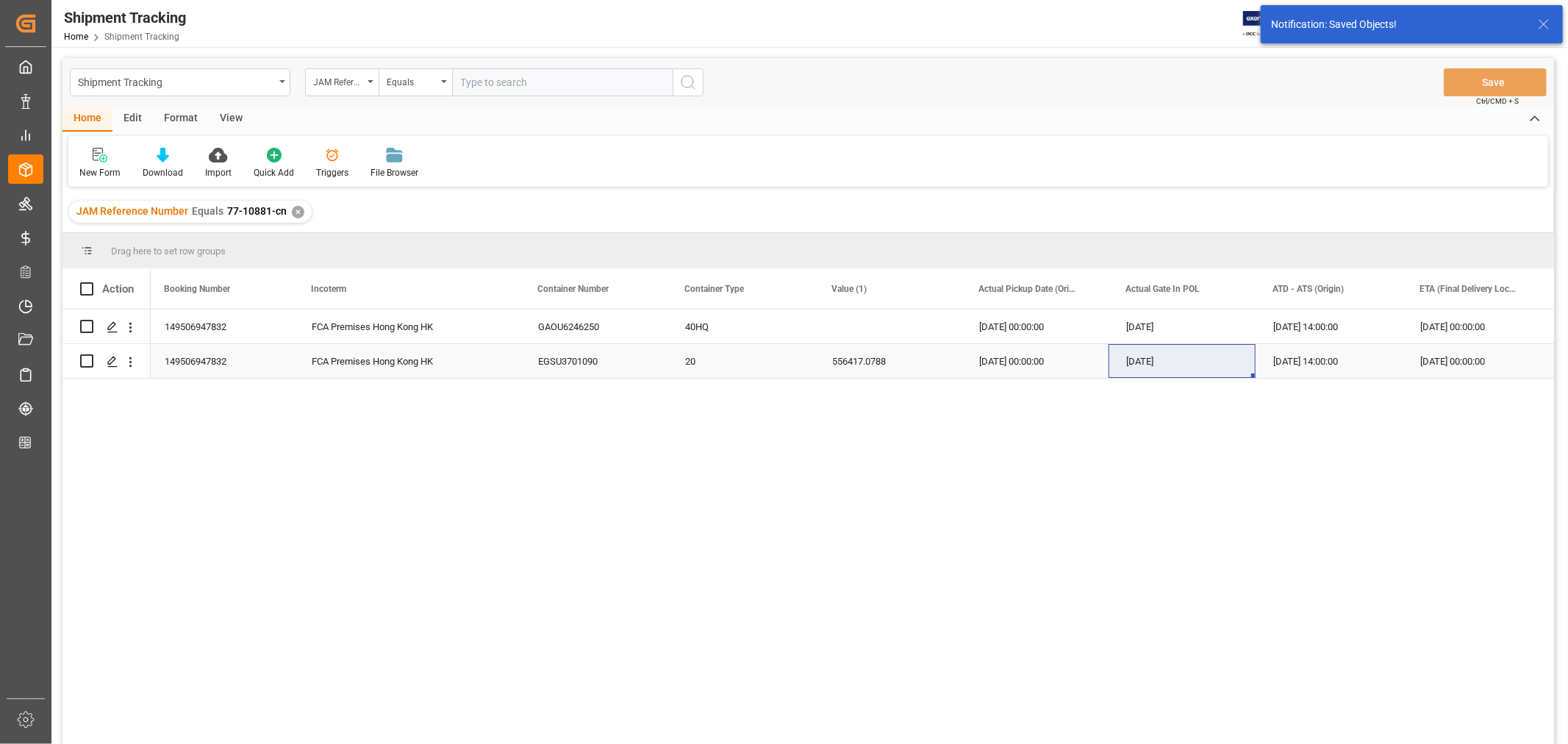
click at [712, 355] on div "20" at bounding box center [741, 360] width 147 height 34
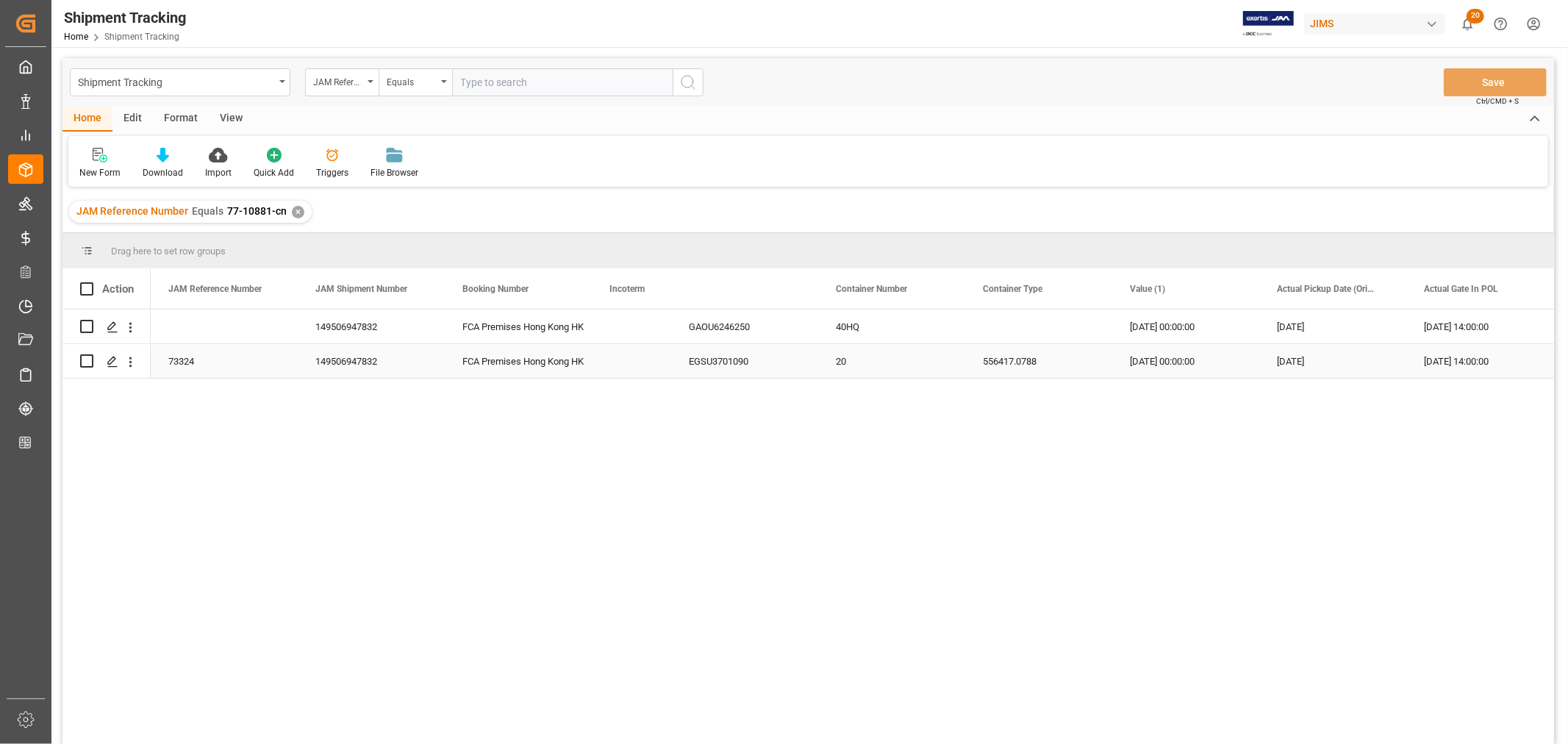
scroll to position [0, 0]
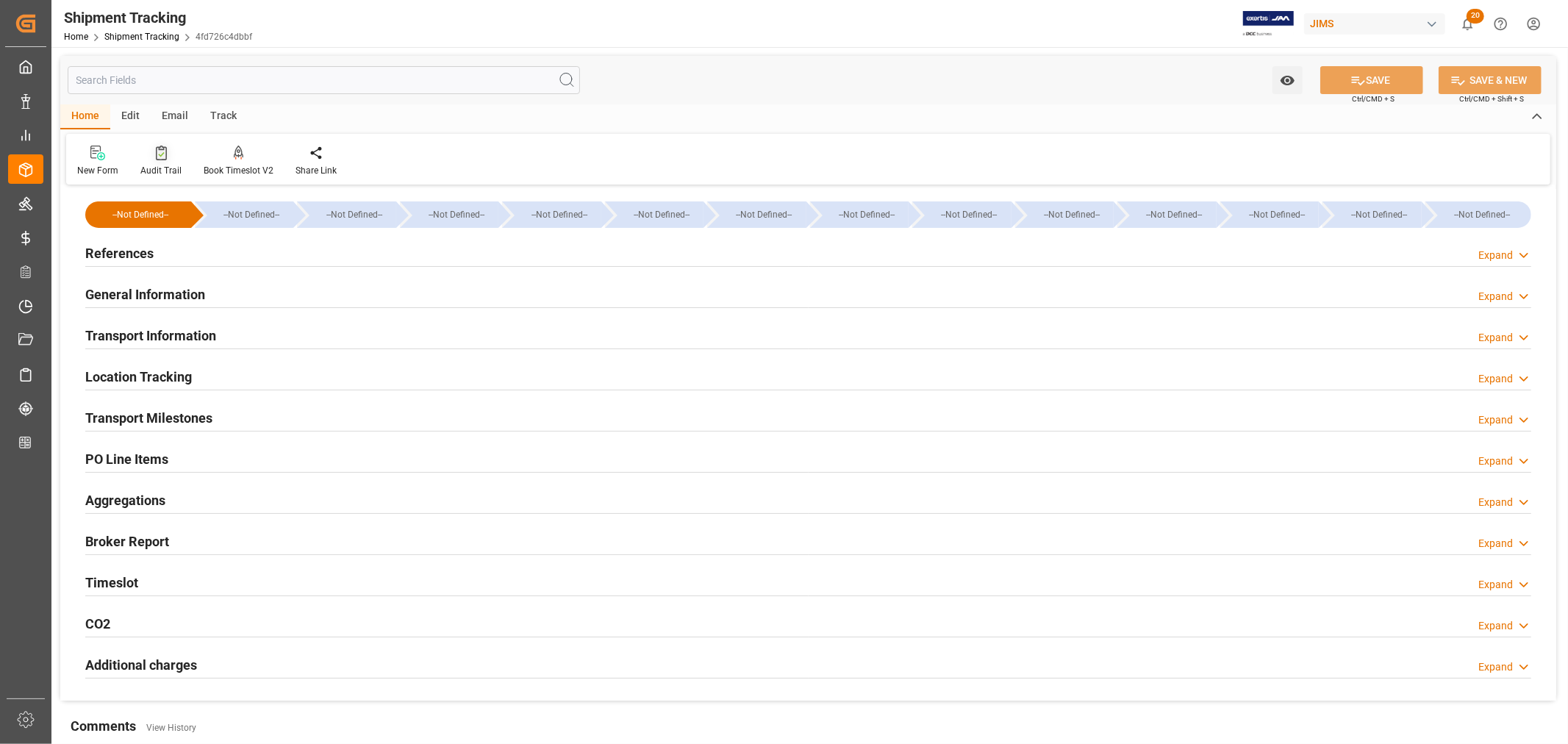
click at [159, 164] on div "Audit Trail" at bounding box center [161, 170] width 42 height 13
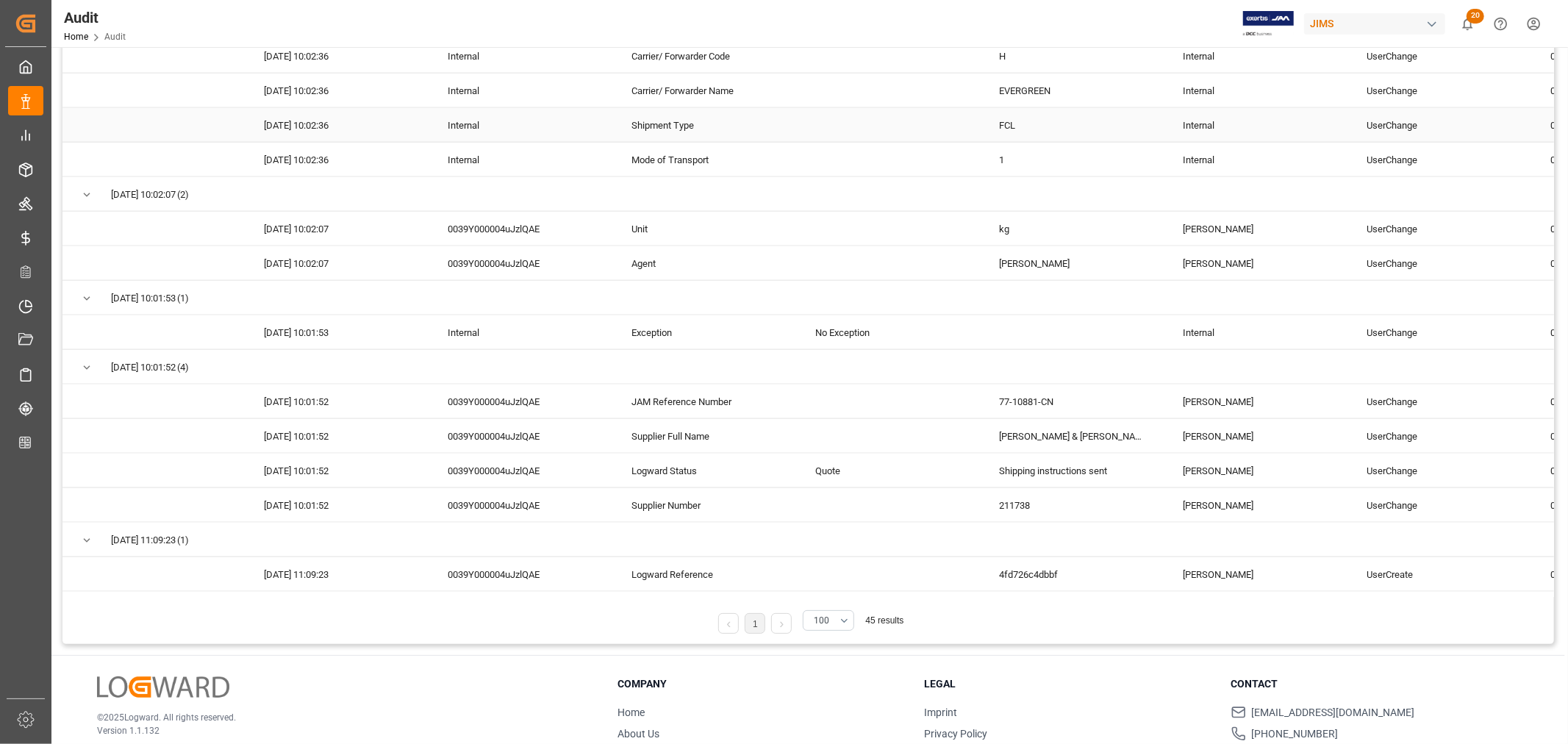
scroll to position [245, 0]
